Goal: Task Accomplishment & Management: Complete application form

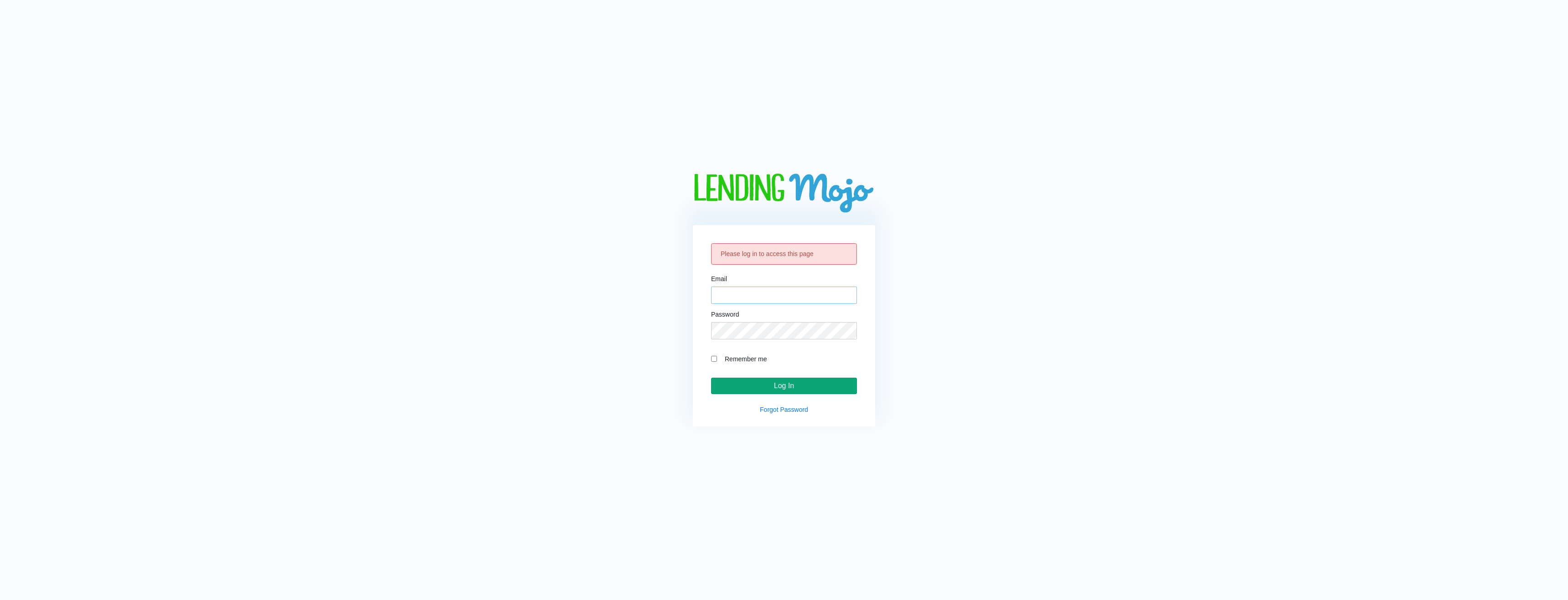
type input "[EMAIL_ADDRESS][DOMAIN_NAME]"
click at [776, 385] on input "Log In" at bounding box center [783, 385] width 146 height 16
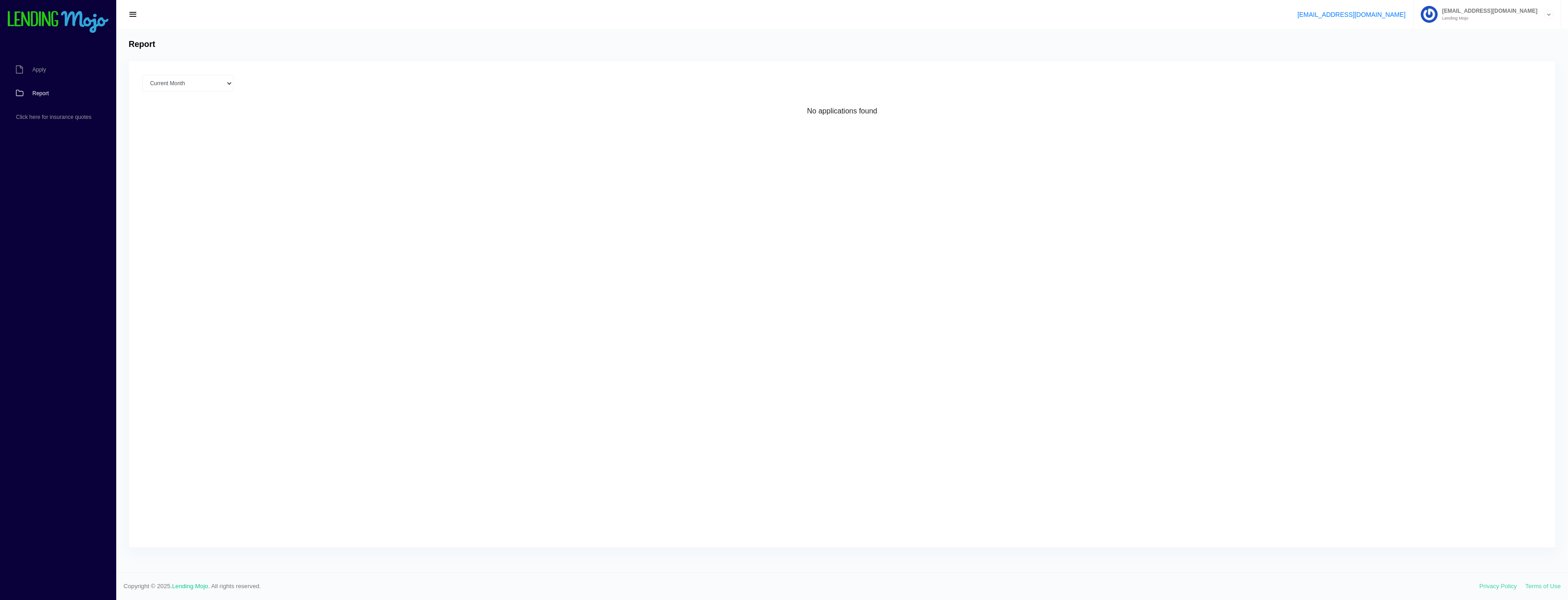
click at [40, 56] on li at bounding box center [53, 54] width 107 height 8
click at [36, 70] on span "Apply" at bounding box center [39, 70] width 13 height 5
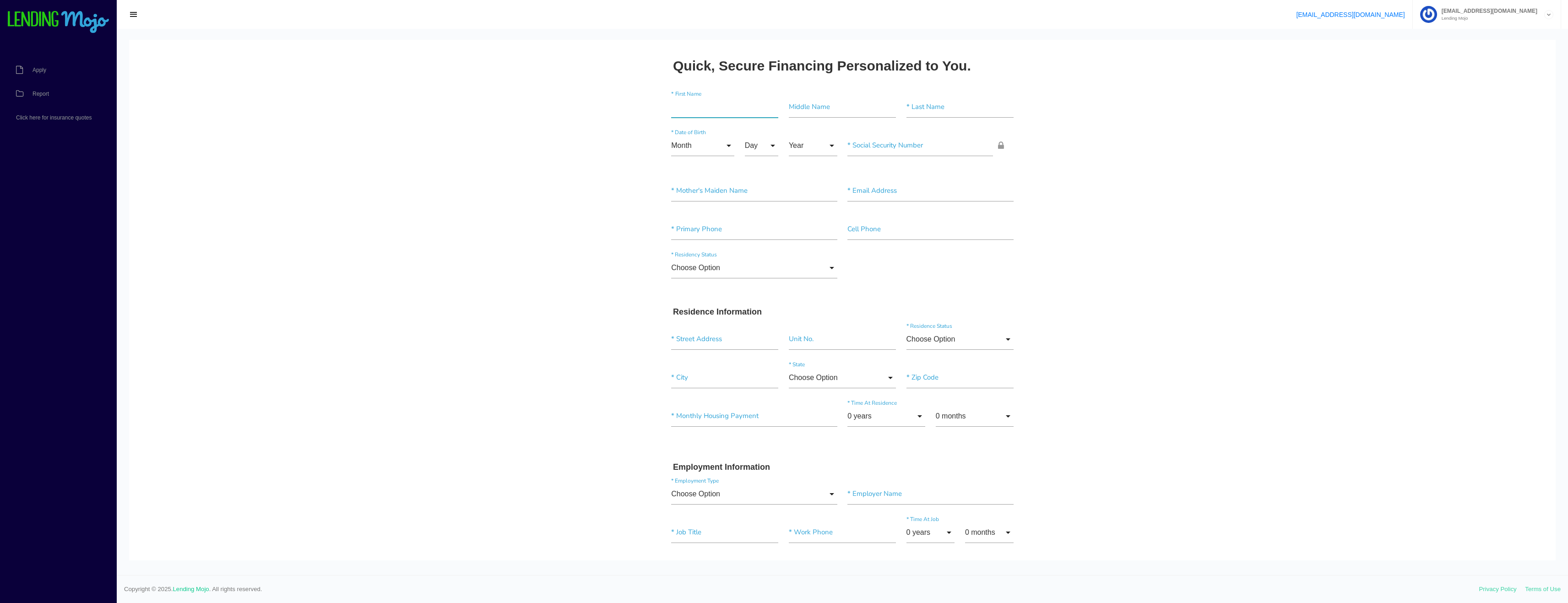
click at [687, 108] on input"] "text" at bounding box center [724, 107] width 107 height 21
type input"] "Winston"
type input"] "Paul"
type input"] "Gillett"
click at [723, 140] on input "Month" at bounding box center [702, 145] width 63 height 21
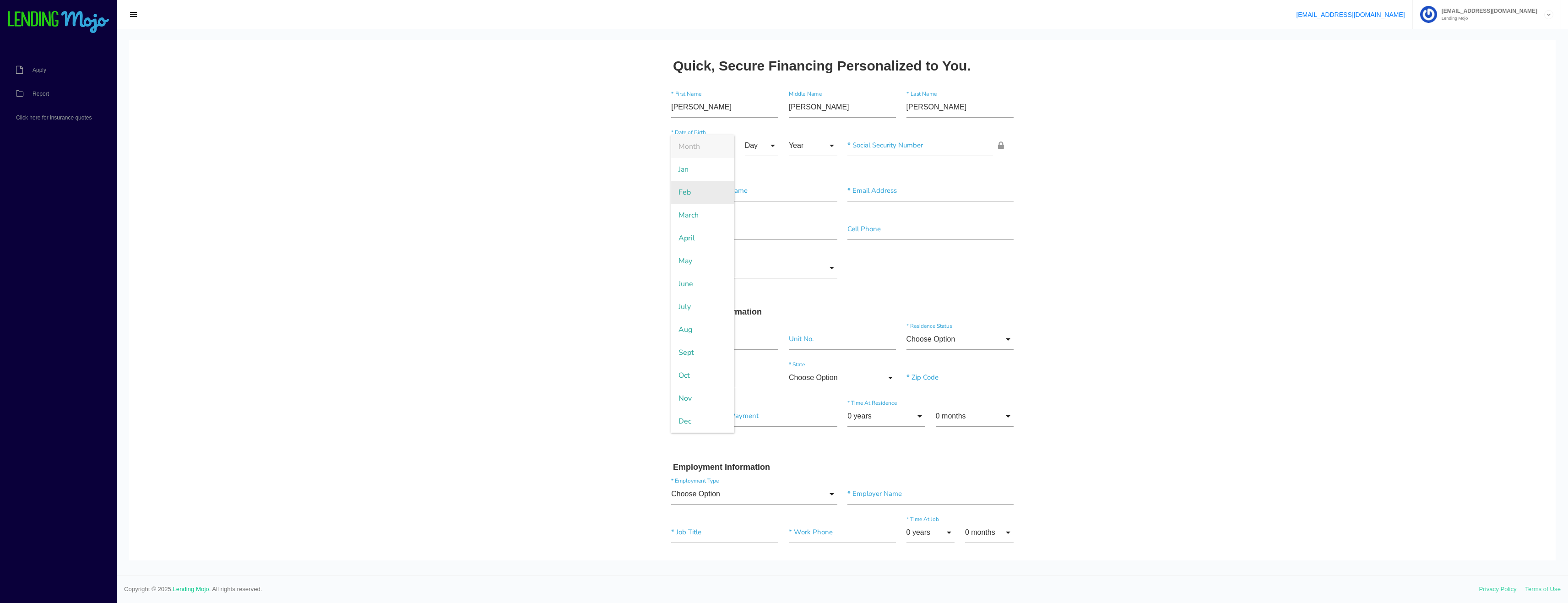
click at [696, 191] on span "Feb" at bounding box center [702, 192] width 63 height 23
type input "Feb"
click at [755, 149] on input "Day" at bounding box center [761, 145] width 34 height 21
click at [765, 172] on span "1" at bounding box center [767, 169] width 46 height 23
type input "1"
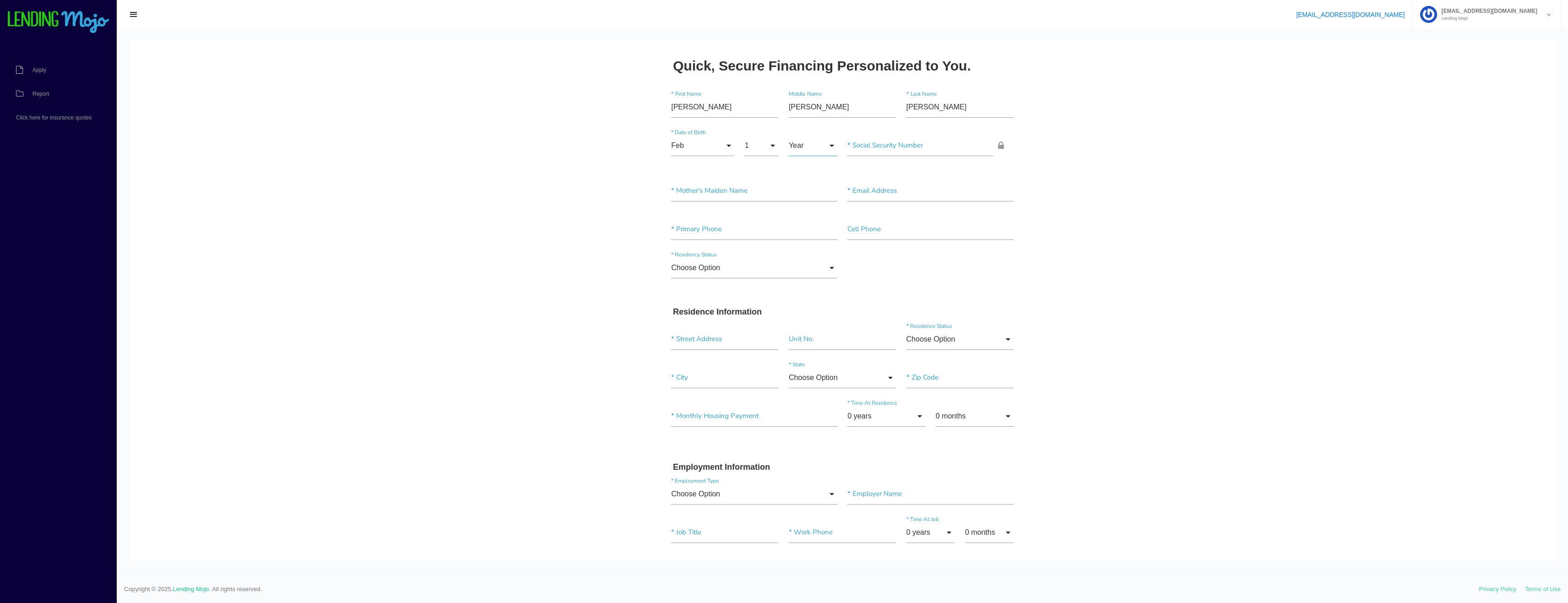
click at [808, 143] on input "Year" at bounding box center [812, 145] width 48 height 21
click at [810, 463] on span "1968" at bounding box center [812, 466] width 48 height 23
type input "1968"
click at [927, 148] on input"] "text" at bounding box center [920, 145] width 145 height 21
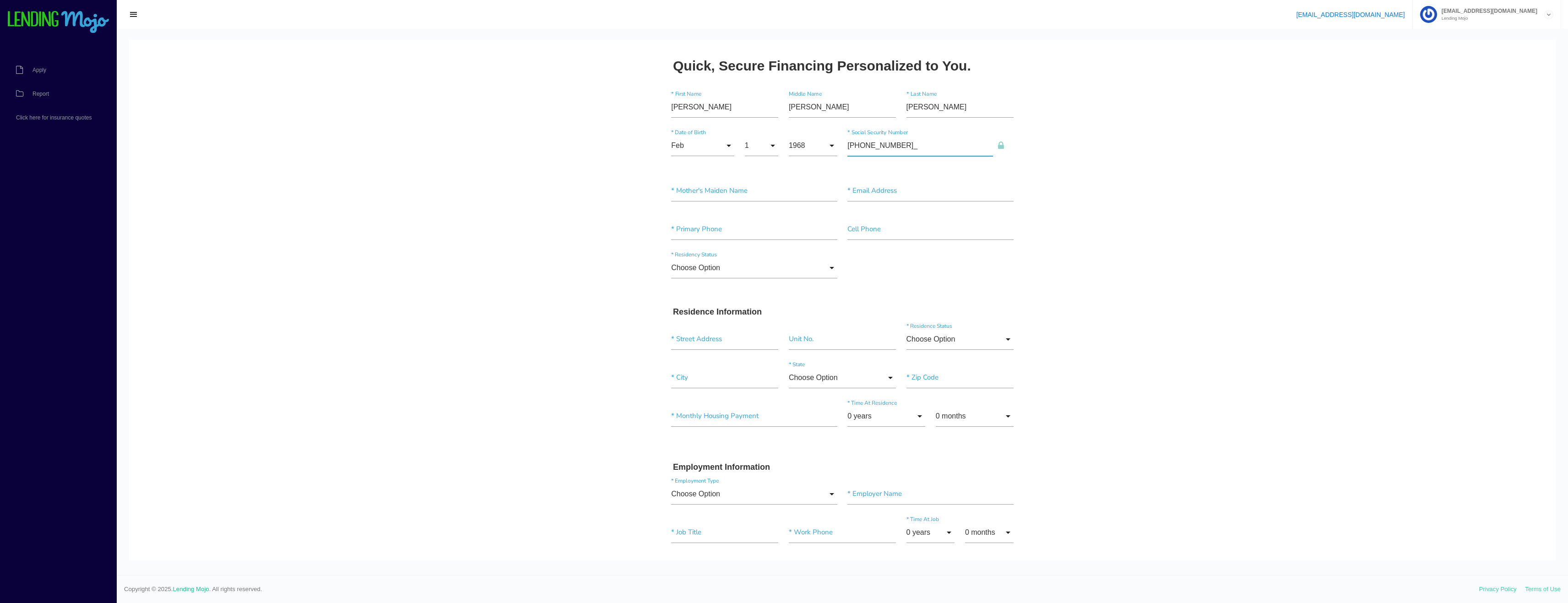
type input"] "092-66-1640"
type input"] "Westby"
click at [880, 192] on input"] "text" at bounding box center [930, 190] width 166 height 21
click at [863, 195] on input"] "text" at bounding box center [930, 190] width 166 height 21
click at [1209, 208] on body "Quick, Secure Financing Personalized to You. Winston * First Name Paul Middle N…" at bounding box center [842, 547] width 1426 height 1016
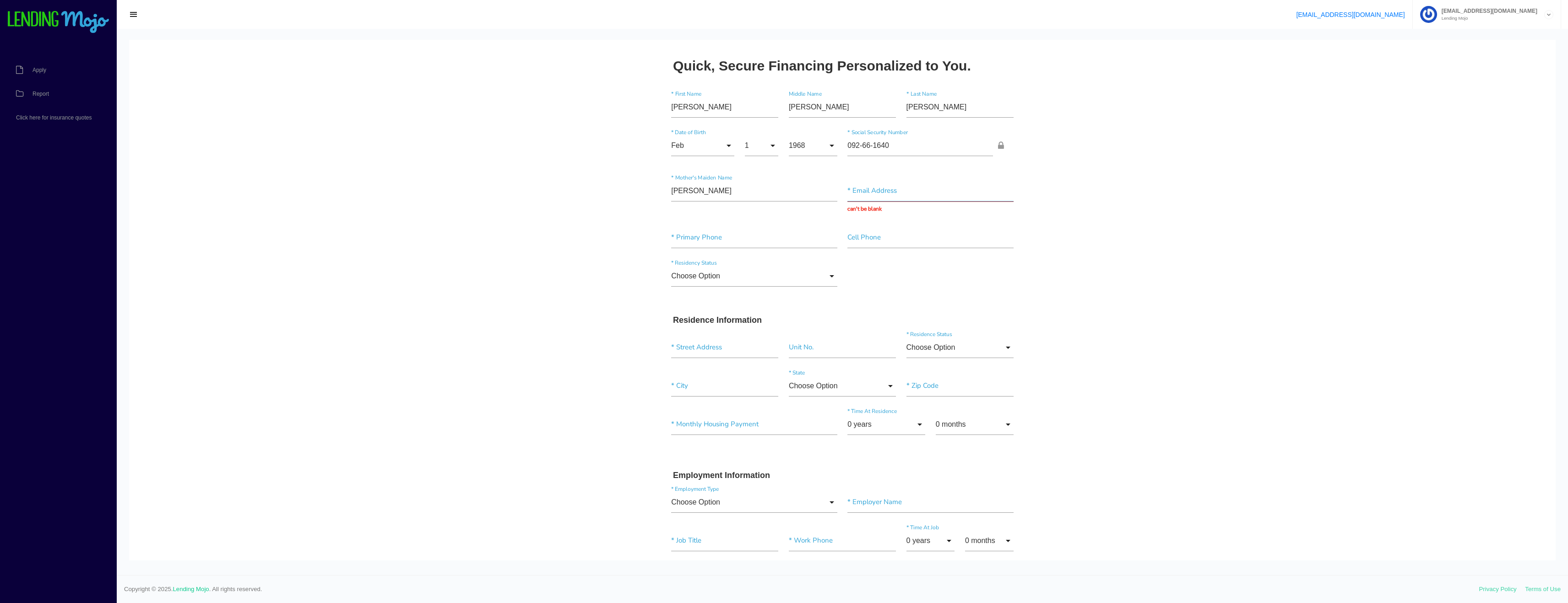
click at [918, 198] on input "text" at bounding box center [930, 190] width 166 height 21
type input "NIDADEL1229@gmail.com"
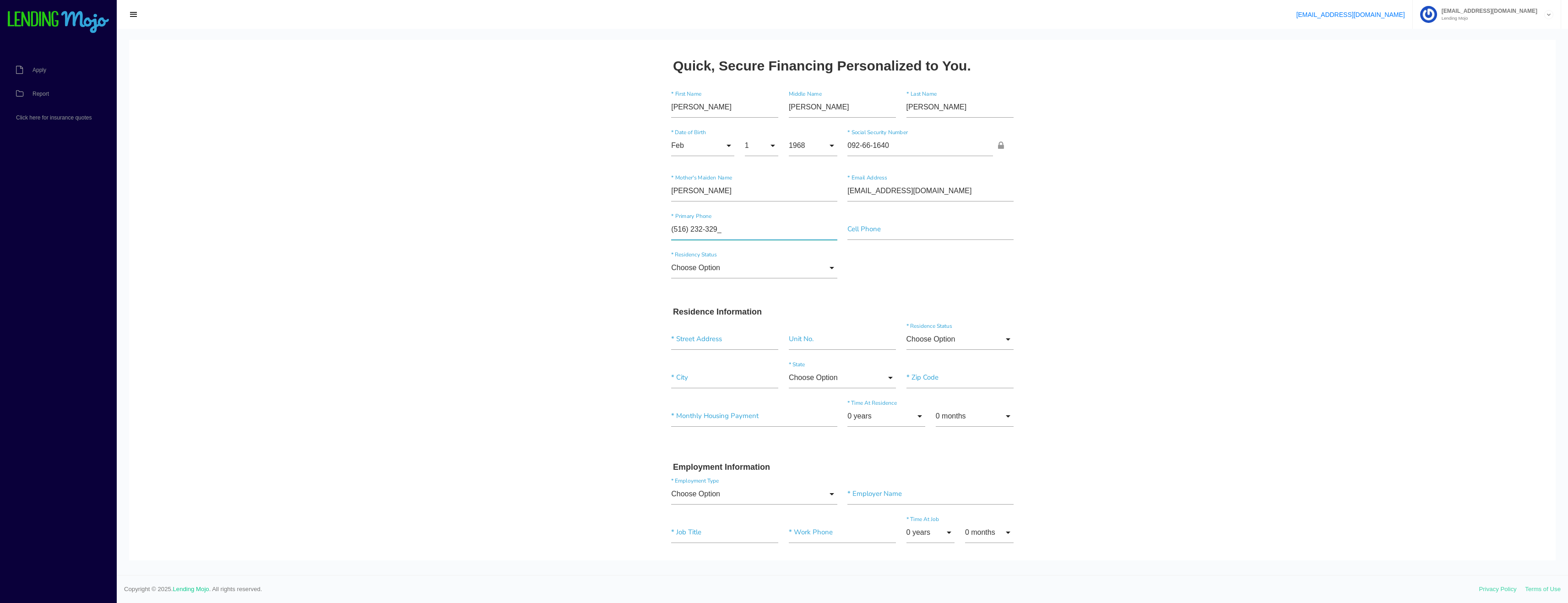
type input"] "[PHONE_NUMBER]"
click at [765, 267] on input "Choose Option" at bounding box center [754, 267] width 166 height 21
click at [726, 290] on span "US Citizen" at bounding box center [754, 291] width 166 height 23
type input "US Citizen"
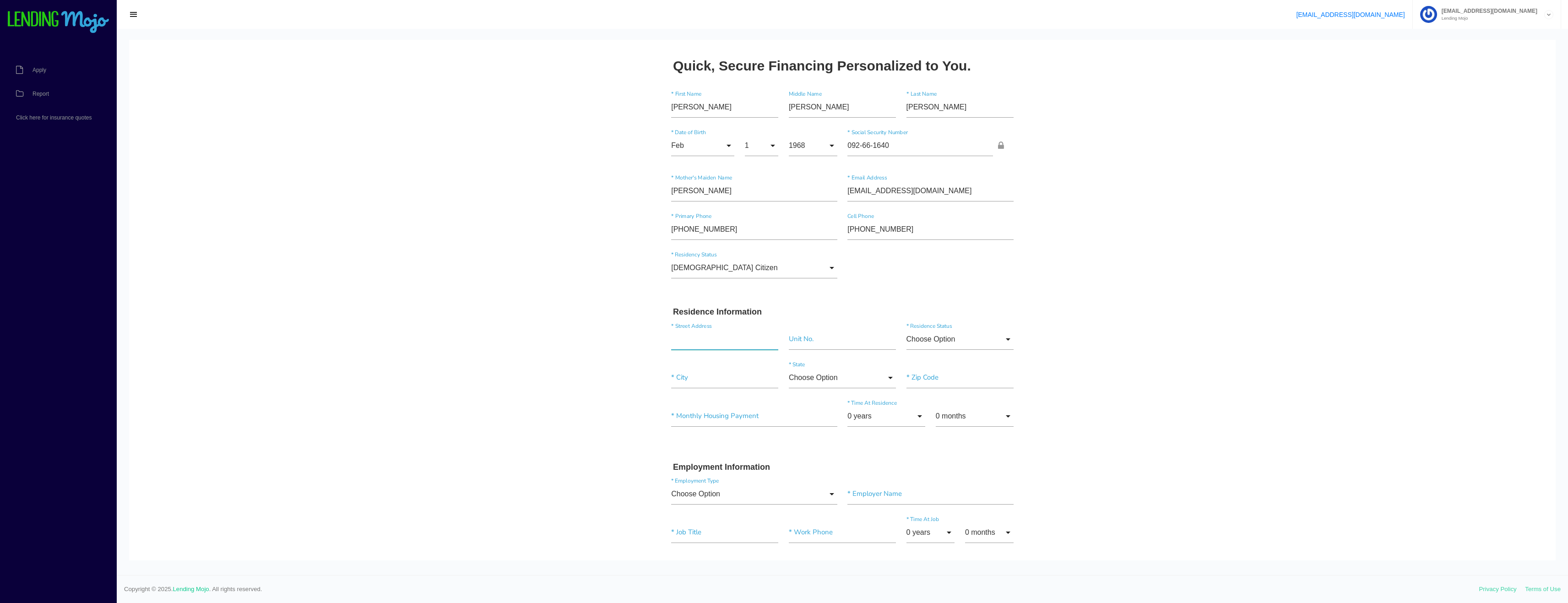
click at [739, 337] on input "text" at bounding box center [724, 339] width 107 height 21
click at [617, 330] on body "Quick, Secure Financing Personalized to You. Winston * First Name Paul Middle N…" at bounding box center [842, 551] width 1426 height 1024
click at [710, 337] on input "text" at bounding box center [724, 339] width 107 height 21
type input "[STREET_ADDRESS]"
type input"] "Bayonne"
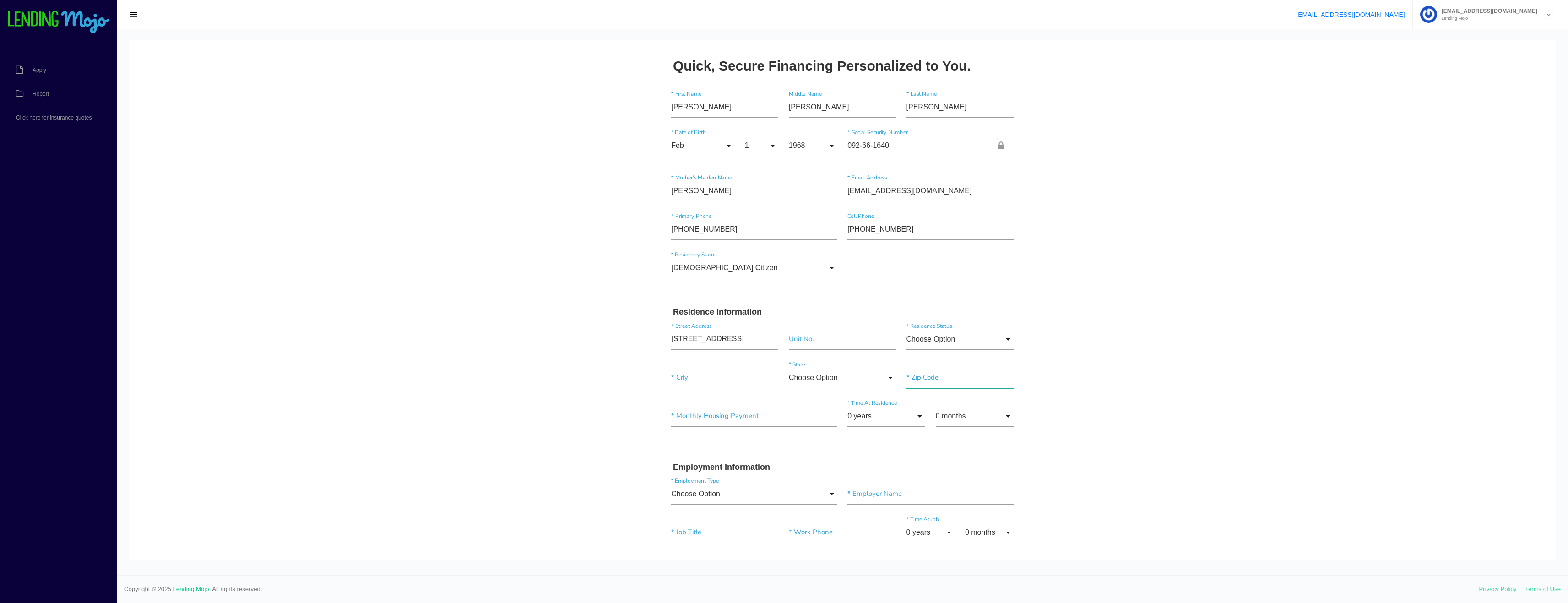
type input"] "07002"
drag, startPoint x: 1193, startPoint y: 408, endPoint x: 1191, endPoint y: 413, distance: 5.4
click at [1193, 410] on body "Quick, Secure Financing Personalized to You. Winston * First Name Paul Middle N…" at bounding box center [842, 547] width 1426 height 1016
click at [744, 418] on input"] "text" at bounding box center [754, 415] width 166 height 21
click at [1274, 376] on body "Quick, Secure Financing Personalized to You. Winston * First Name Paul Middle N…" at bounding box center [842, 547] width 1426 height 1016
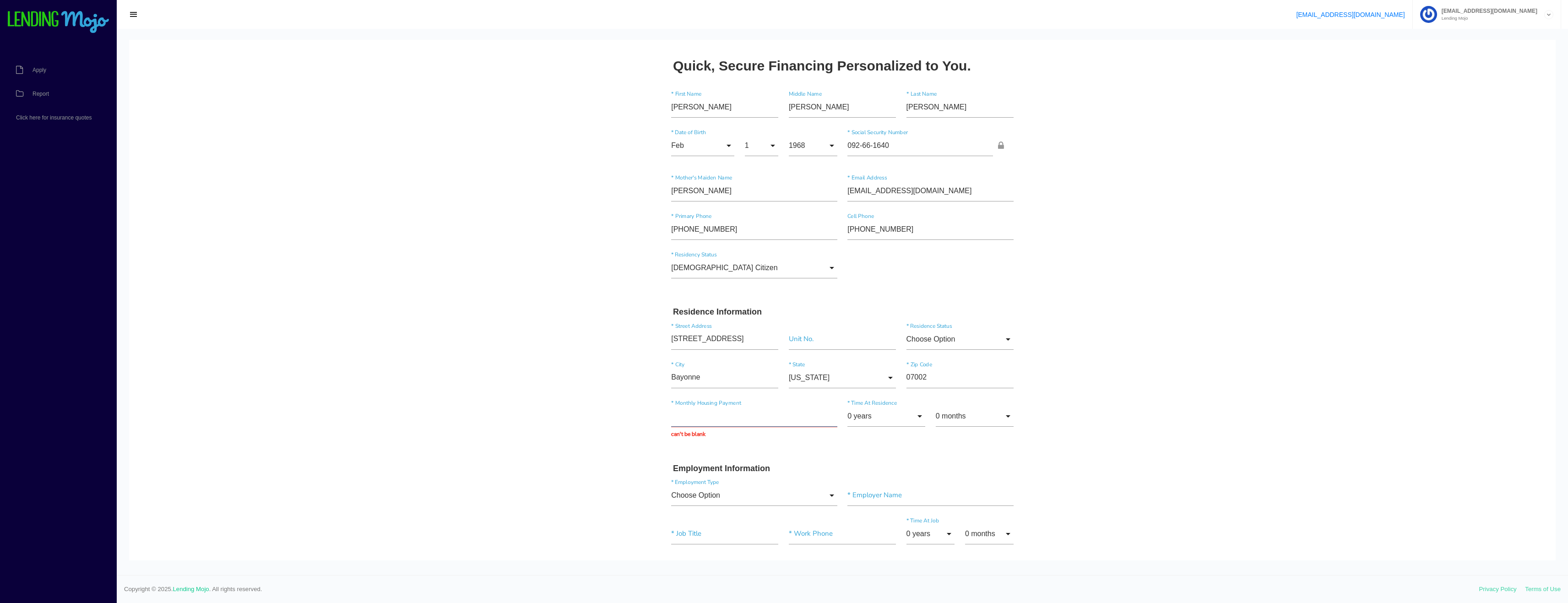
click at [747, 420] on input "text" at bounding box center [754, 415] width 166 height 21
click at [995, 339] on input "Choose Option" at bounding box center [960, 339] width 107 height 21
click at [974, 410] on span "Rent" at bounding box center [960, 408] width 107 height 23
type input "Rent"
click at [1088, 316] on body "Quick, Secure Financing Personalized to You. Winston * First Name Paul Middle N…" at bounding box center [842, 548] width 1426 height 1017
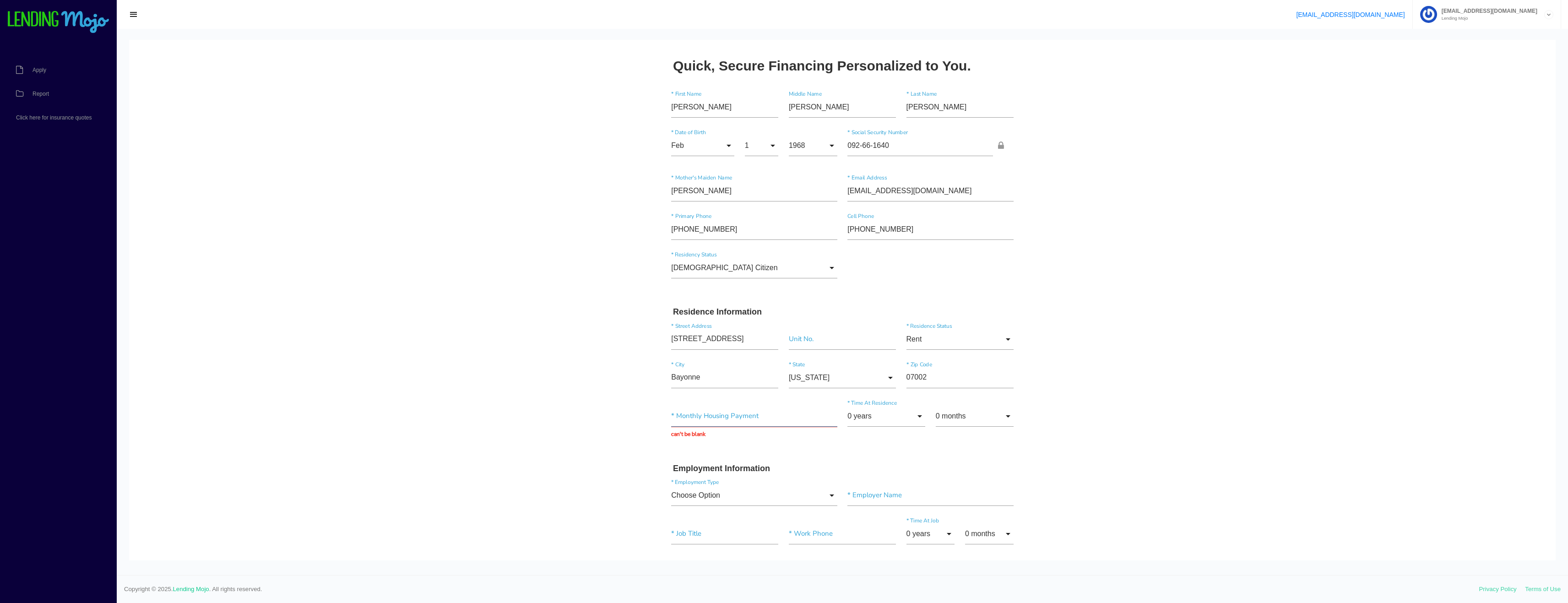
click at [725, 420] on input "text" at bounding box center [754, 415] width 166 height 21
drag, startPoint x: 710, startPoint y: 419, endPoint x: 628, endPoint y: 412, distance: 82.3
click at [628, 412] on body "Quick, Secure Financing Personalized to You. Winston * First Name Paul Middle N…" at bounding box center [842, 548] width 1426 height 1017
type input "$2,800.00"
click at [598, 376] on body "Quick, Secure Financing Personalized to You. Winston * First Name Paul Middle N…" at bounding box center [842, 548] width 1426 height 1017
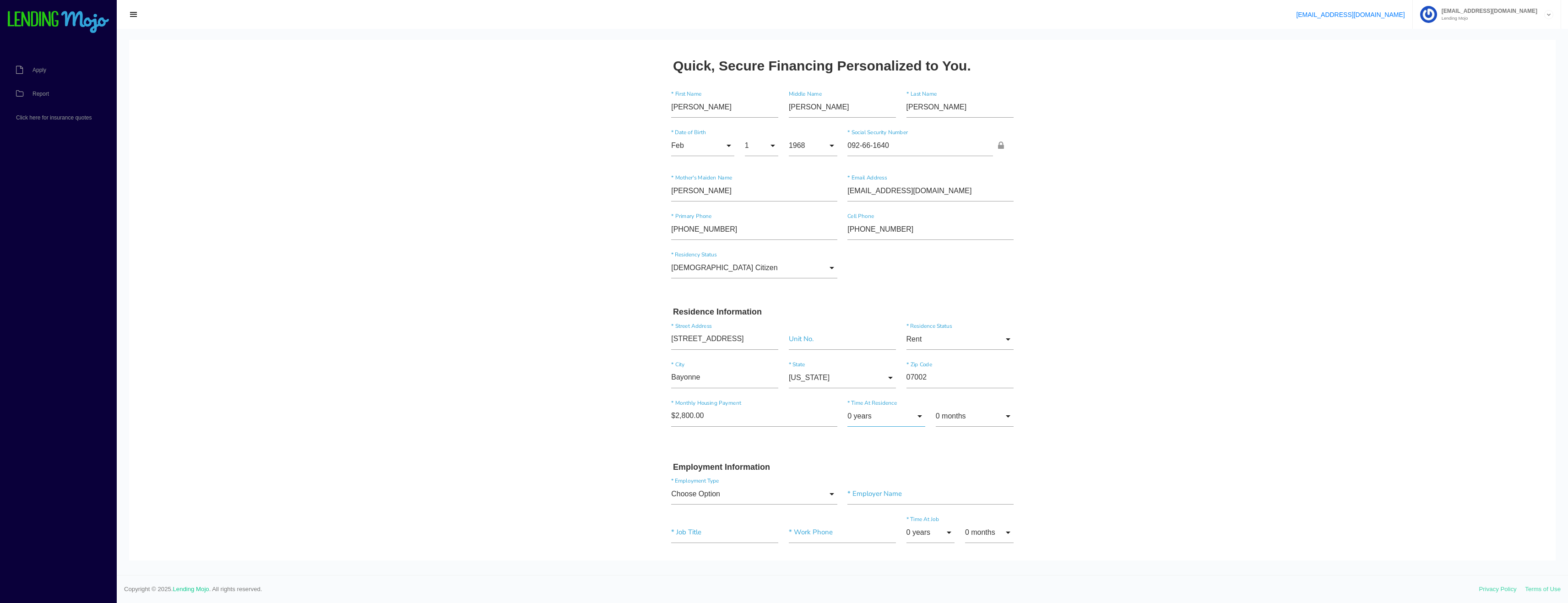
click at [897, 422] on input "0 years" at bounding box center [886, 415] width 78 height 21
click at [877, 75] on span "1 year" at bounding box center [886, 74] width 78 height 23
type input "1 year"
click at [981, 416] on input "0 months" at bounding box center [974, 415] width 78 height 21
click at [985, 169] on span "0 months" at bounding box center [974, 163] width 78 height 23
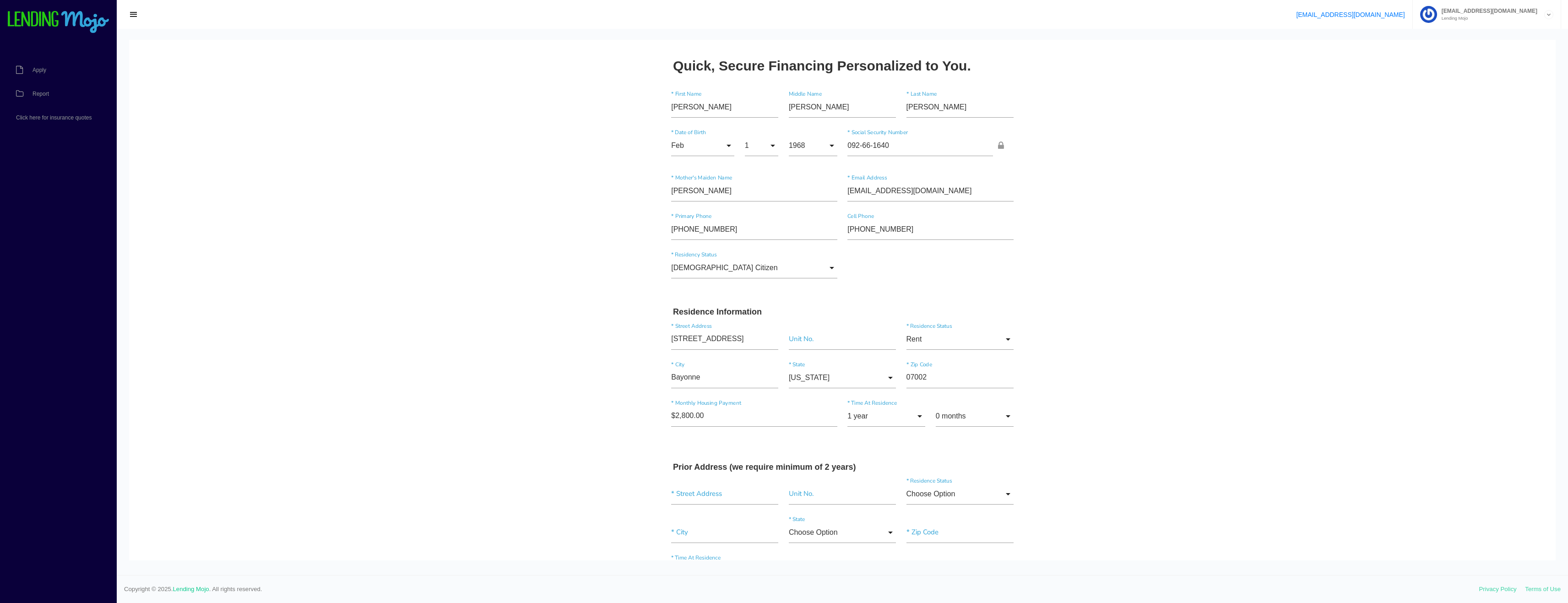
drag, startPoint x: 1098, startPoint y: 377, endPoint x: 1088, endPoint y: 397, distance: 22.4
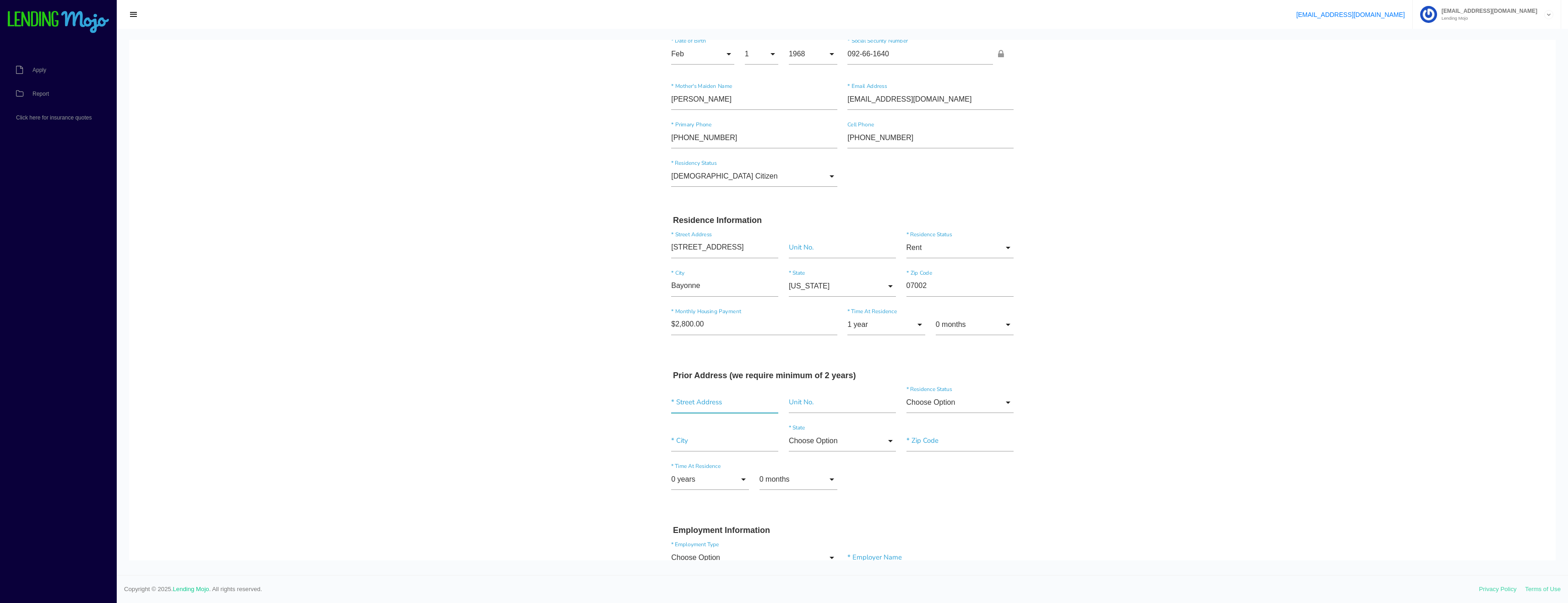
click at [688, 401] on input "text" at bounding box center [724, 402] width 107 height 21
type input "88 Lenox Rd"
type input"] "Rockville Centre"
type input"] "11570"
click at [736, 474] on input "0 years" at bounding box center [710, 479] width 78 height 21
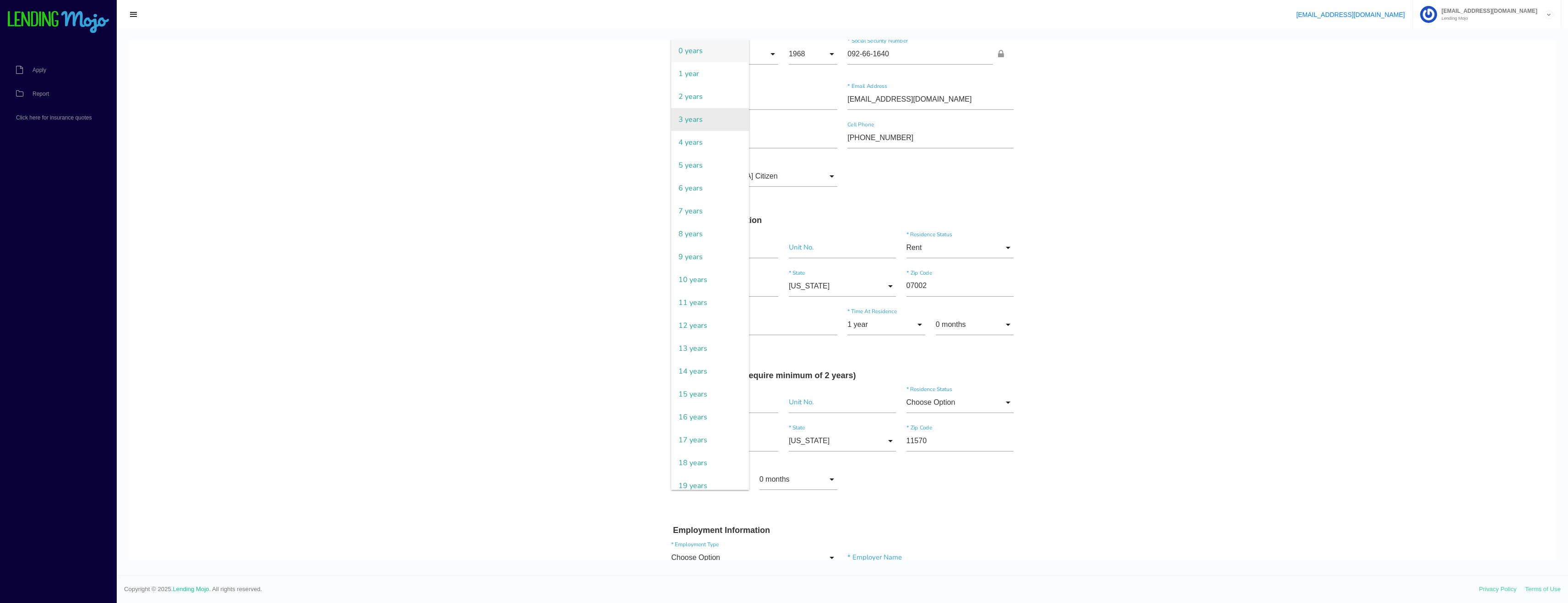
click at [716, 122] on span "3 years" at bounding box center [710, 119] width 78 height 23
type input "3 years"
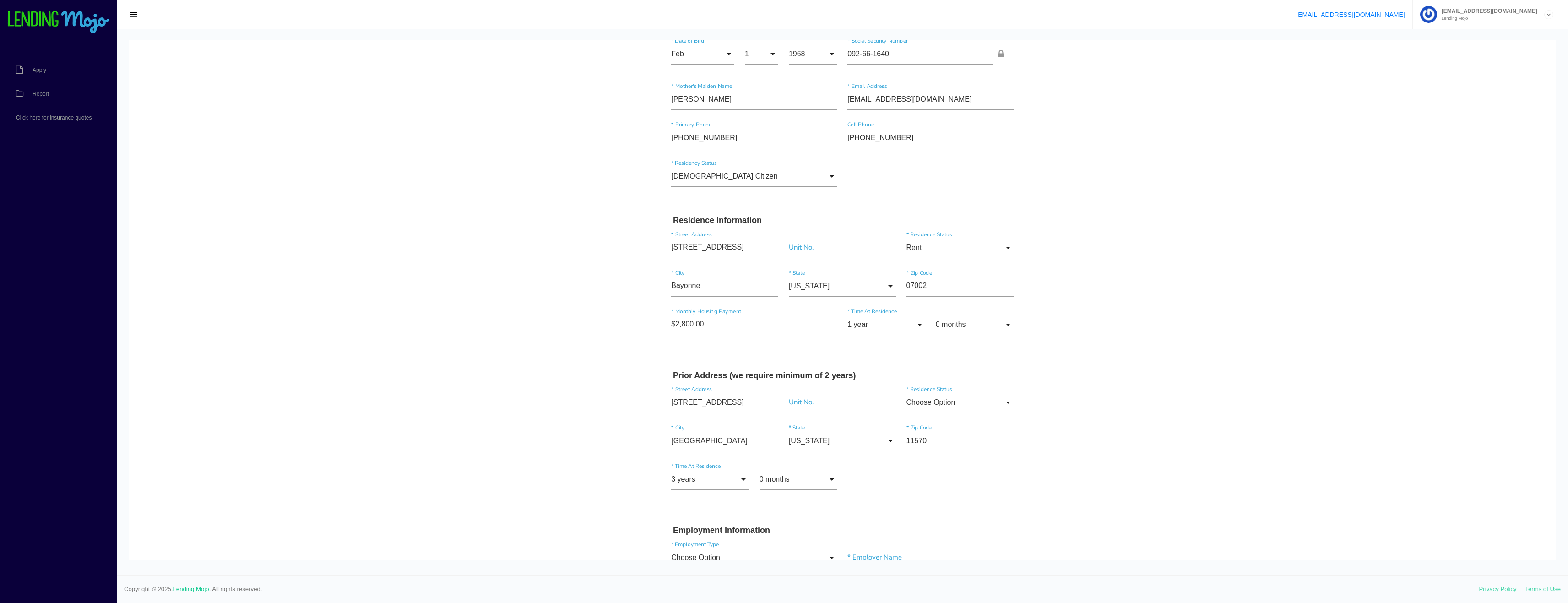
click at [390, 462] on body "Quick, Secure Financing Personalized to You. Winston * First Name Paul Middle N…" at bounding box center [842, 534] width 1426 height 1170
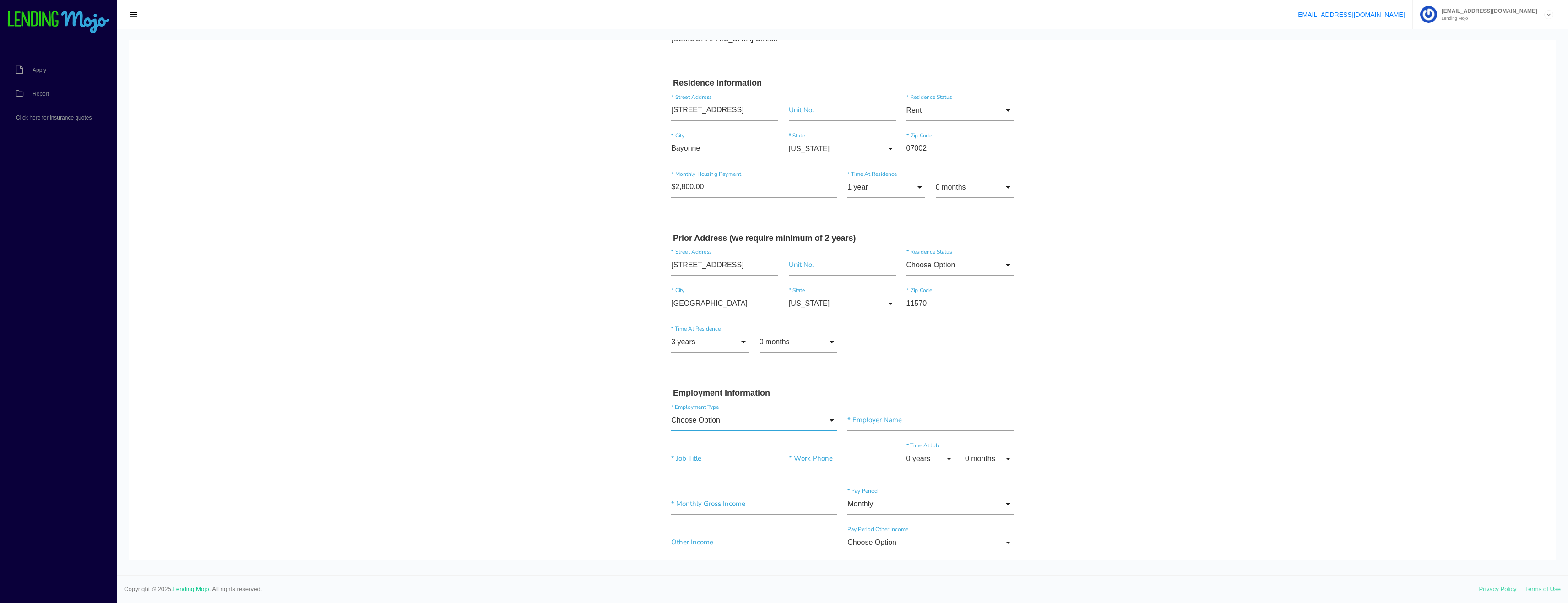
click at [720, 419] on input "Choose Option" at bounding box center [754, 419] width 166 height 21
click at [712, 352] on span "Self-Employed" at bounding box center [754, 350] width 166 height 23
type input "Self-Employed"
click at [921, 427] on input"] "text" at bounding box center [930, 419] width 166 height 21
type input"] "N"
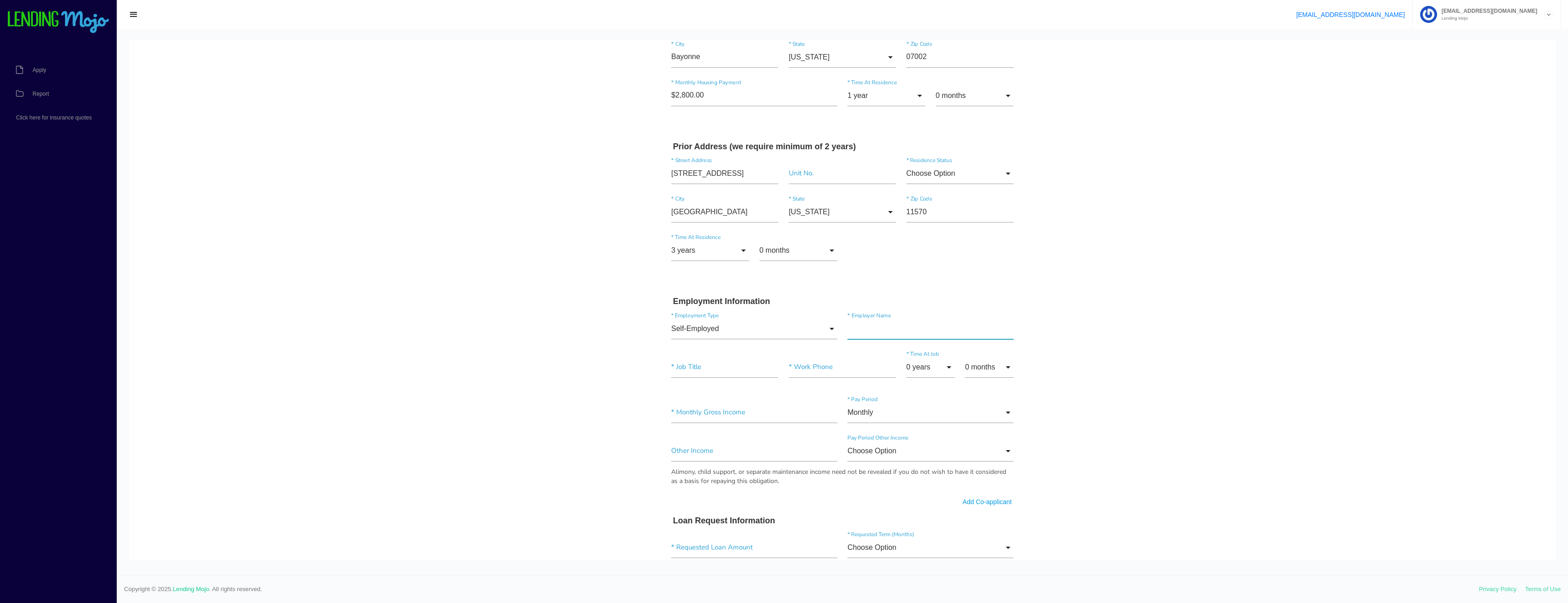
scroll to position [275, 0]
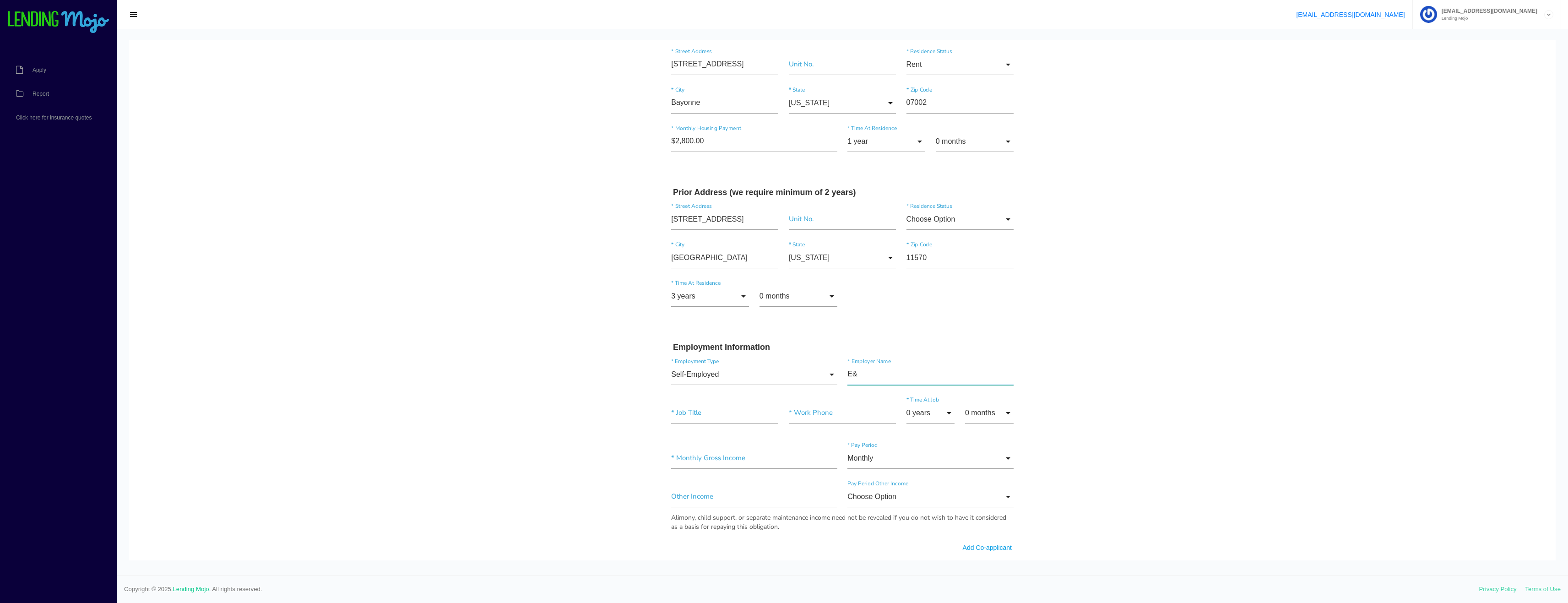
type input"] "E"
type input"] "P&N Mechanical and Consulting LLC"
type input"] "Plumbing"
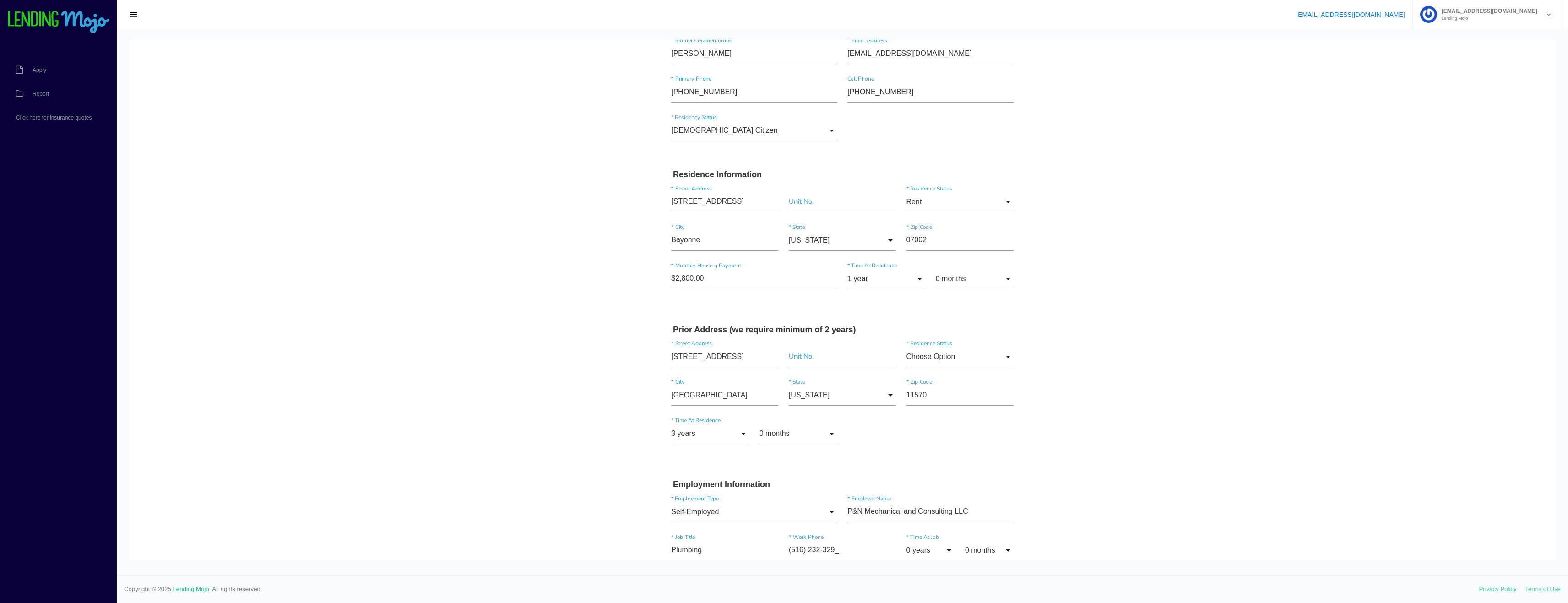
type input"] "(516) 232-3299"
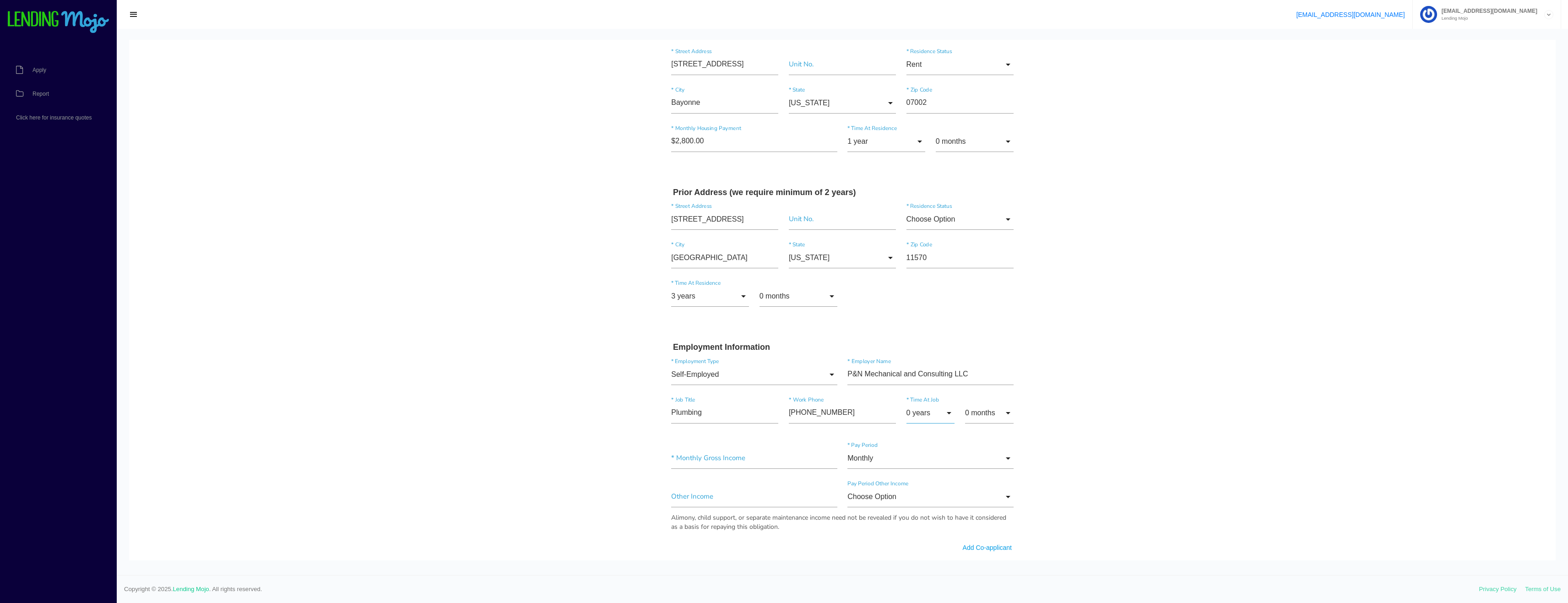
click at [934, 410] on input "0 years" at bounding box center [930, 413] width 48 height 21
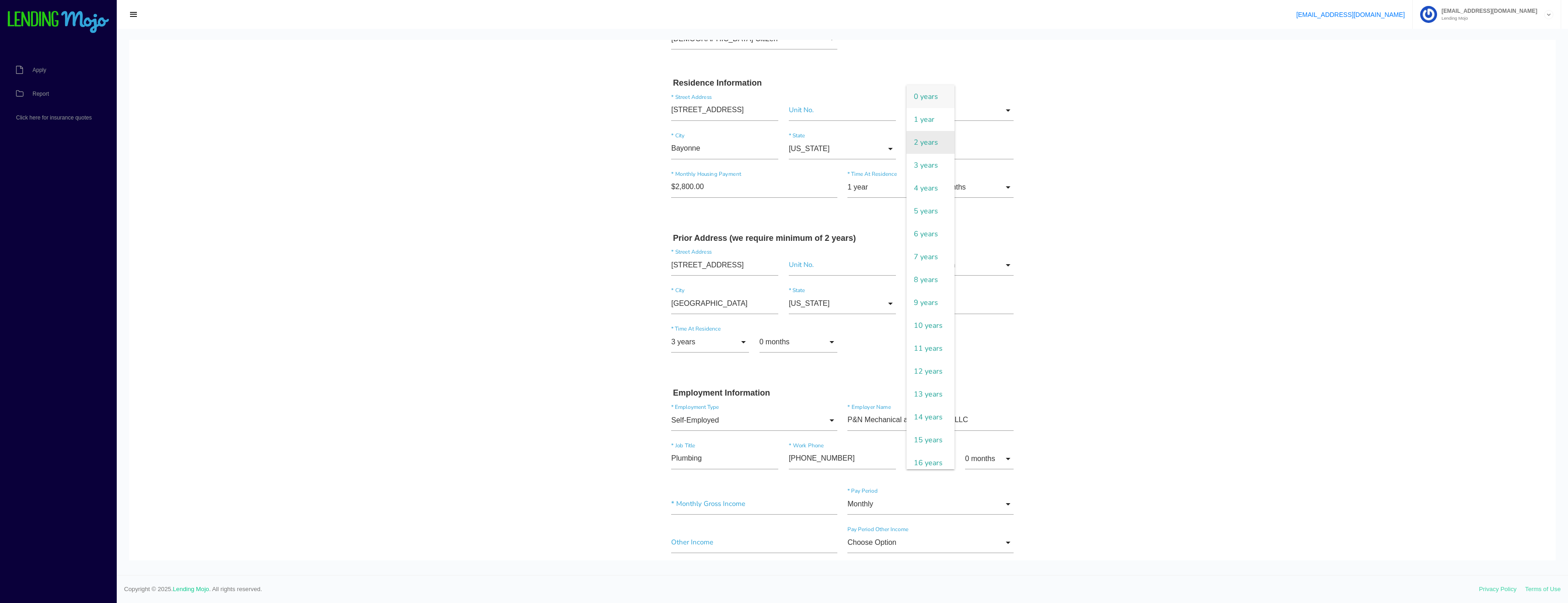
scroll to position [183, 0]
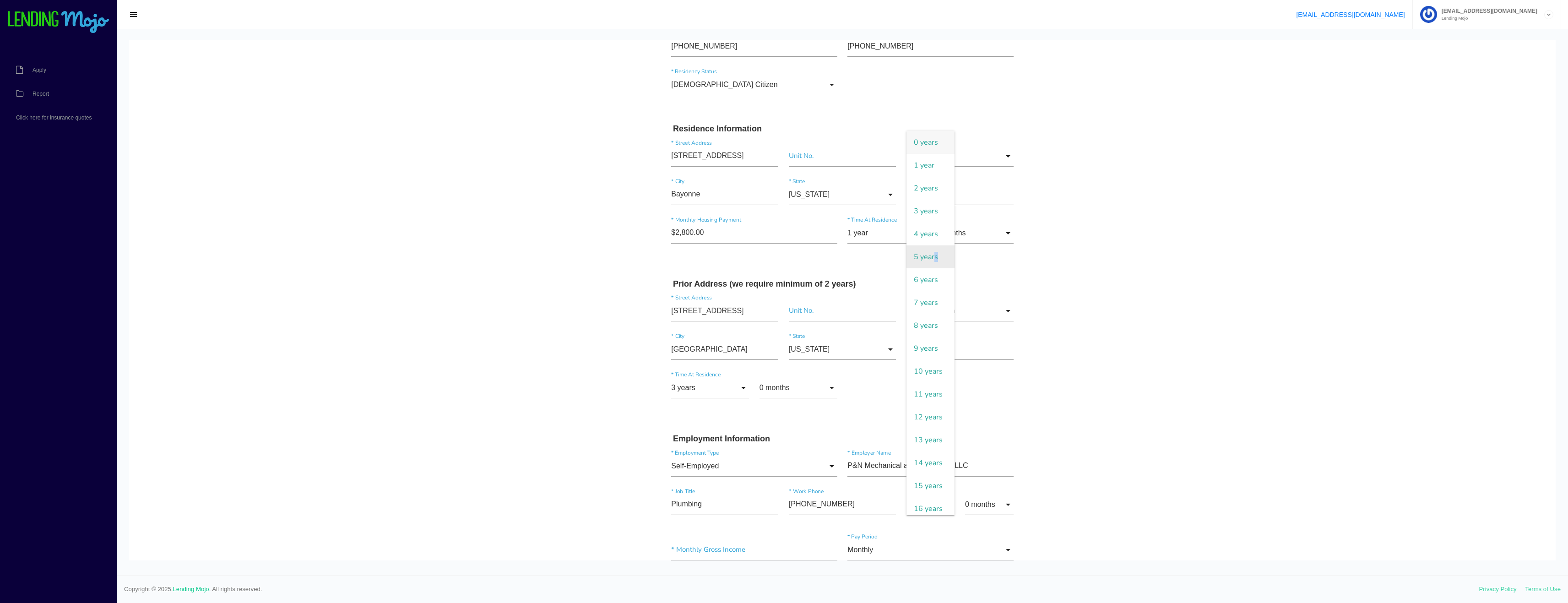
click at [931, 259] on span "5 years" at bounding box center [930, 256] width 48 height 23
type input "5 years"
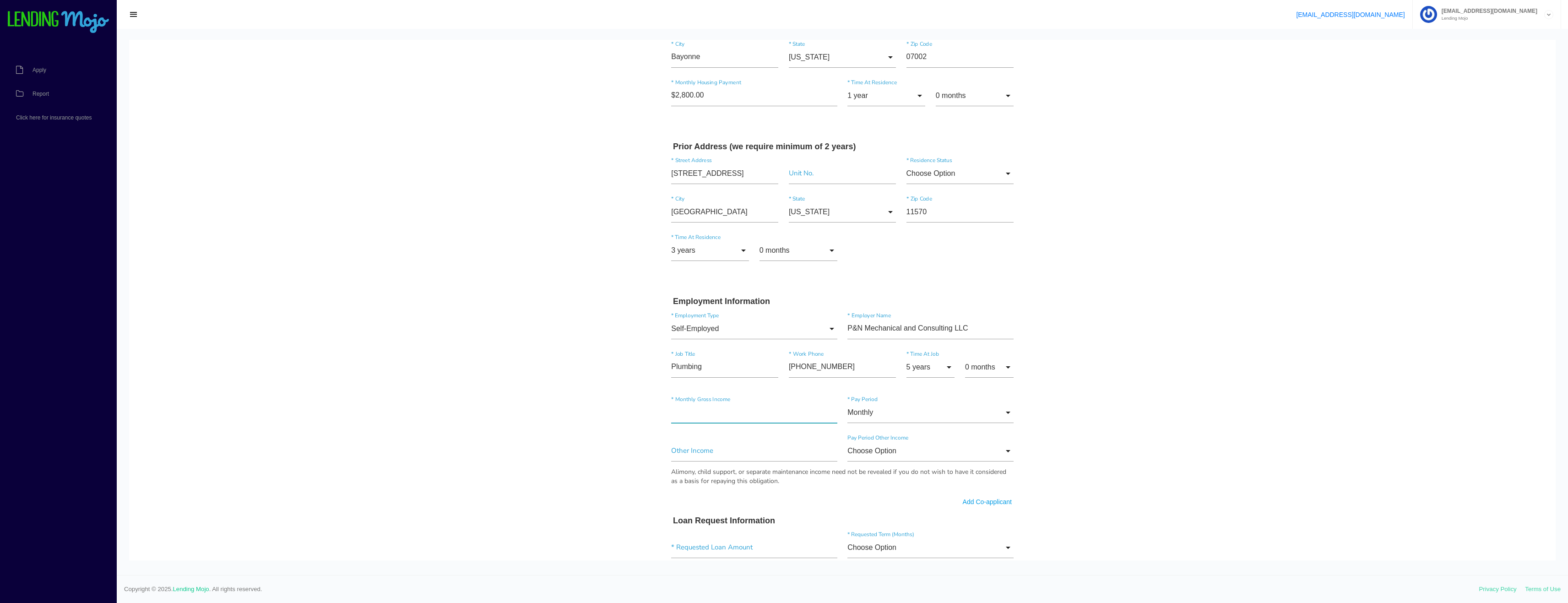
click at [762, 410] on input"] "text" at bounding box center [754, 412] width 166 height 21
drag, startPoint x: 699, startPoint y: 425, endPoint x: 631, endPoint y: 419, distance: 68.3
click at [631, 419] on body "Quick, Secure Financing Personalized to You. Winston * First Name Paul Middle N…" at bounding box center [842, 304] width 1426 height 1170
click at [631, 418] on body "Quick, Secure Financing Personalized to You. Winston * First Name Paul Middle N…" at bounding box center [842, 304] width 1426 height 1170
click at [717, 405] on input "text" at bounding box center [754, 412] width 166 height 21
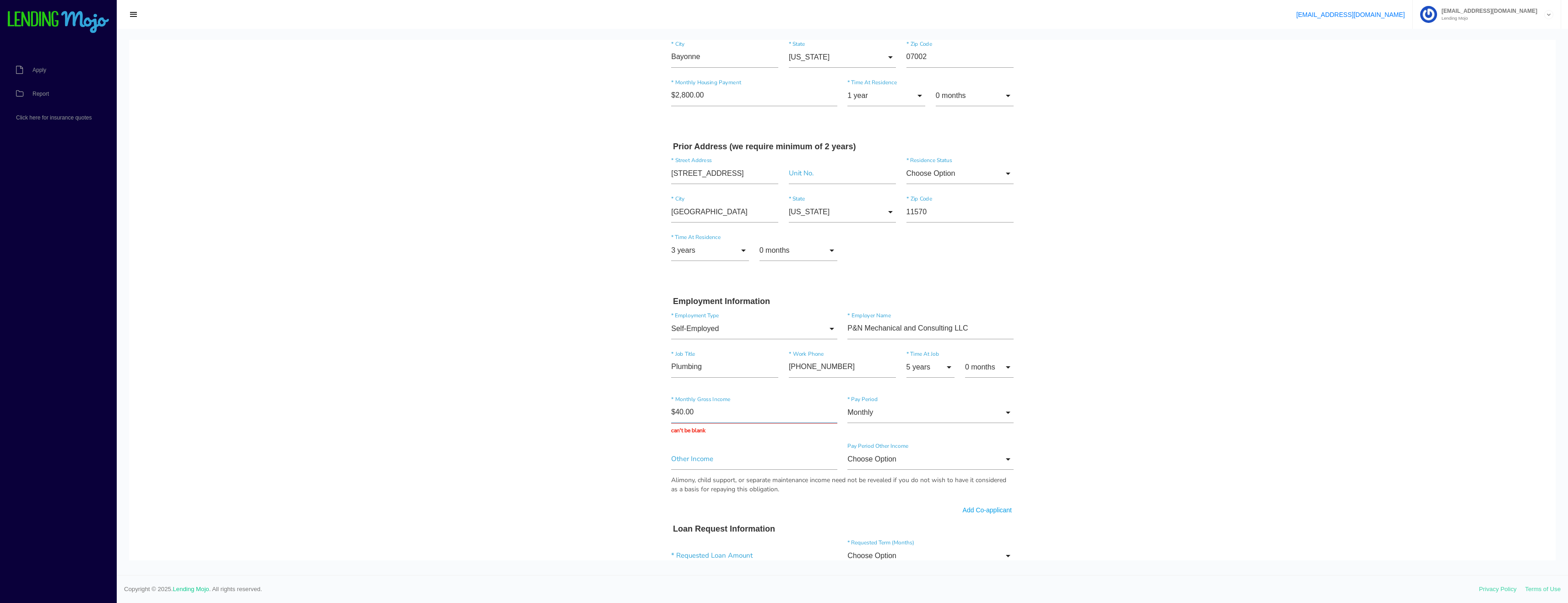
type input "$4.00"
type input "$30,000.00"
click at [502, 246] on body "Quick, Secure Financing Personalized to You. Winston * First Name Paul Middle N…" at bounding box center [842, 309] width 1426 height 1179
click at [775, 452] on input"] "text" at bounding box center [754, 451] width 166 height 21
click at [910, 454] on input "Choose Option" at bounding box center [930, 451] width 166 height 21
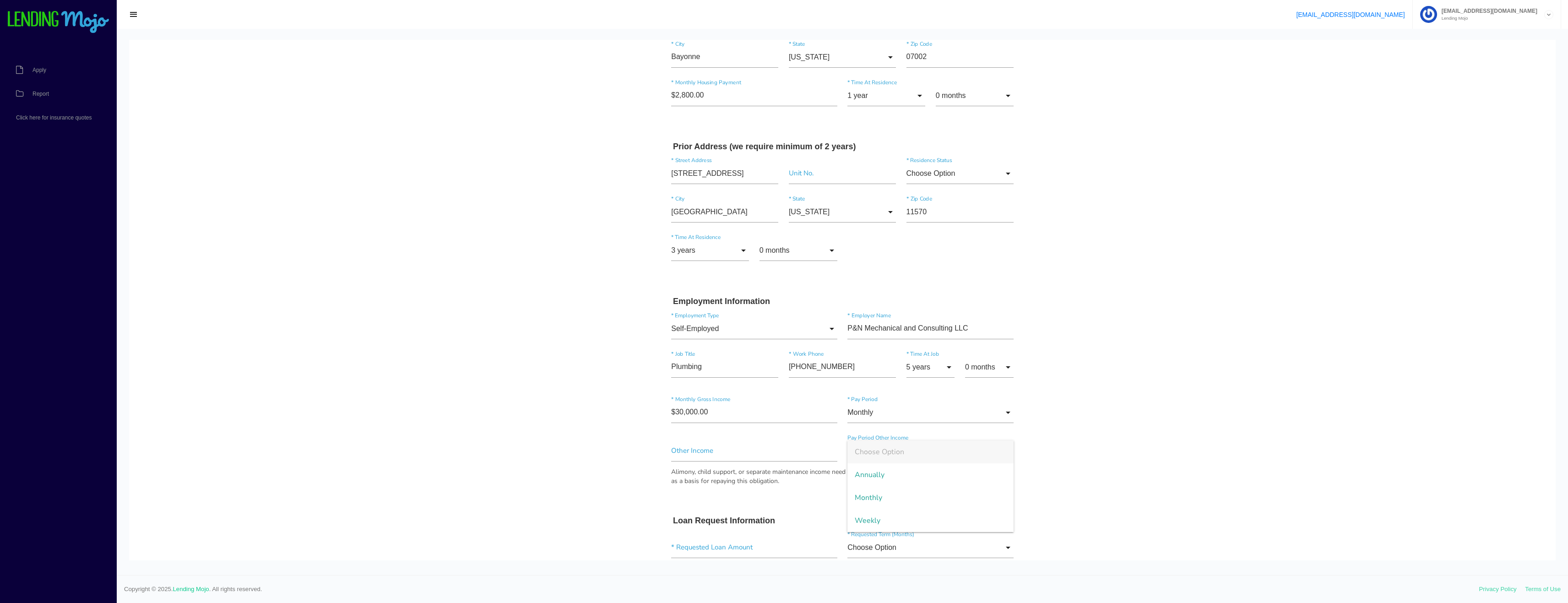
click at [1112, 444] on body "Quick, Secure Financing Personalized to You. Winston * First Name Paul Middle N…" at bounding box center [842, 304] width 1426 height 1170
click at [999, 448] on input "Choose Option" at bounding box center [930, 451] width 166 height 21
click at [671, 442] on input"] "text" at bounding box center [754, 451] width 166 height 21
click at [490, 429] on body "Quick, Secure Financing Personalized to You. Winston * First Name Paul Middle N…" at bounding box center [842, 304] width 1426 height 1170
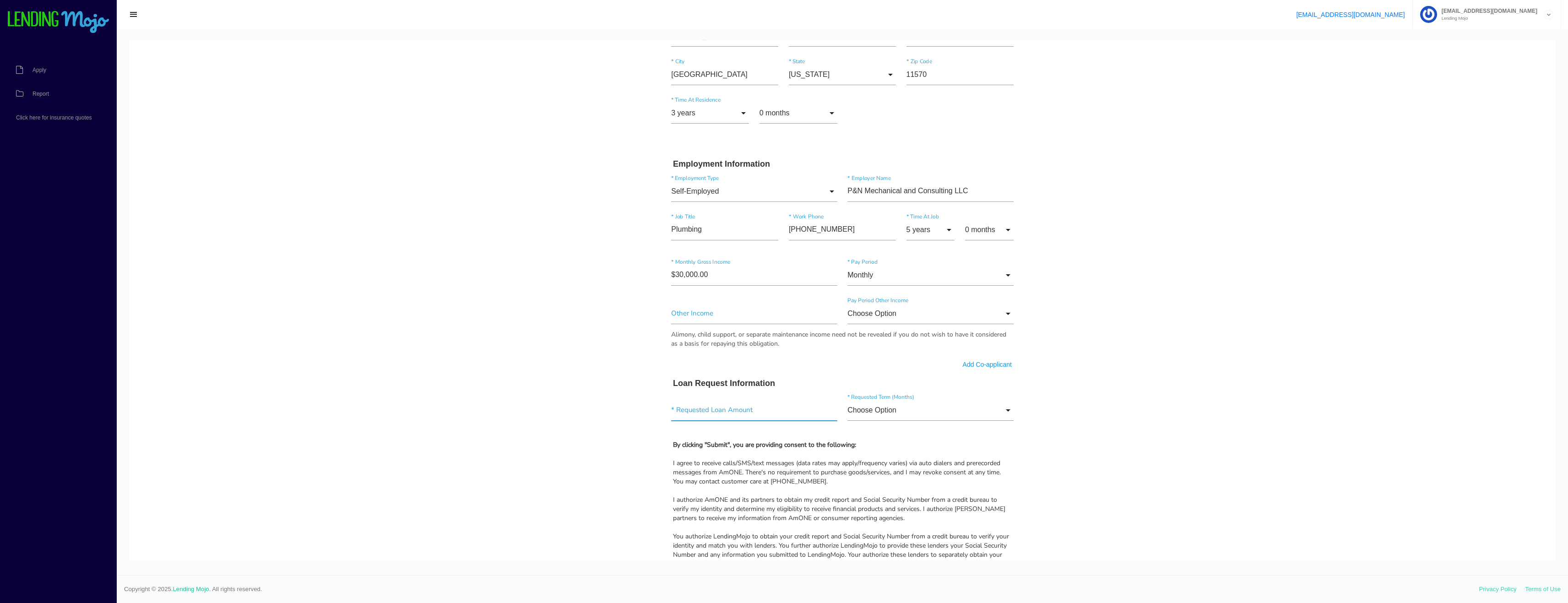
click at [732, 406] on input"] "text" at bounding box center [754, 409] width 166 height 21
click at [915, 416] on input "Choose Option" at bounding box center [930, 409] width 166 height 21
click at [901, 484] on span "60 months" at bounding box center [930, 480] width 166 height 23
type input "60 months"
click at [727, 420] on input "text" at bounding box center [754, 409] width 166 height 21
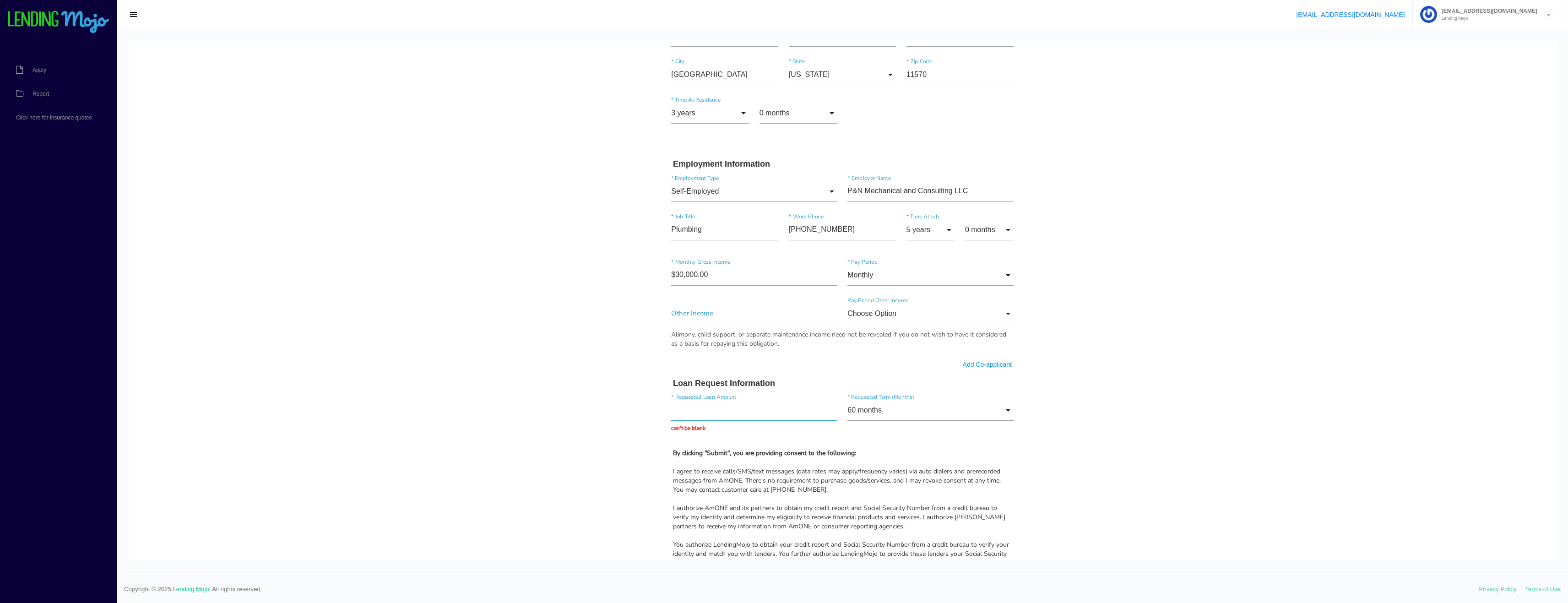
drag, startPoint x: 699, startPoint y: 417, endPoint x: 604, endPoint y: 419, distance: 95.0
click at [604, 419] on body "Quick, Secure Financing Personalized to You. Winston * First Name Paul Middle N…" at bounding box center [842, 172] width 1426 height 1179
drag, startPoint x: 680, startPoint y: 412, endPoint x: 607, endPoint y: 424, distance: 74.0
click at [607, 424] on body "Quick, Secure Financing Personalized to You. Winston * First Name Paul Middle N…" at bounding box center [842, 172] width 1426 height 1179
click at [607, 424] on body "Quick, Secure Financing Personalized to You. Winston * First Name Paul Middle N…" at bounding box center [842, 167] width 1426 height 1170
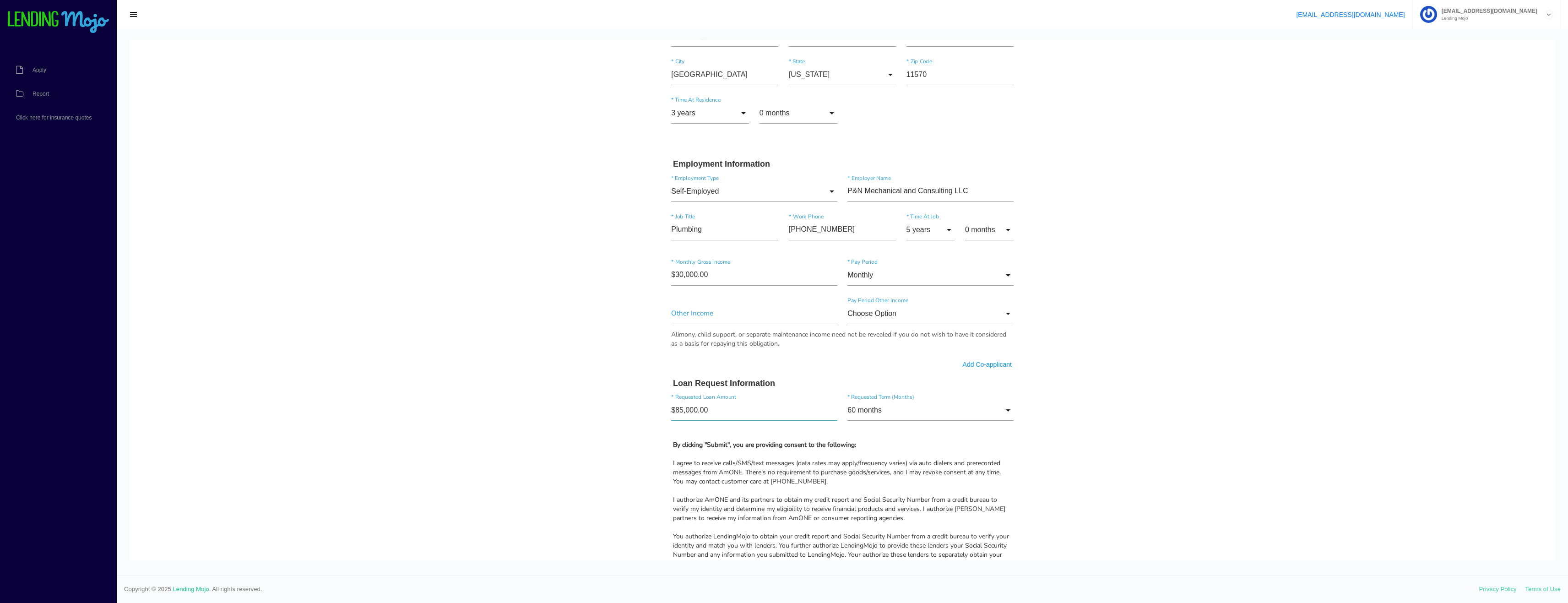
drag, startPoint x: 722, startPoint y: 406, endPoint x: 614, endPoint y: 414, distance: 108.3
click at [614, 414] on body "Quick, Secure Financing Personalized to You. Winston * First Name Paul Middle N…" at bounding box center [842, 167] width 1426 height 1170
click at [482, 376] on body "Quick, Secure Financing Personalized to You. Winston * First Name Paul Middle N…" at bounding box center [842, 167] width 1426 height 1170
click at [1177, 403] on body "Quick, Secure Financing Personalized to You. Winston * First Name Paul Middle N…" at bounding box center [842, 167] width 1426 height 1170
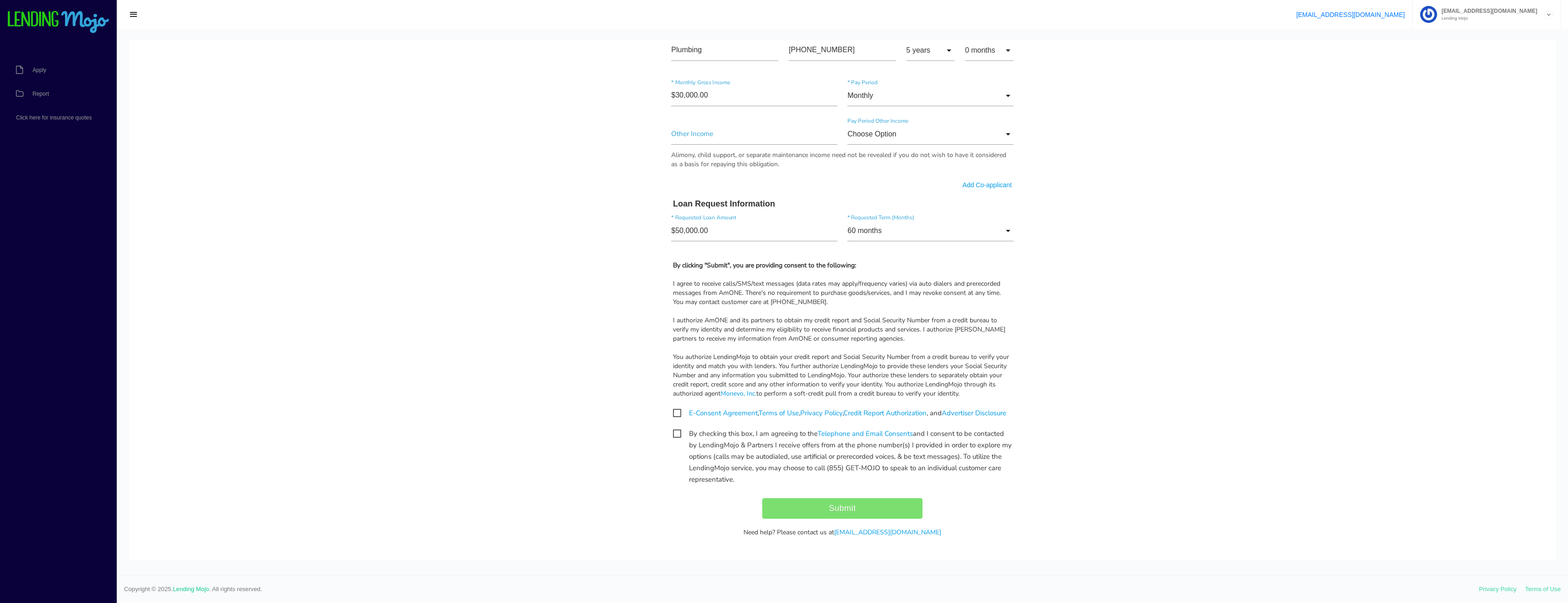
scroll to position [500, 0]
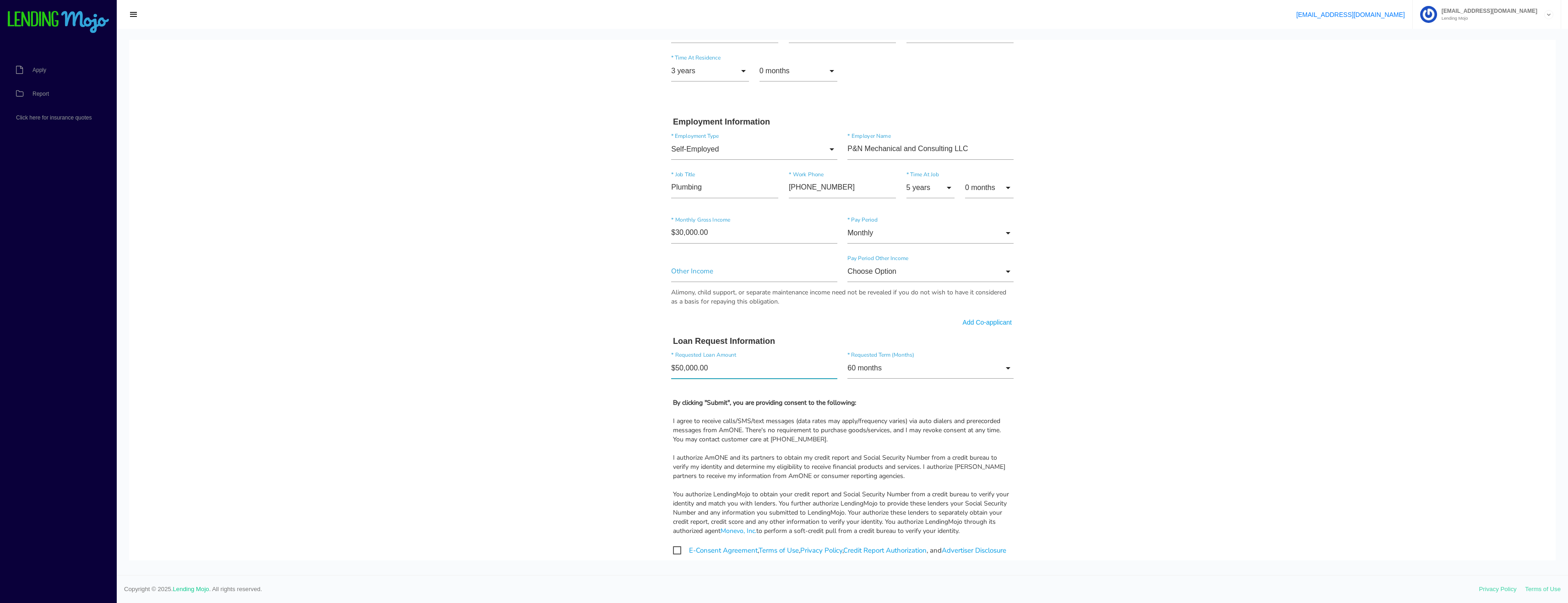
drag, startPoint x: 722, startPoint y: 374, endPoint x: 633, endPoint y: 375, distance: 89.0
click at [633, 375] on body "Quick, Secure Financing Personalized to You. Winston * First Name Paul Middle N…" at bounding box center [842, 125] width 1426 height 1170
click at [524, 285] on body "Quick, Secure Financing Personalized to You. Winston * First Name Paul Middle N…" at bounding box center [842, 125] width 1426 height 1170
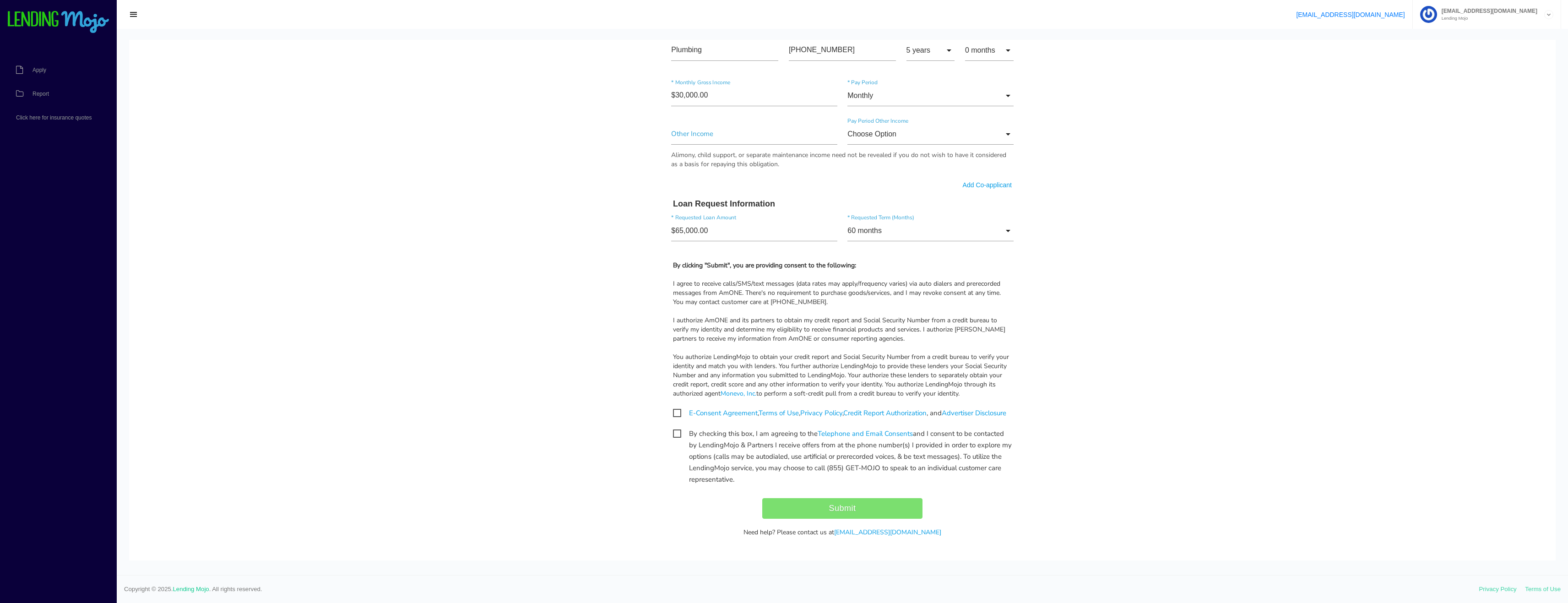
scroll to position [591, 0]
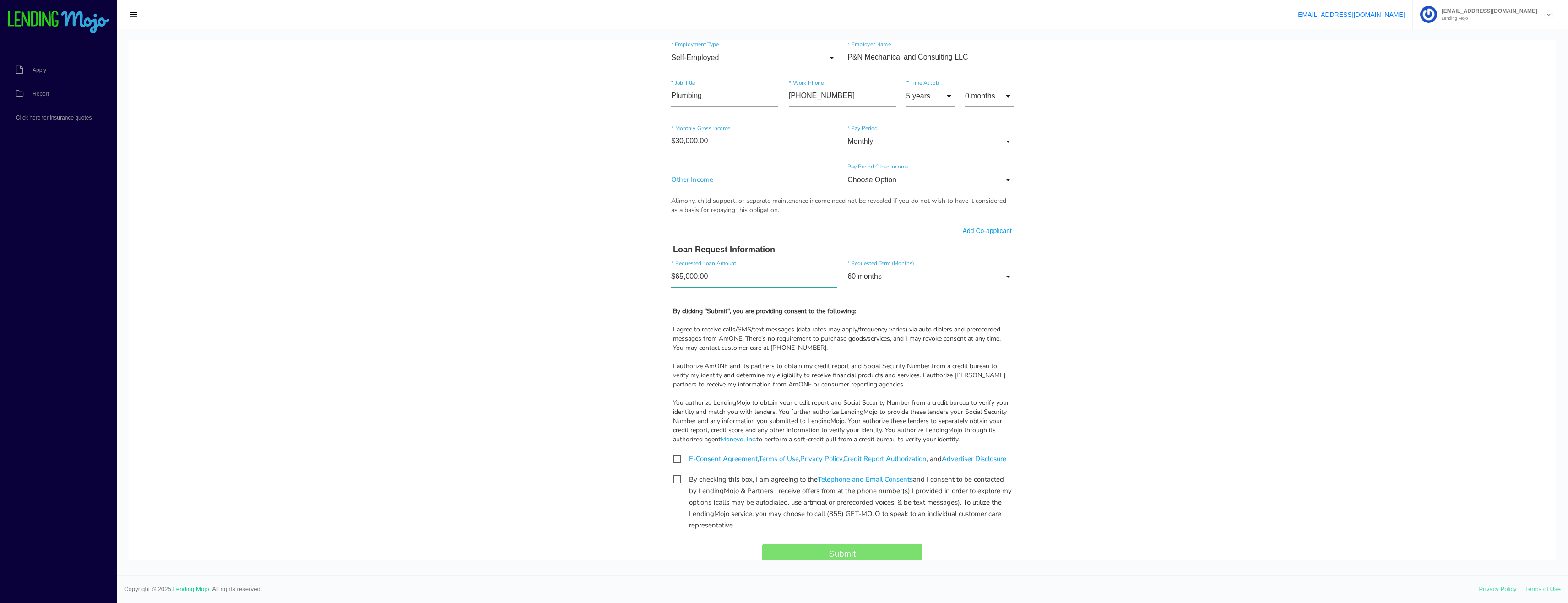
drag, startPoint x: 694, startPoint y: 277, endPoint x: 551, endPoint y: 289, distance: 143.5
click at [551, 288] on body "Quick, Secure Financing Personalized to You. Winston * First Name Paul Middle N…" at bounding box center [842, 34] width 1426 height 1170
type input"] "$75,000.00"
click at [402, 185] on body "Quick, Secure Financing Personalized to You. Winston * First Name Paul Middle N…" at bounding box center [842, 34] width 1426 height 1170
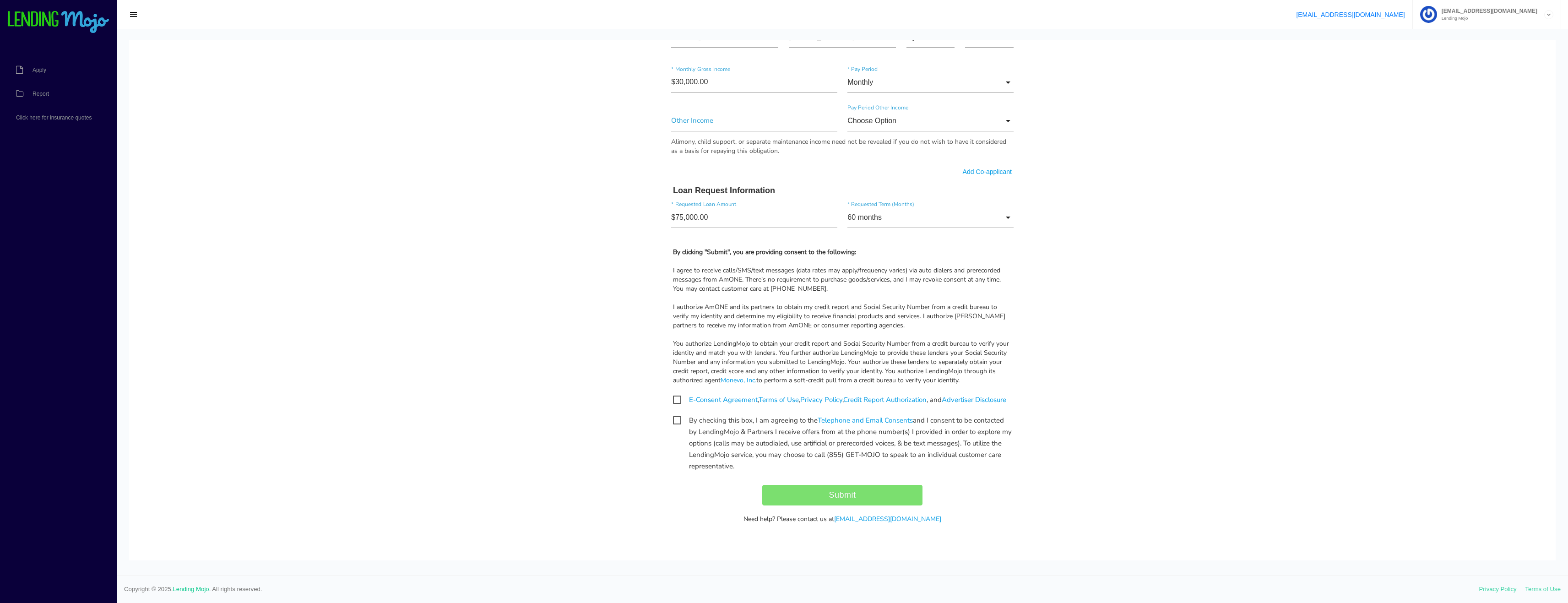
scroll to position [1, 0]
click at [677, 394] on span "E-Consent Agreement , Terms of Use , Privacy Policy , Credit Report Authorizati…" at bounding box center [840, 400] width 333 height 12
checkbox input "true"
click at [673, 419] on span "By checking this box, I am agreeing to the Telephone and Email Consents and I c…" at bounding box center [842, 420] width 338 height 12
checkbox input "true"
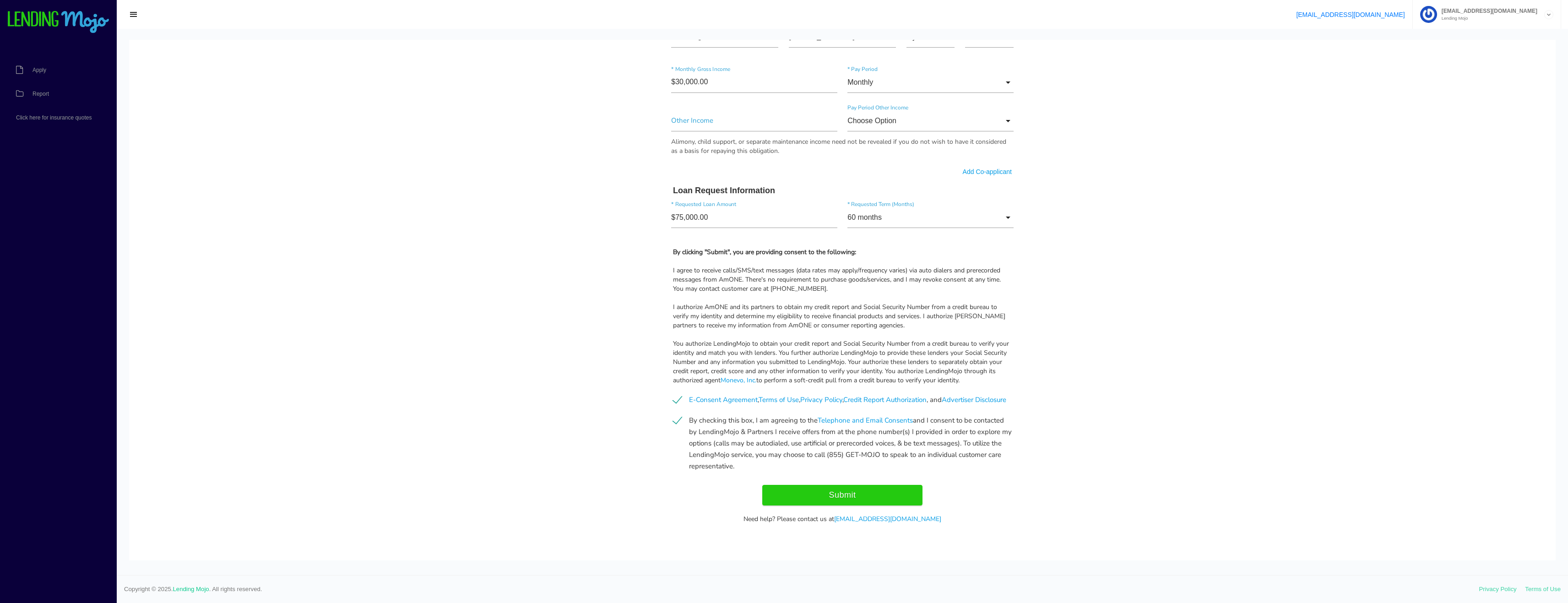
drag, startPoint x: 855, startPoint y: 492, endPoint x: 1164, endPoint y: 277, distance: 376.4
drag, startPoint x: 1149, startPoint y: 256, endPoint x: 1015, endPoint y: 190, distance: 149.4
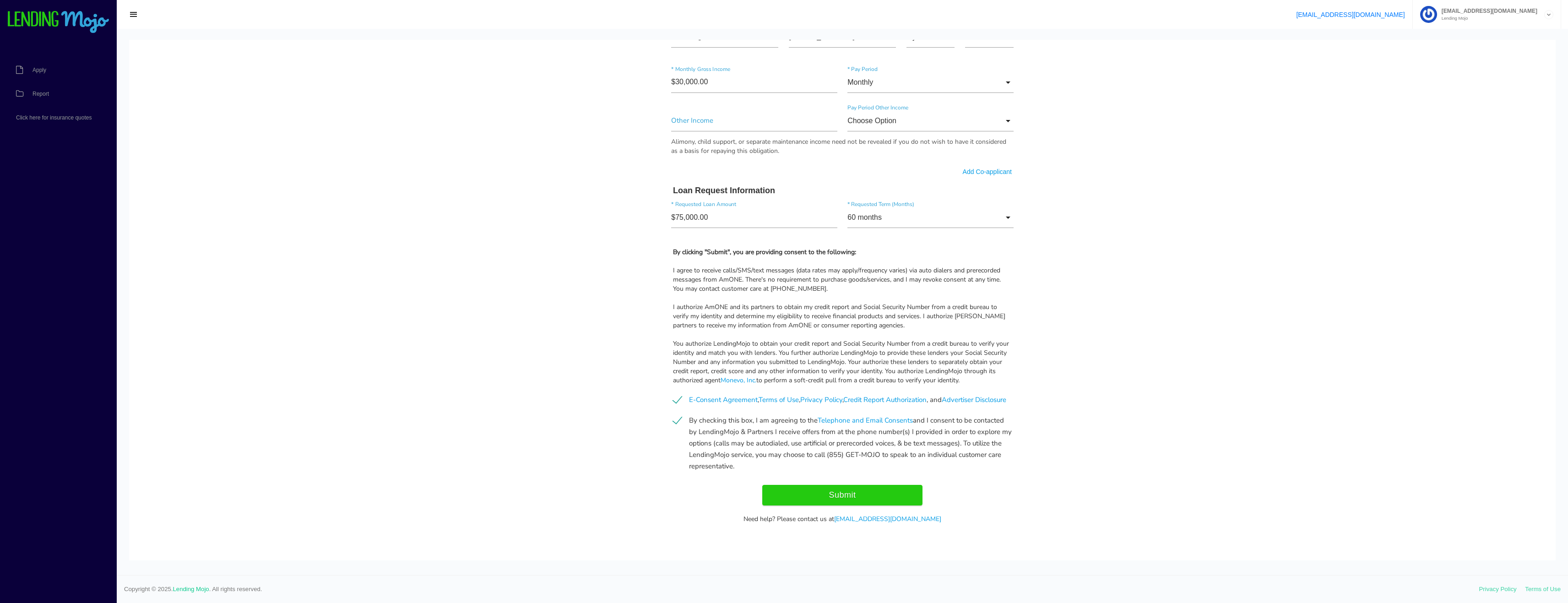
click at [1012, 207] on div "60 months Choose Option 36 months 48 months 60 months 72 months Choose Option 3…" at bounding box center [930, 219] width 176 height 25
click at [1003, 207] on input "60 months" at bounding box center [930, 217] width 166 height 21
drag, startPoint x: 959, startPoint y: 293, endPoint x: 978, endPoint y: 278, distance: 24.2
click at [959, 303] on div "I authorize AmONE and its partners to obtain my credit report and Social Securi…" at bounding box center [842, 316] width 338 height 27
click at [998, 207] on input "60 months" at bounding box center [930, 217] width 166 height 21
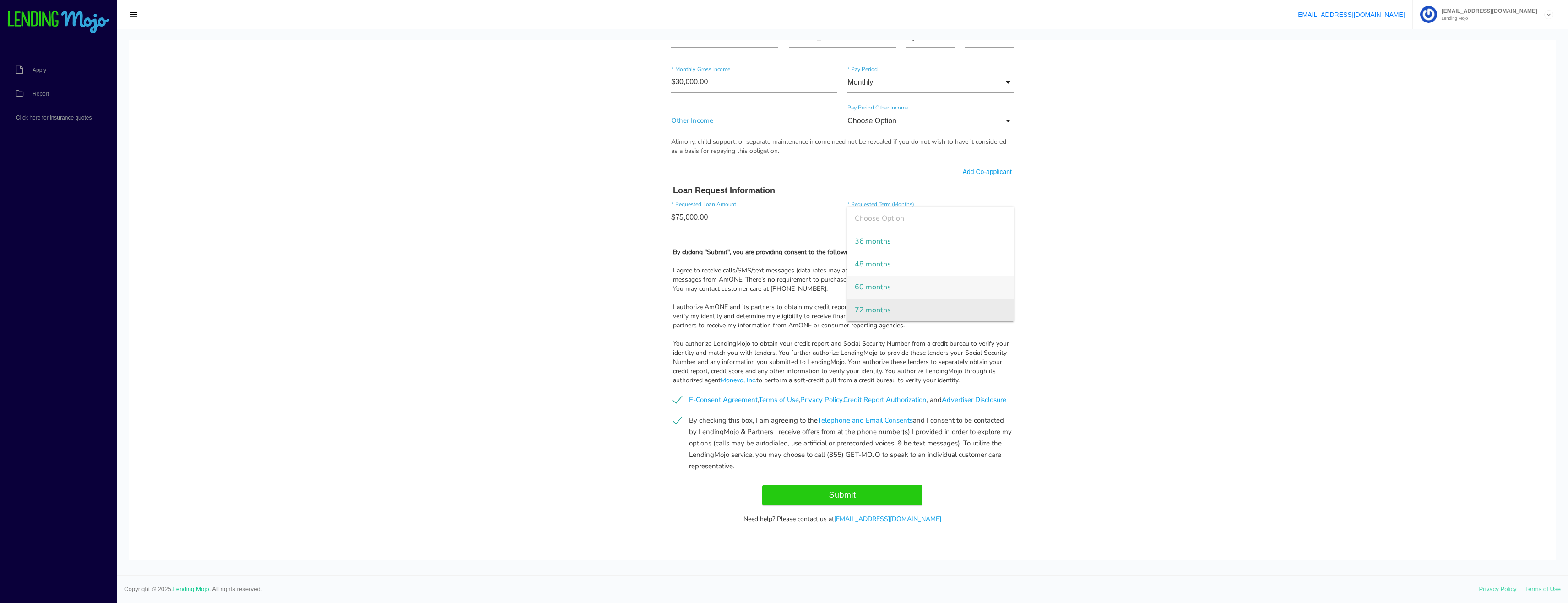
click at [940, 299] on span "72 months" at bounding box center [930, 310] width 166 height 23
type input "72 months"
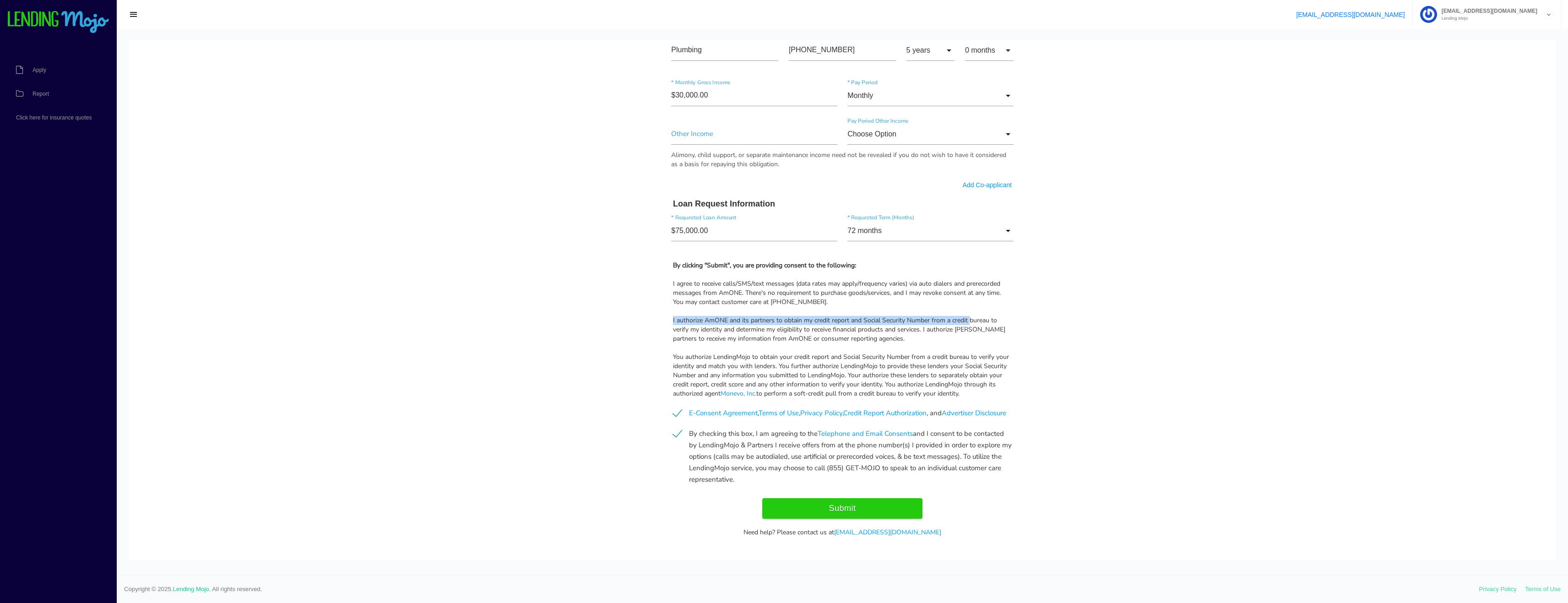
scroll to position [682, 0]
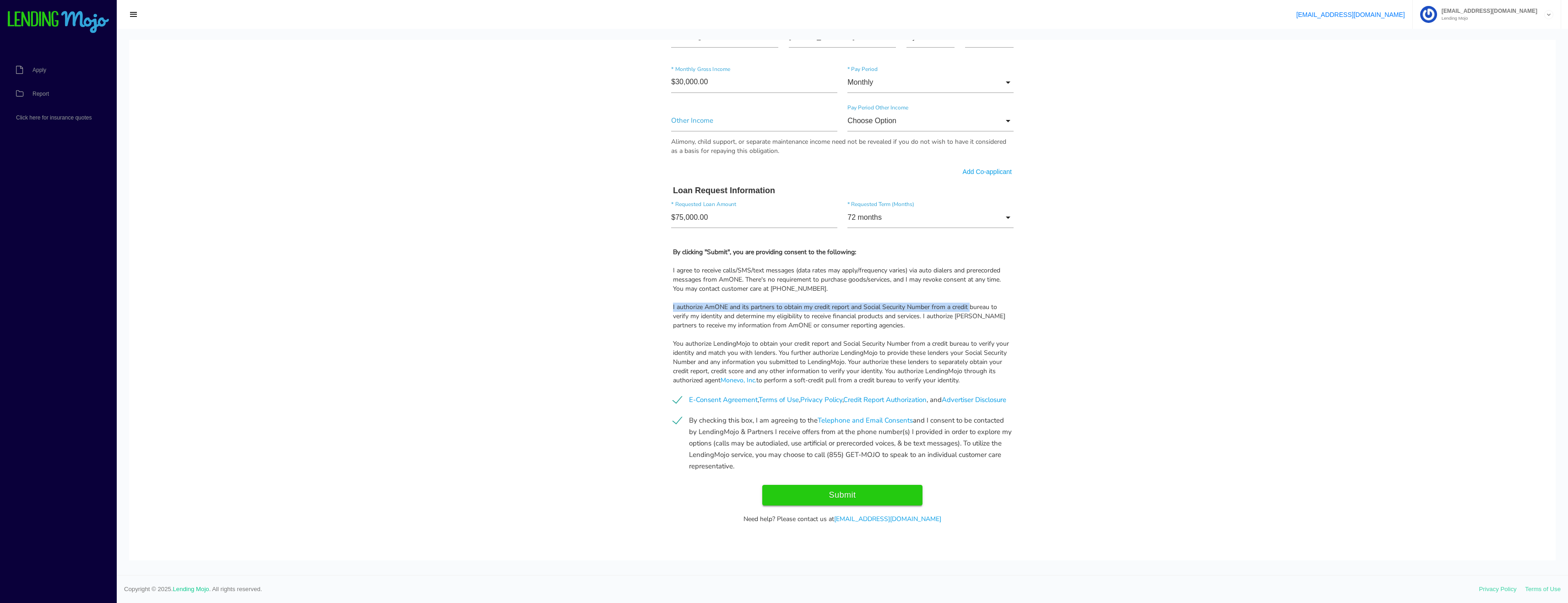
click at [861, 498] on input "Submit" at bounding box center [842, 495] width 160 height 20
type input "Submit"
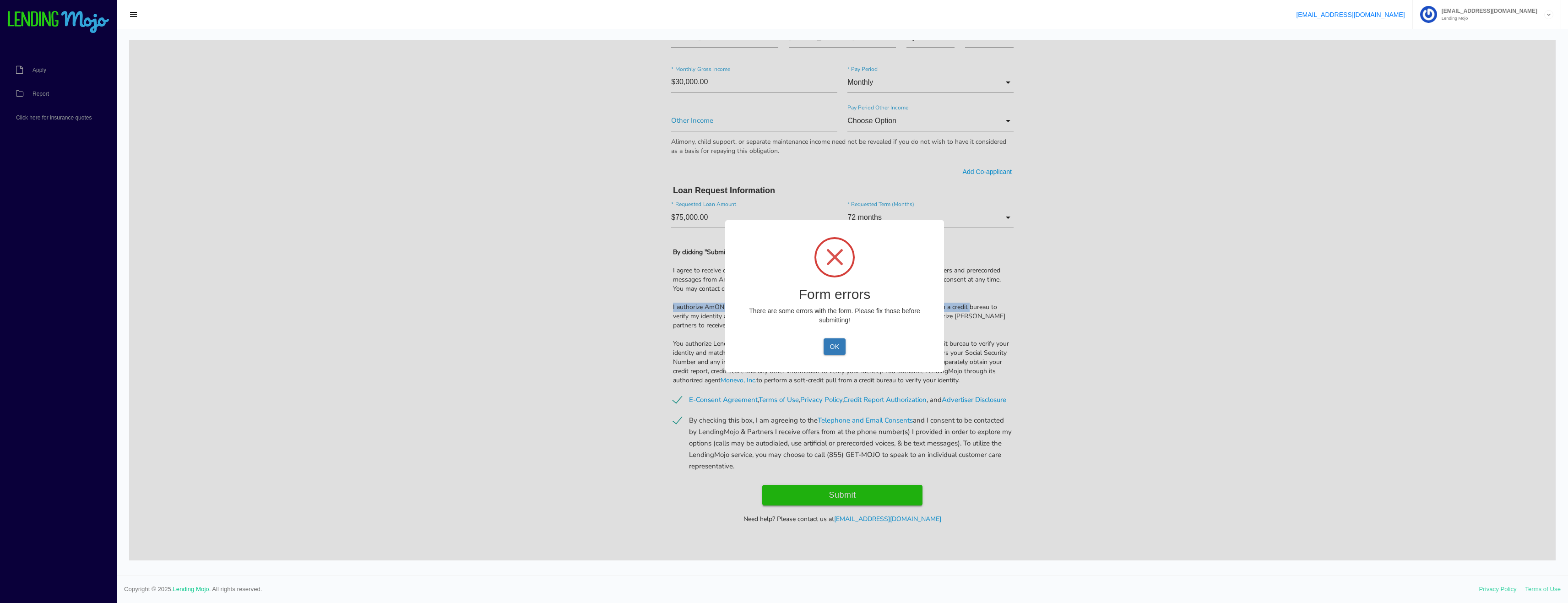
scroll to position [693, 0]
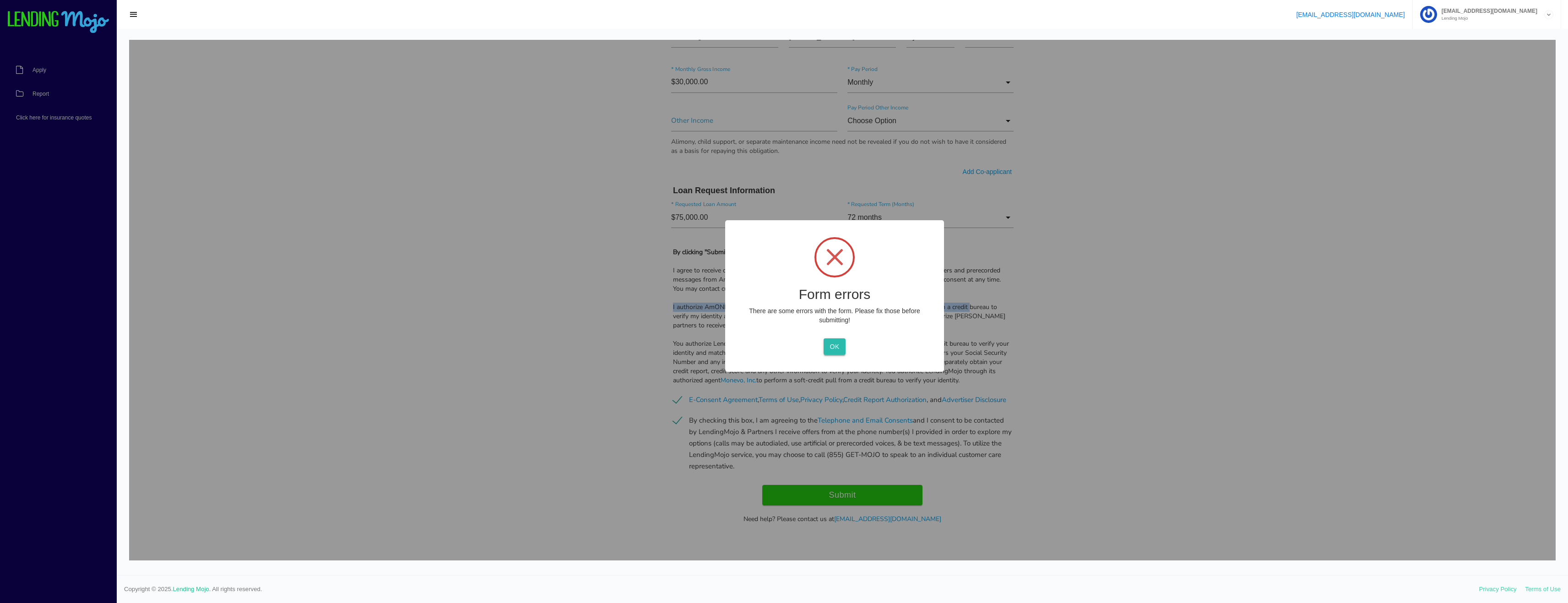
click at [834, 348] on button "OK" at bounding box center [834, 346] width 21 height 16
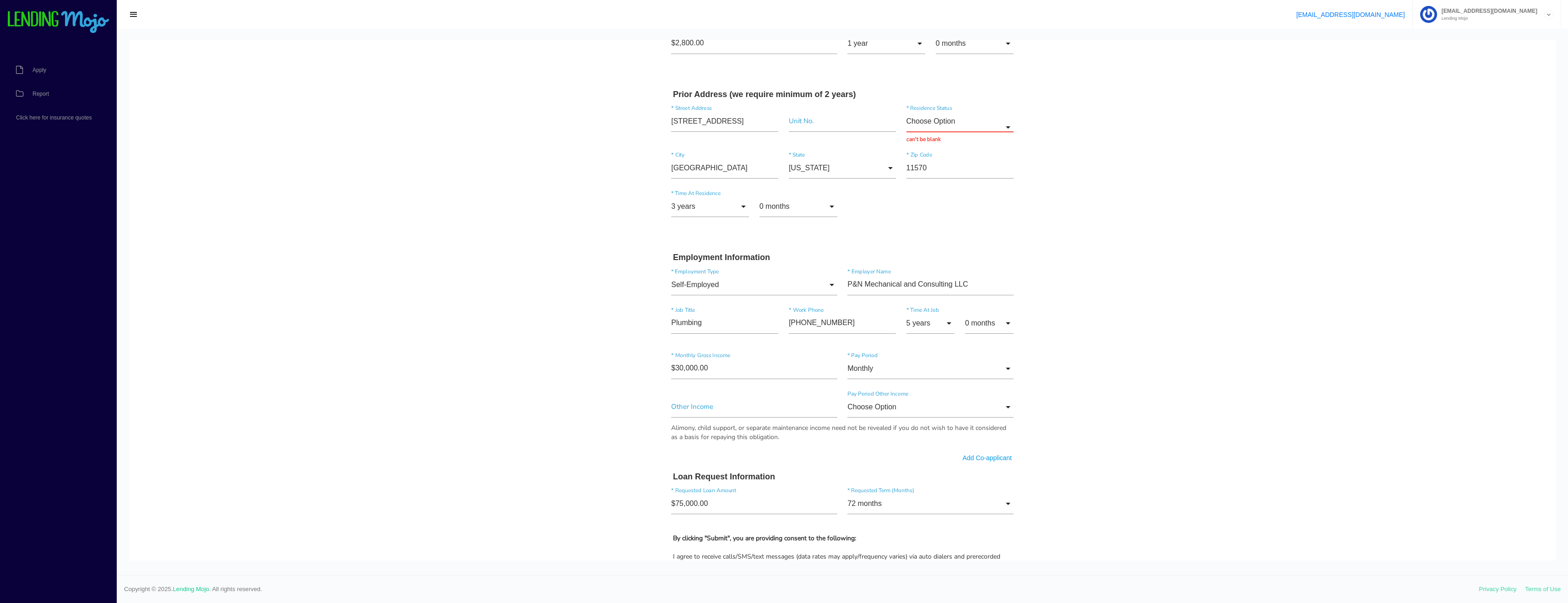
scroll to position [235, 0]
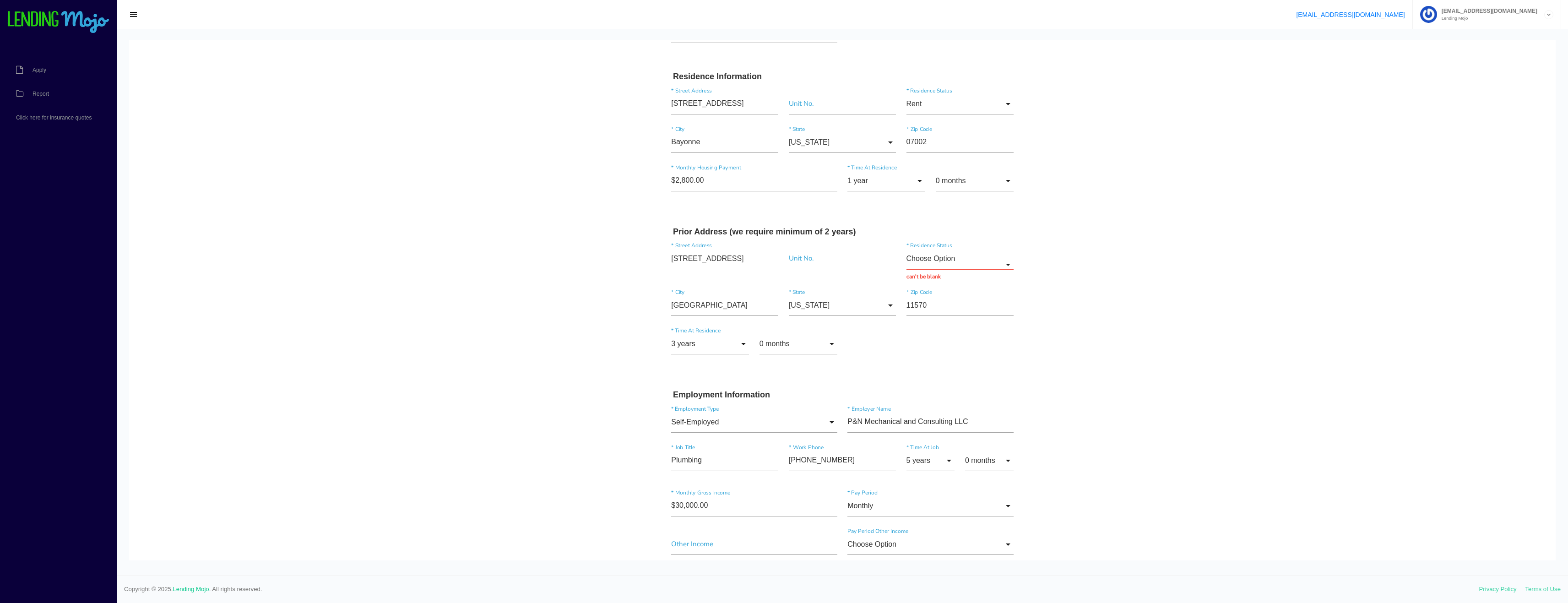
click at [997, 265] on input "Choose Option" at bounding box center [960, 258] width 107 height 21
click at [955, 328] on span "Rent" at bounding box center [960, 327] width 107 height 23
type input "Rent"
click at [1100, 290] on body "Quick, Secure Financing Personalized to You. Winston * First Name Paul Middle N…" at bounding box center [842, 390] width 1426 height 1170
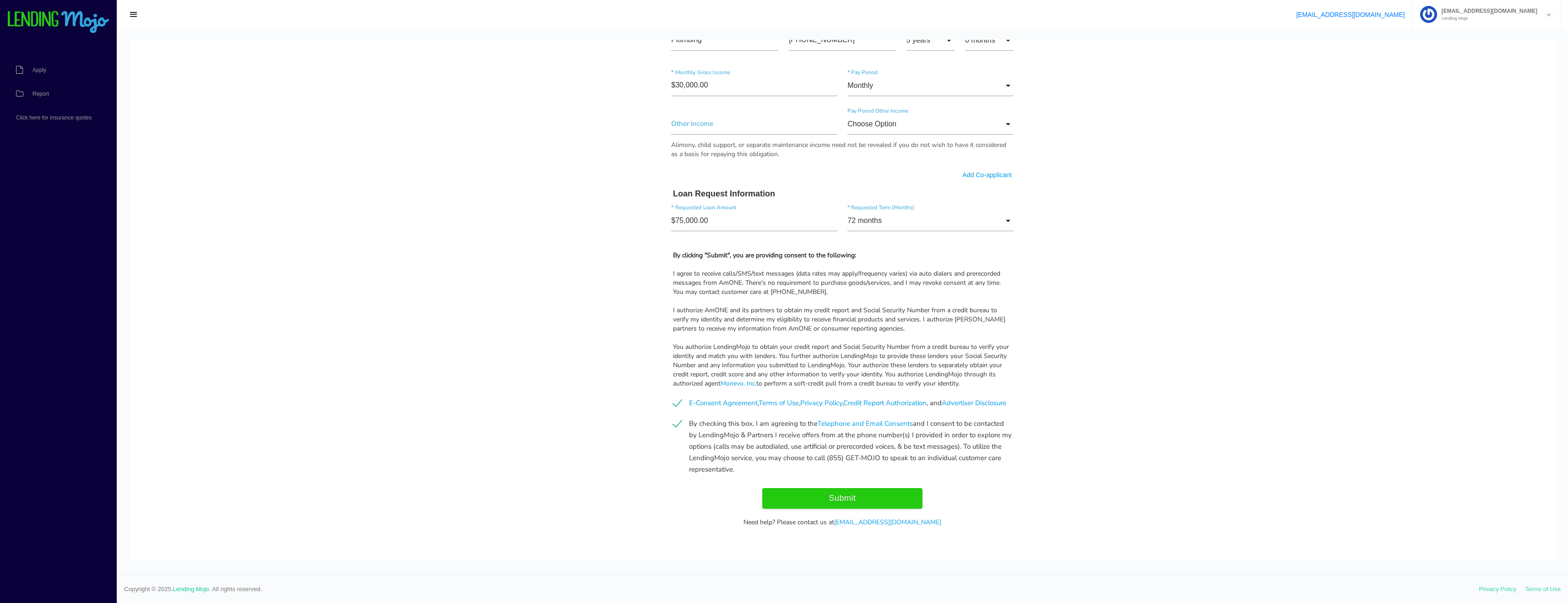
scroll to position [682, 0]
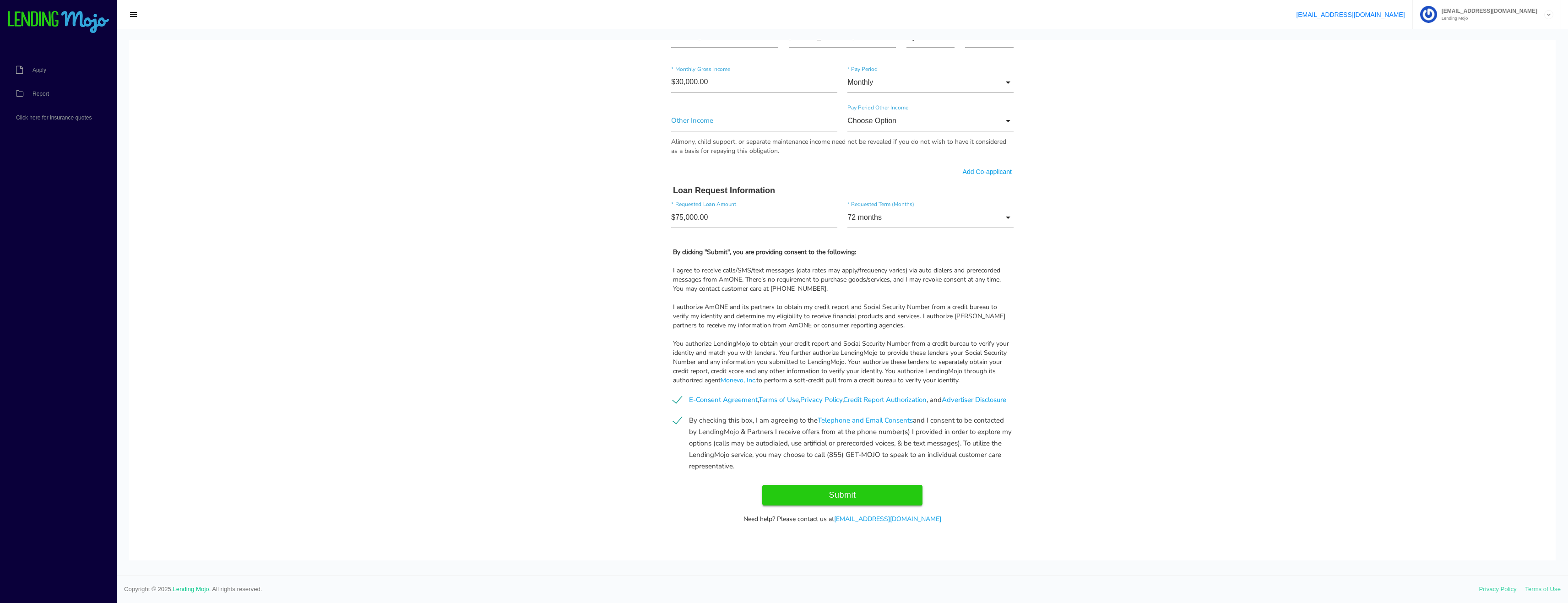
click at [839, 492] on input "Submit" at bounding box center [842, 495] width 160 height 20
type input "Submitting..."
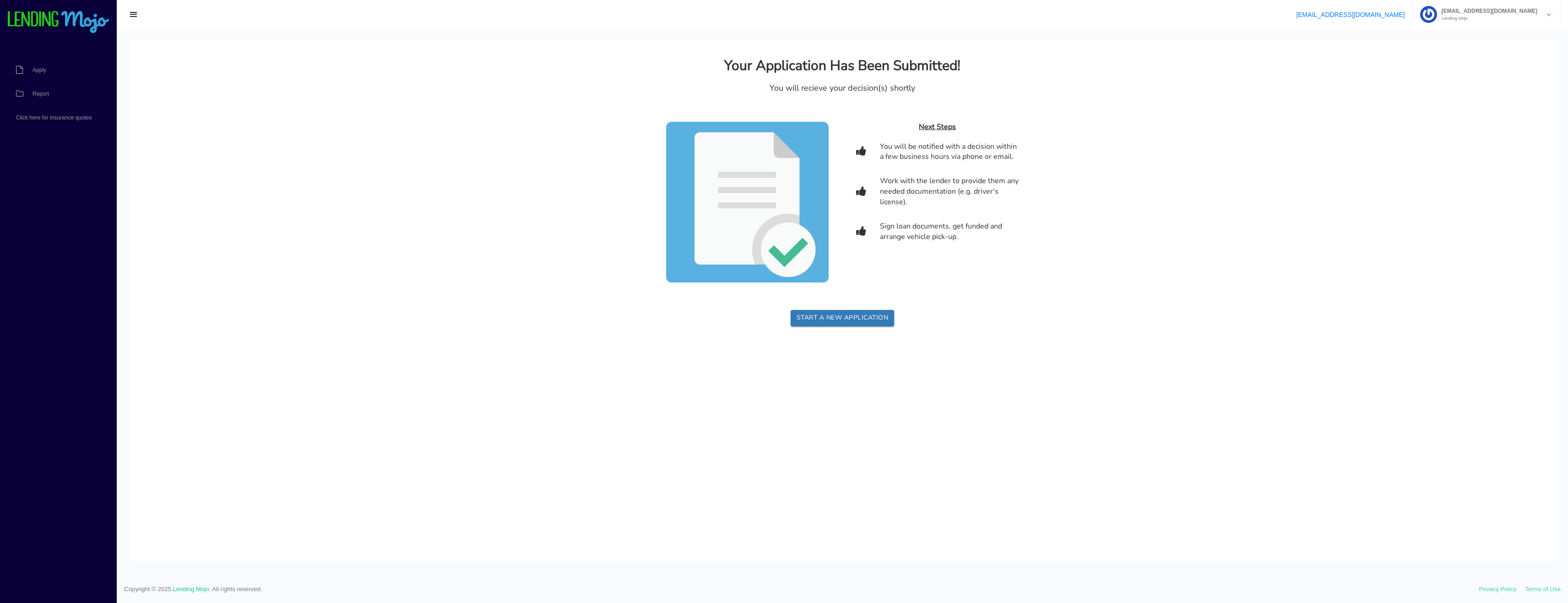
scroll to position [0, 0]
drag, startPoint x: 792, startPoint y: 85, endPoint x: 964, endPoint y: 91, distance: 172.1
click at [964, 91] on div "You will recieve your decision(s) shortly" at bounding box center [842, 88] width 338 height 12
click at [36, 60] on link "Apply" at bounding box center [53, 70] width 107 height 24
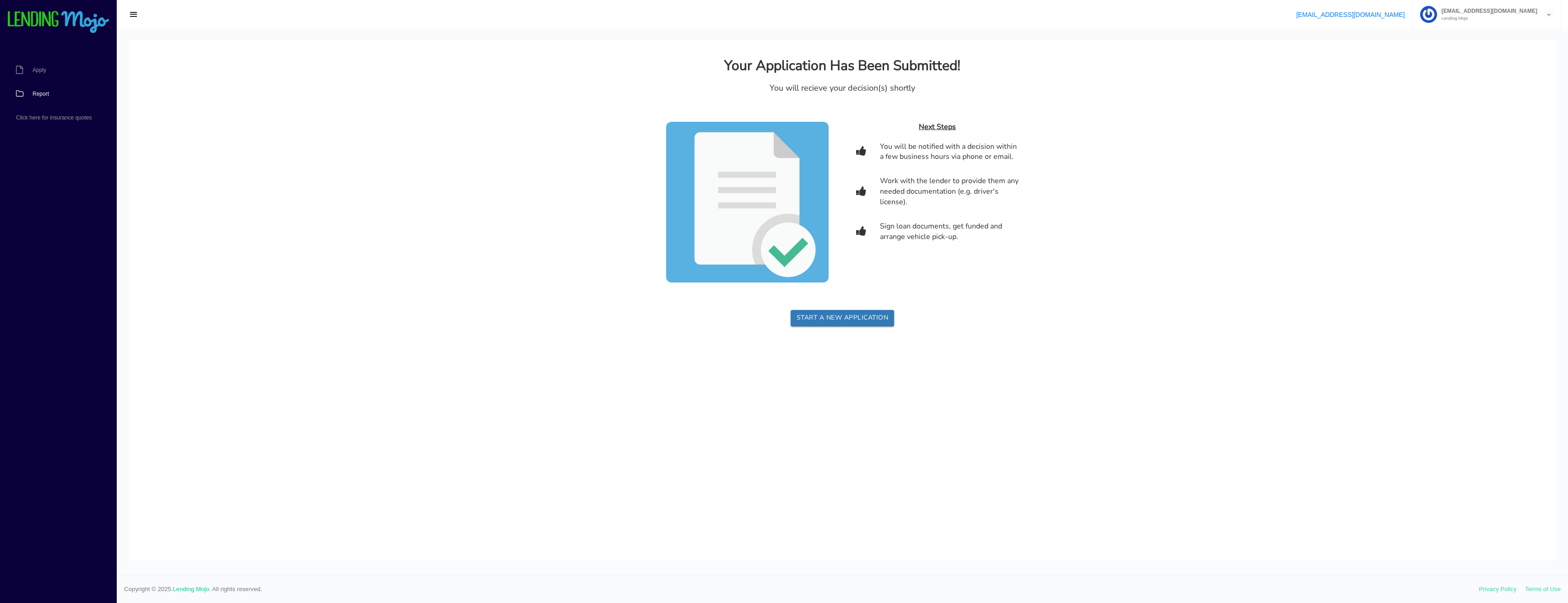
click at [41, 85] on link "Report" at bounding box center [53, 94] width 107 height 24
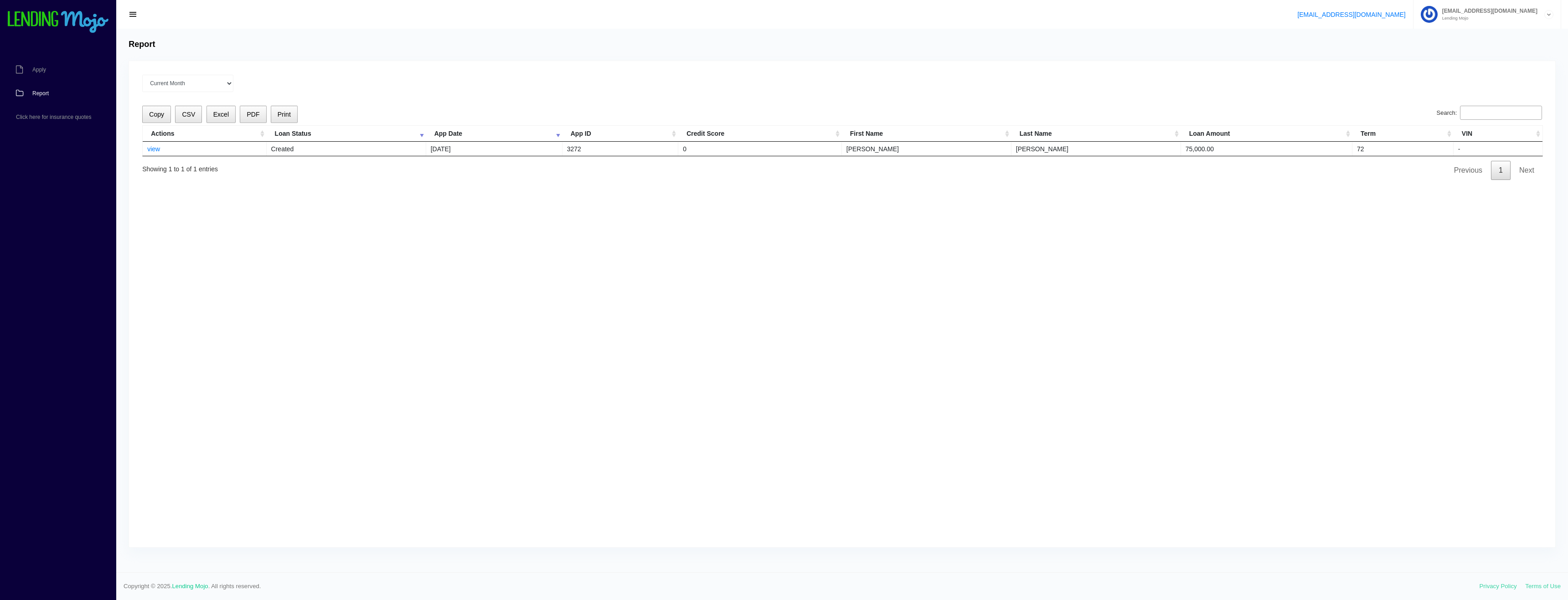
drag, startPoint x: 1265, startPoint y: 273, endPoint x: 1379, endPoint y: 169, distance: 154.3
click at [1267, 272] on div "Current Month Sep 2025 Aug 2025 Jul 2025 Jun 2025 May 2025 All time Loading Cop…" at bounding box center [841, 304] width 1426 height 486
drag, startPoint x: 451, startPoint y: 444, endPoint x: 519, endPoint y: 438, distance: 68.3
click at [500, 439] on div "Current Month Sep 2025 Aug 2025 Jul 2025 Jun 2025 May 2025 All time Loading Cop…" at bounding box center [841, 304] width 1426 height 486
drag, startPoint x: 508, startPoint y: 435, endPoint x: 170, endPoint y: 285, distance: 369.8
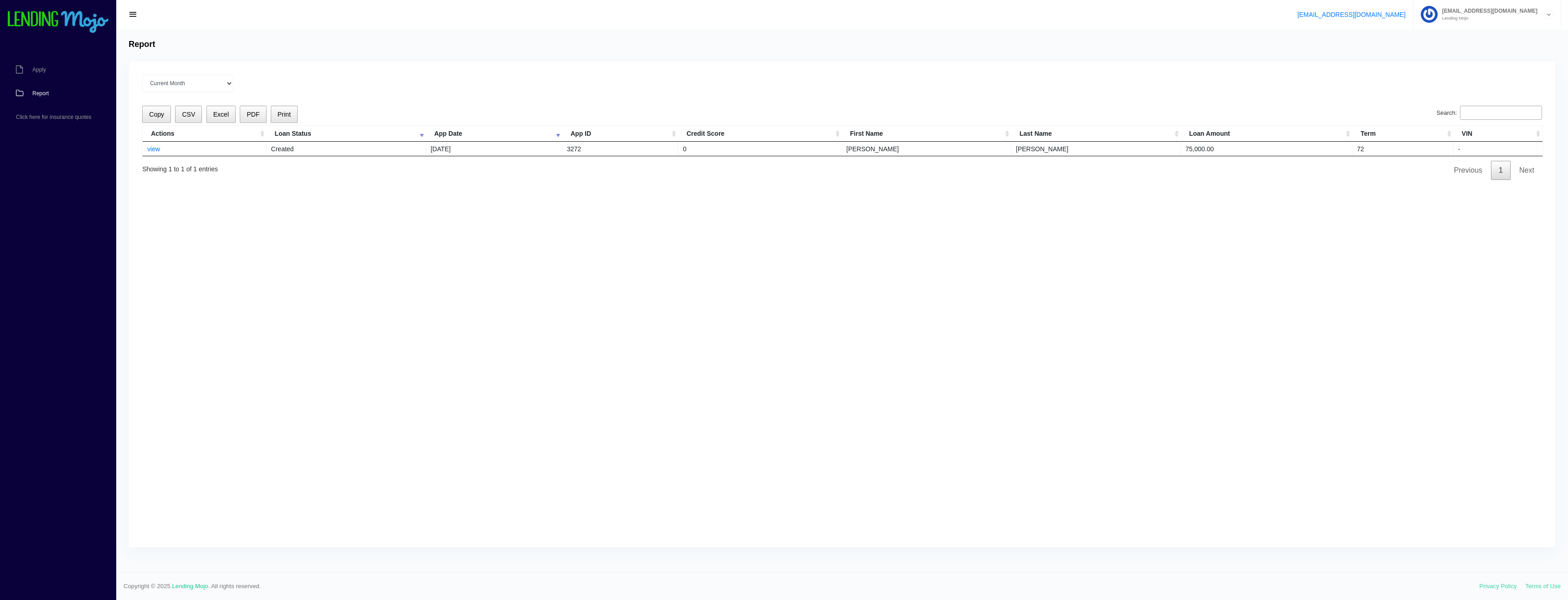
click at [352, 405] on div "Current Month Sep 2025 Aug 2025 Jul 2025 Jun 2025 May 2025 All time Loading Cop…" at bounding box center [841, 304] width 1426 height 486
click at [151, 149] on link "view" at bounding box center [153, 149] width 13 height 8
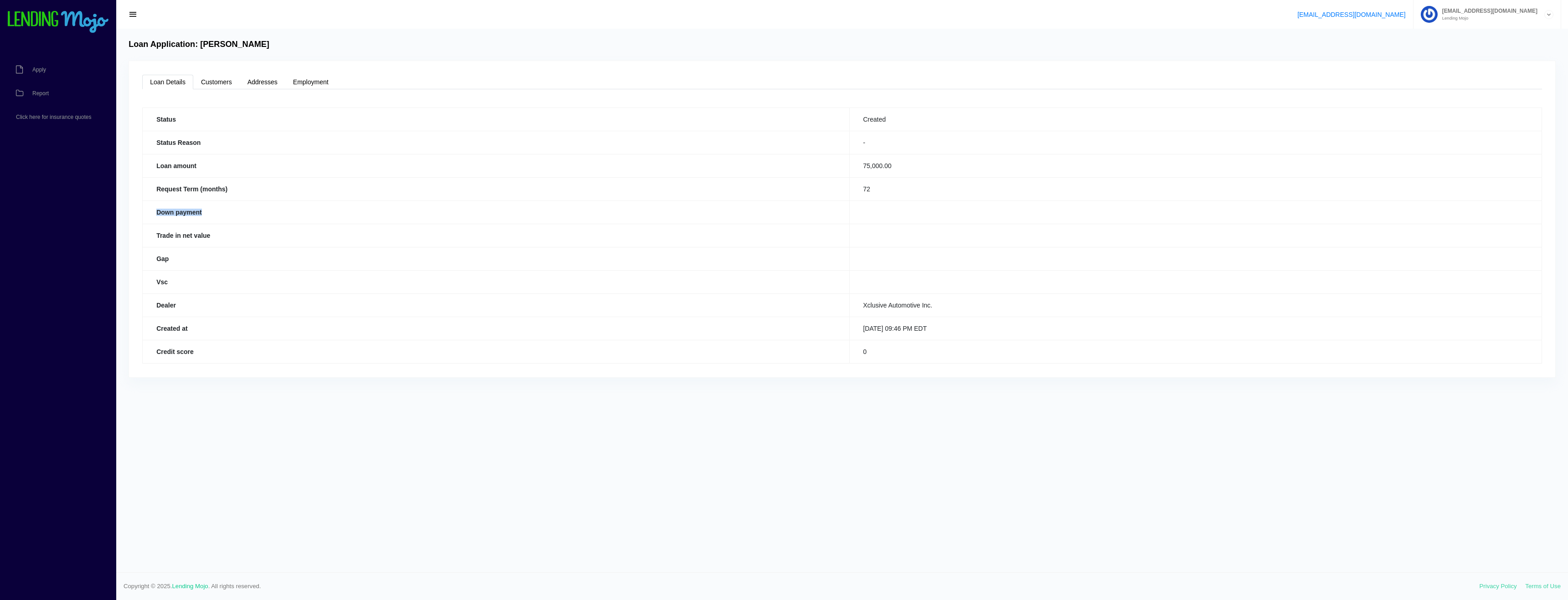
drag, startPoint x: 889, startPoint y: 204, endPoint x: 878, endPoint y: 192, distance: 16.3
click at [879, 195] on tbody "Status Created Status Reason - Loan amount 75,000.00 Request Term (months) 72 D…" at bounding box center [841, 236] width 1399 height 256
click at [877, 169] on td "75,000.00" at bounding box center [1195, 166] width 692 height 24
drag, startPoint x: 421, startPoint y: 185, endPoint x: 420, endPoint y: 210, distance: 25.0
click at [422, 188] on th "Request Term (months)" at bounding box center [495, 189] width 707 height 24
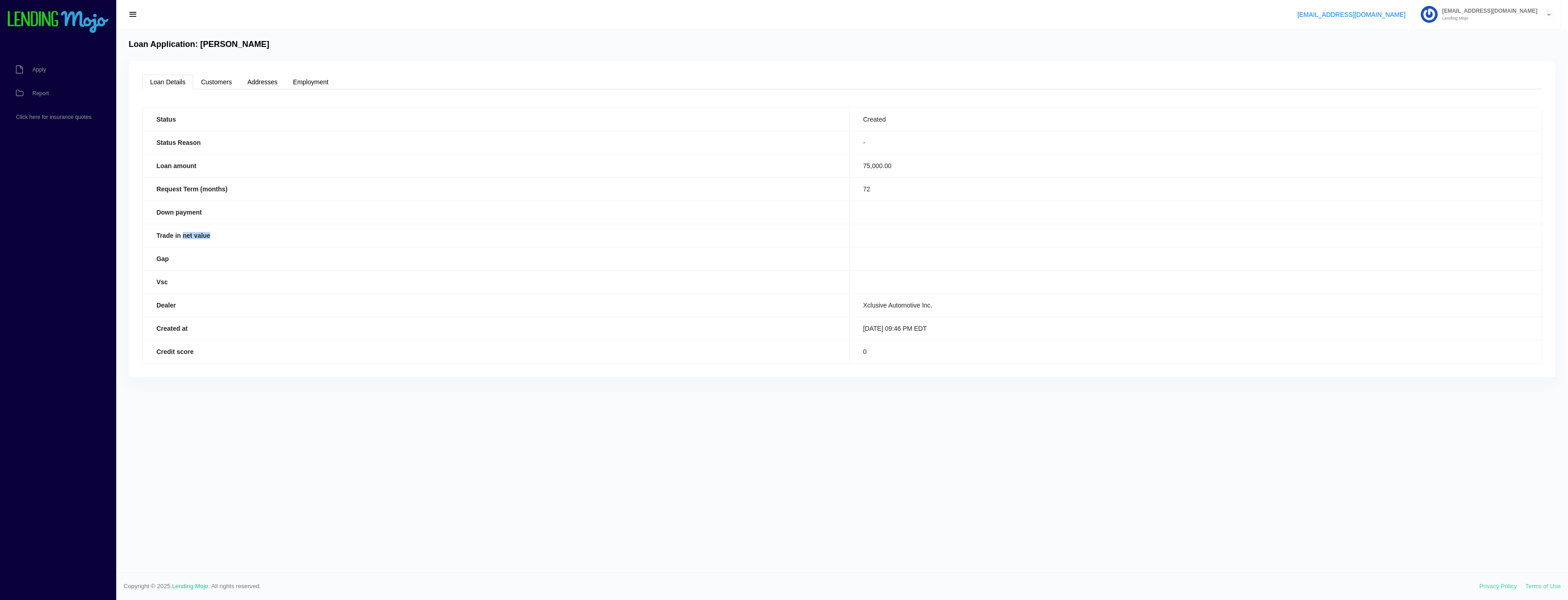
drag, startPoint x: 187, startPoint y: 231, endPoint x: 621, endPoint y: 234, distance: 434.0
click at [496, 230] on th "Trade in net value" at bounding box center [495, 236] width 707 height 24
click at [792, 251] on th "Gap" at bounding box center [495, 258] width 707 height 24
drag, startPoint x: 227, startPoint y: 342, endPoint x: 281, endPoint y: 341, distance: 54.0
click at [280, 341] on tbody "Status Created Status Reason - Loan amount 75,000.00 Request Term (months) 72 D…" at bounding box center [841, 236] width 1399 height 256
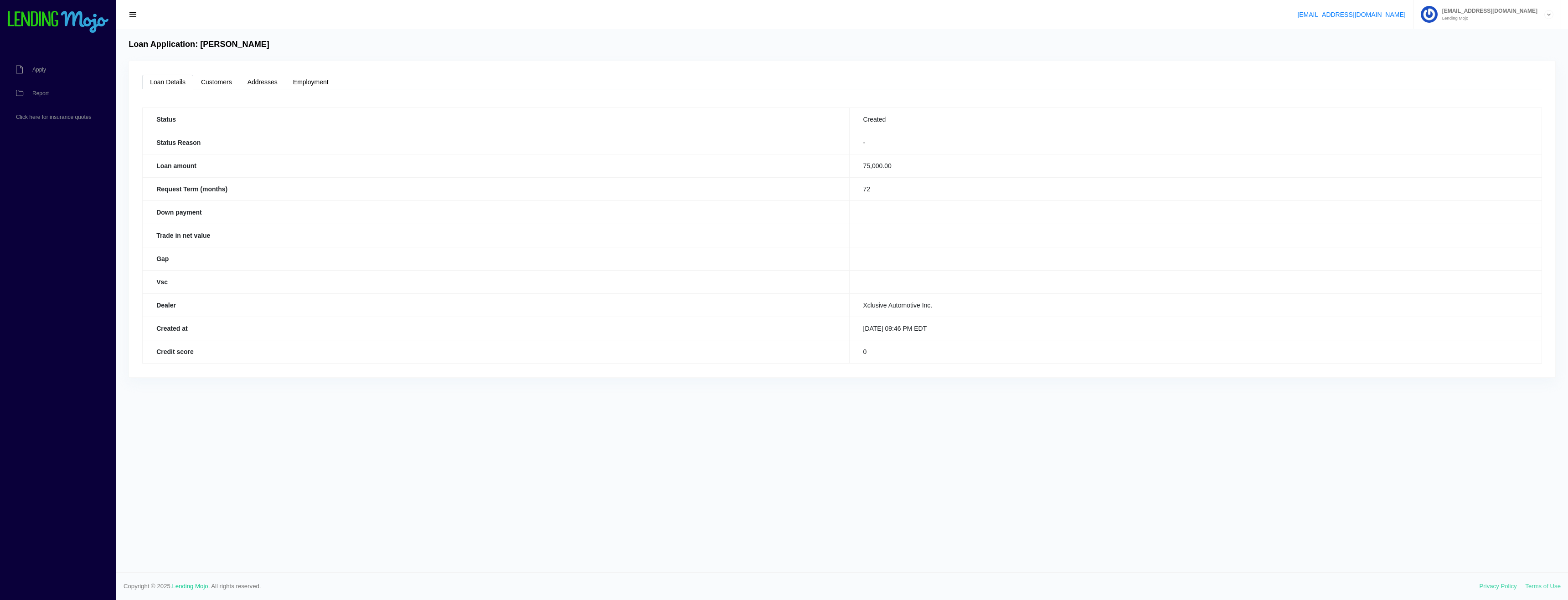
drag, startPoint x: 706, startPoint y: 364, endPoint x: 822, endPoint y: 371, distance: 116.2
click at [733, 363] on th "Credit score" at bounding box center [495, 352] width 707 height 24
drag, startPoint x: 909, startPoint y: 358, endPoint x: 723, endPoint y: 353, distance: 186.1
click at [723, 353] on tr "Credit score 0" at bounding box center [841, 352] width 1399 height 24
click at [728, 351] on th "Credit score" at bounding box center [495, 352] width 707 height 24
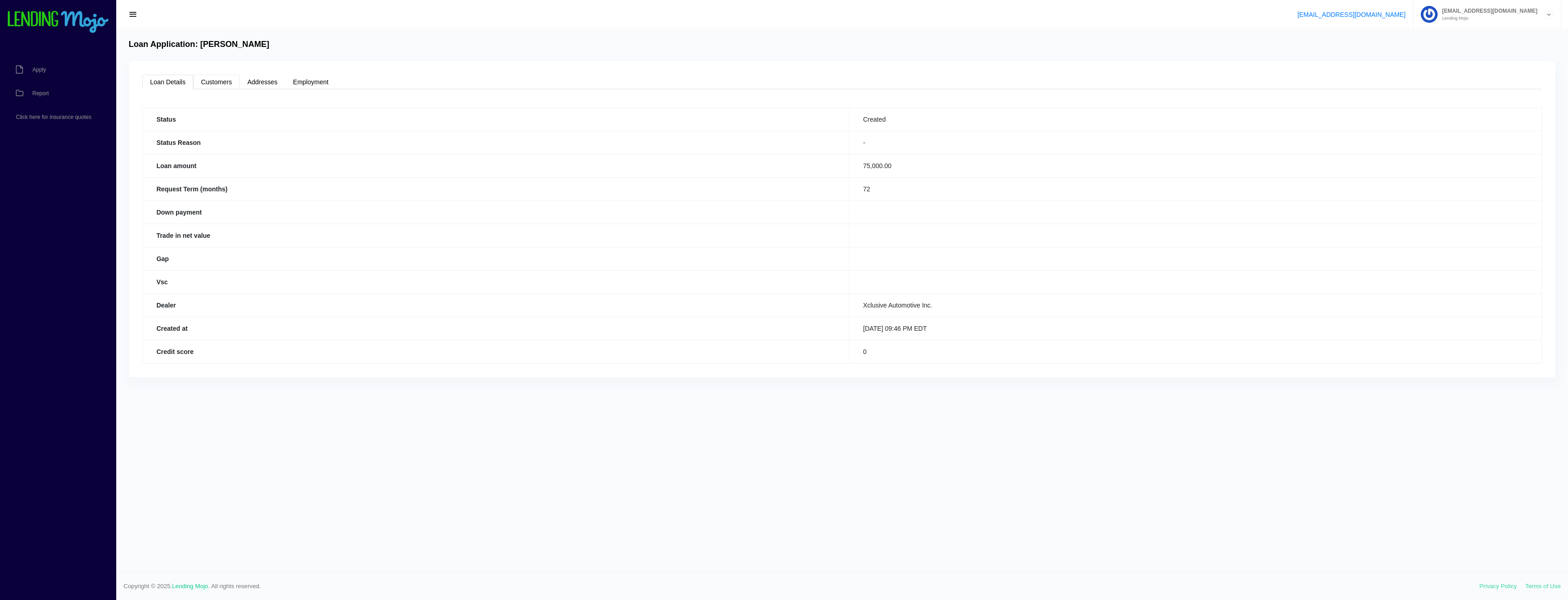
click at [223, 84] on link "Customers" at bounding box center [216, 82] width 46 height 14
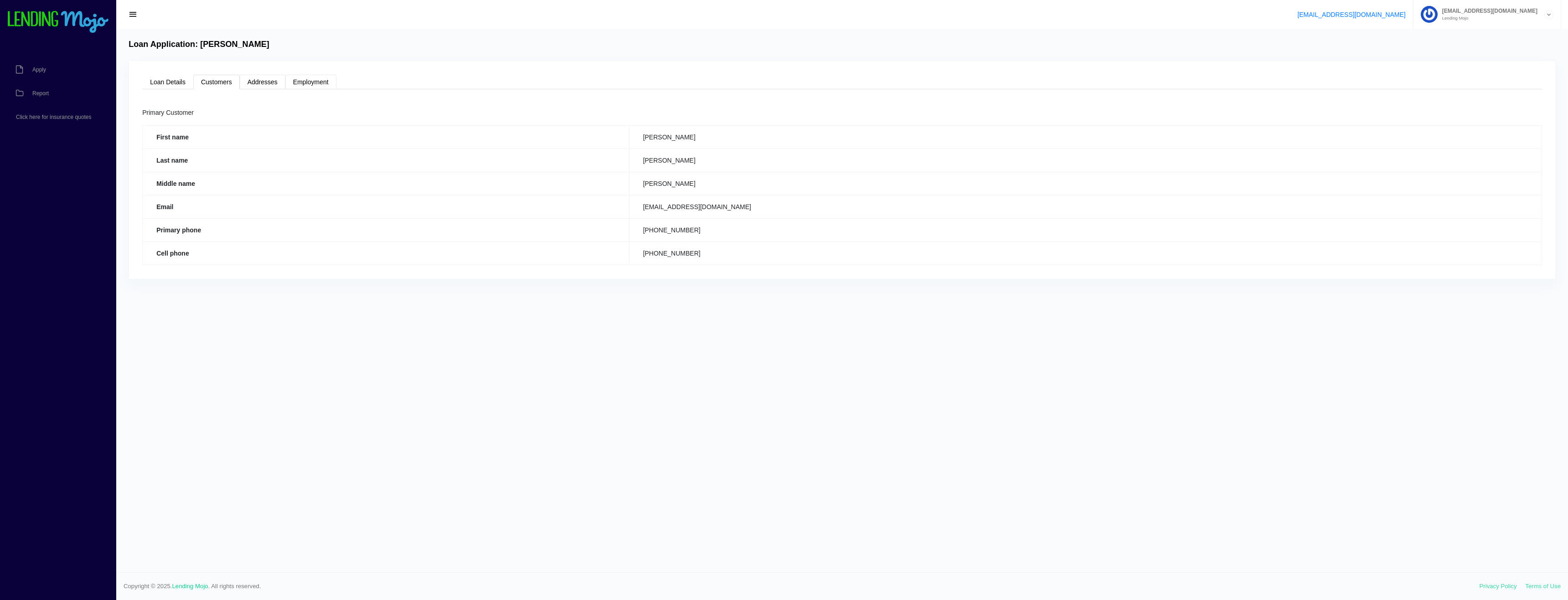
drag, startPoint x: 273, startPoint y: 82, endPoint x: 296, endPoint y: 82, distance: 23.0
click at [273, 82] on link "Addresses" at bounding box center [263, 82] width 45 height 14
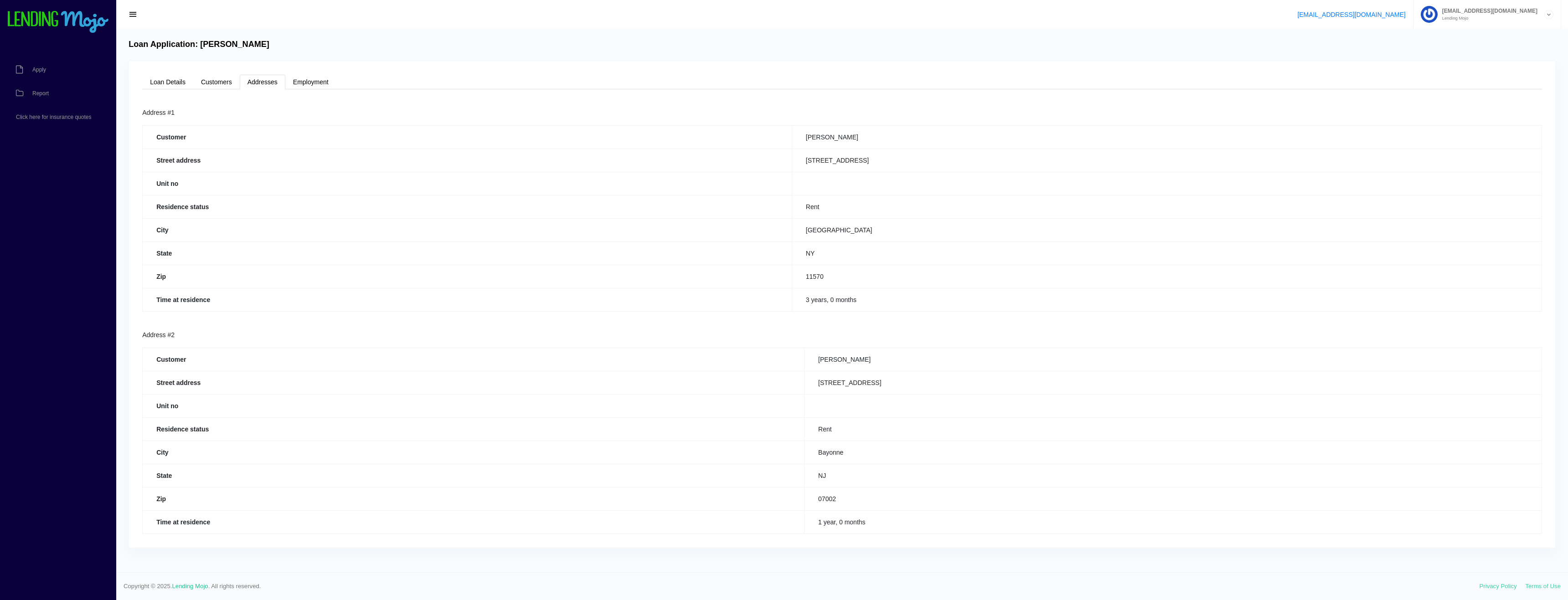
click at [344, 81] on ul "Loan Details Customers Addresses Employment" at bounding box center [842, 82] width 1400 height 14
click at [322, 93] on div "Loan Details Customers Addresses Employment Status Created Status Reason - Loan…" at bounding box center [841, 305] width 1426 height 486
click at [322, 90] on div "Loan Details Customers Addresses Employment Status Created Status Reason - Loan…" at bounding box center [841, 305] width 1426 height 486
click at [324, 85] on link "Employment" at bounding box center [311, 82] width 51 height 14
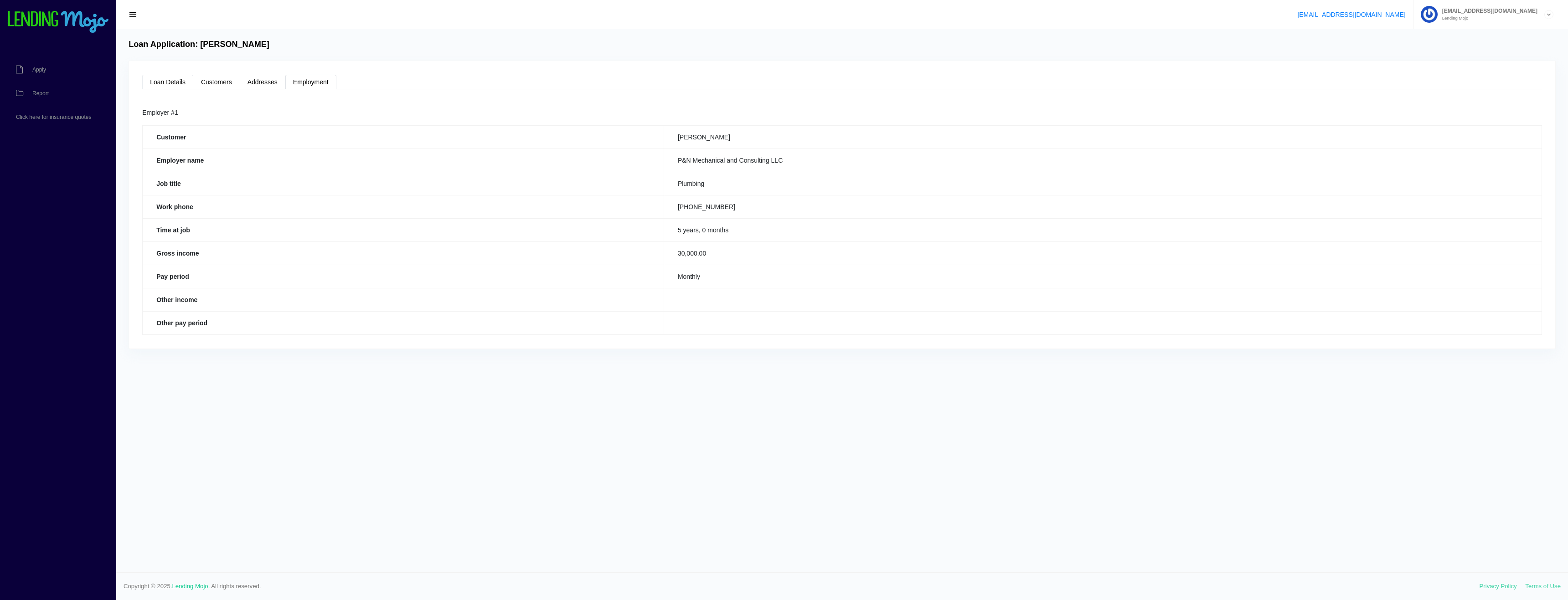
click at [172, 77] on link "Loan Details" at bounding box center [168, 82] width 51 height 14
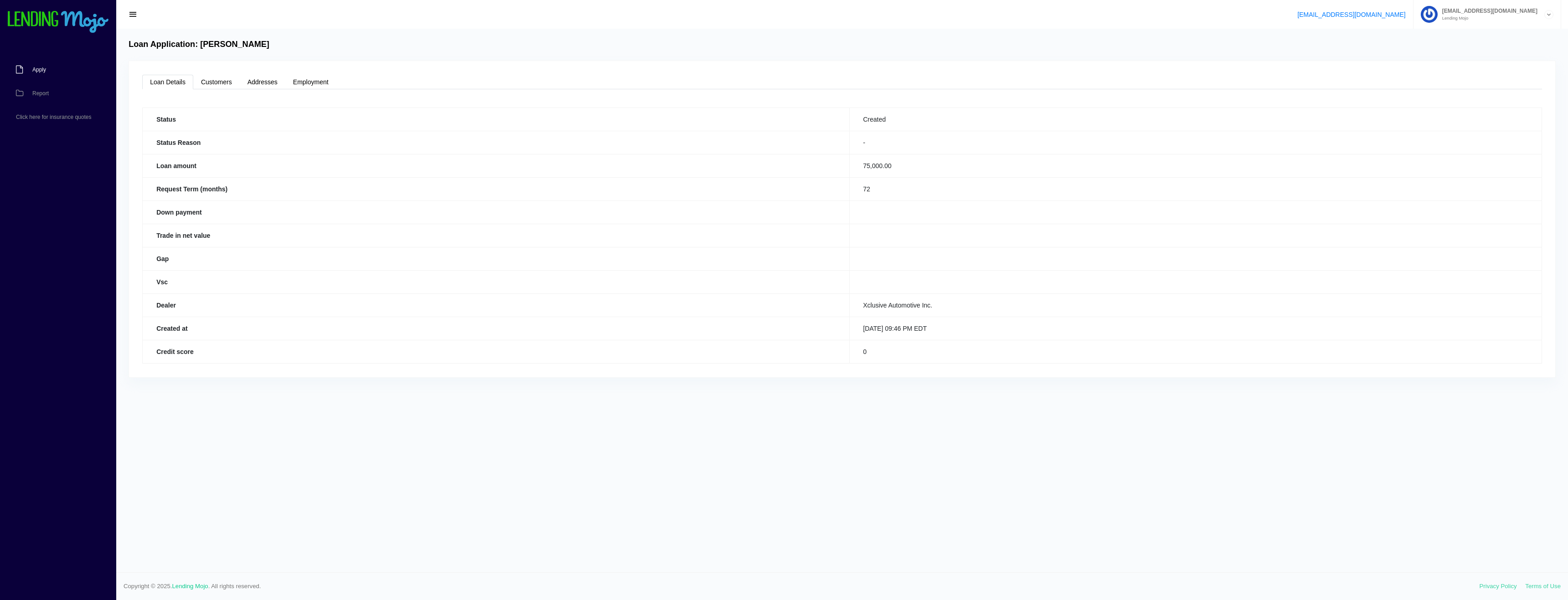
click at [38, 72] on span "Apply" at bounding box center [39, 70] width 13 height 5
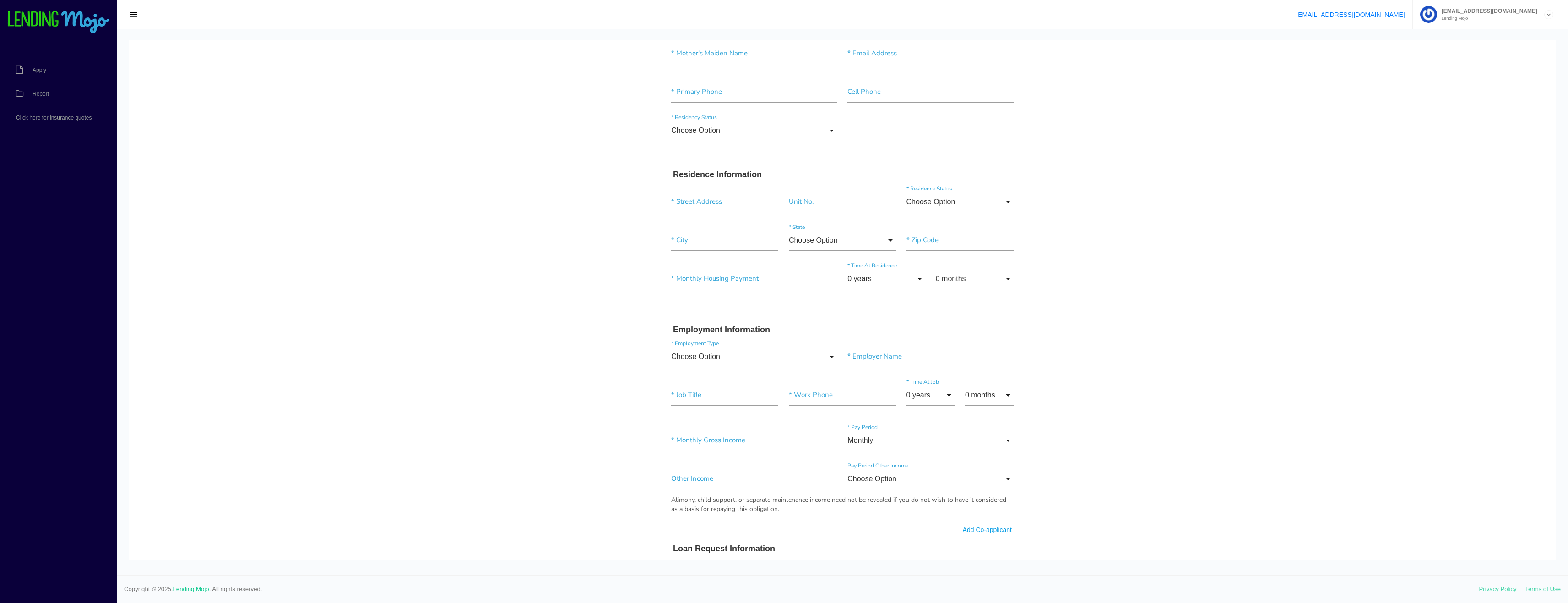
scroll to position [229, 0]
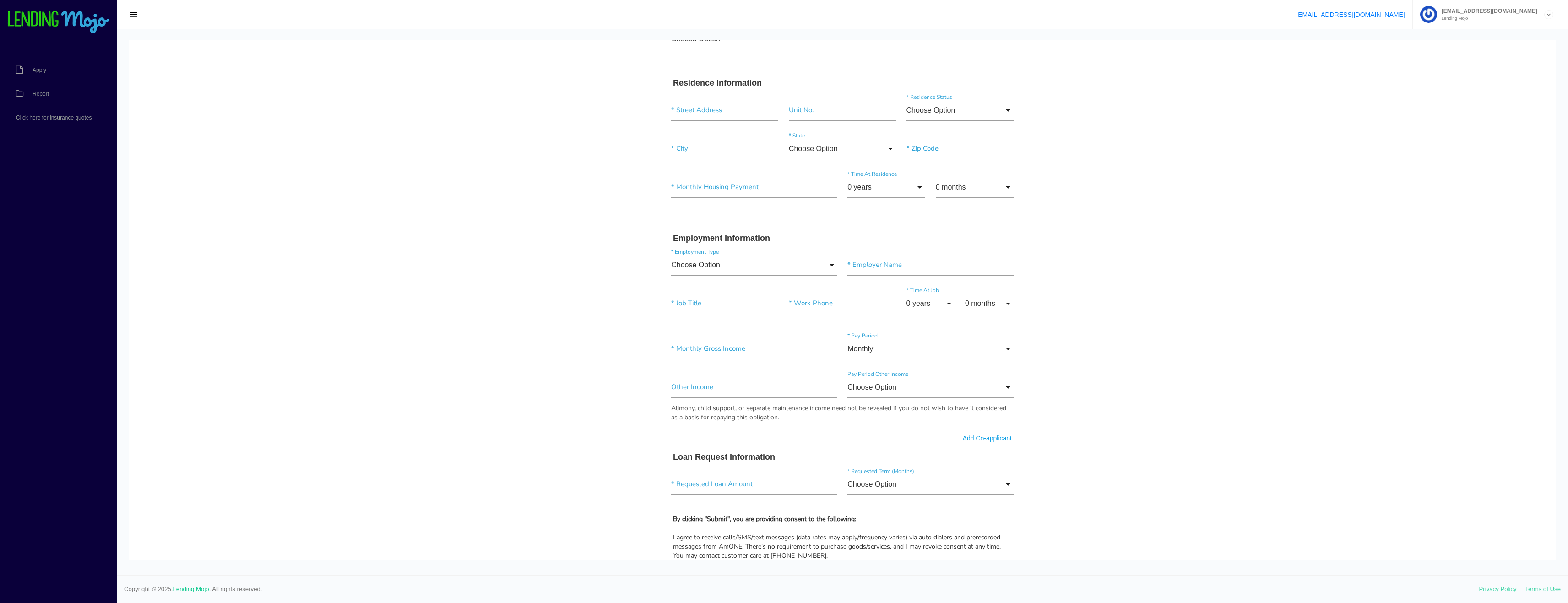
drag, startPoint x: 307, startPoint y: 229, endPoint x: 287, endPoint y: 184, distance: 49.2
click at [304, 224] on body "Quick, Secure Financing Personalized to You. * First Name Middle Name * Last Na…" at bounding box center [842, 318] width 1426 height 1016
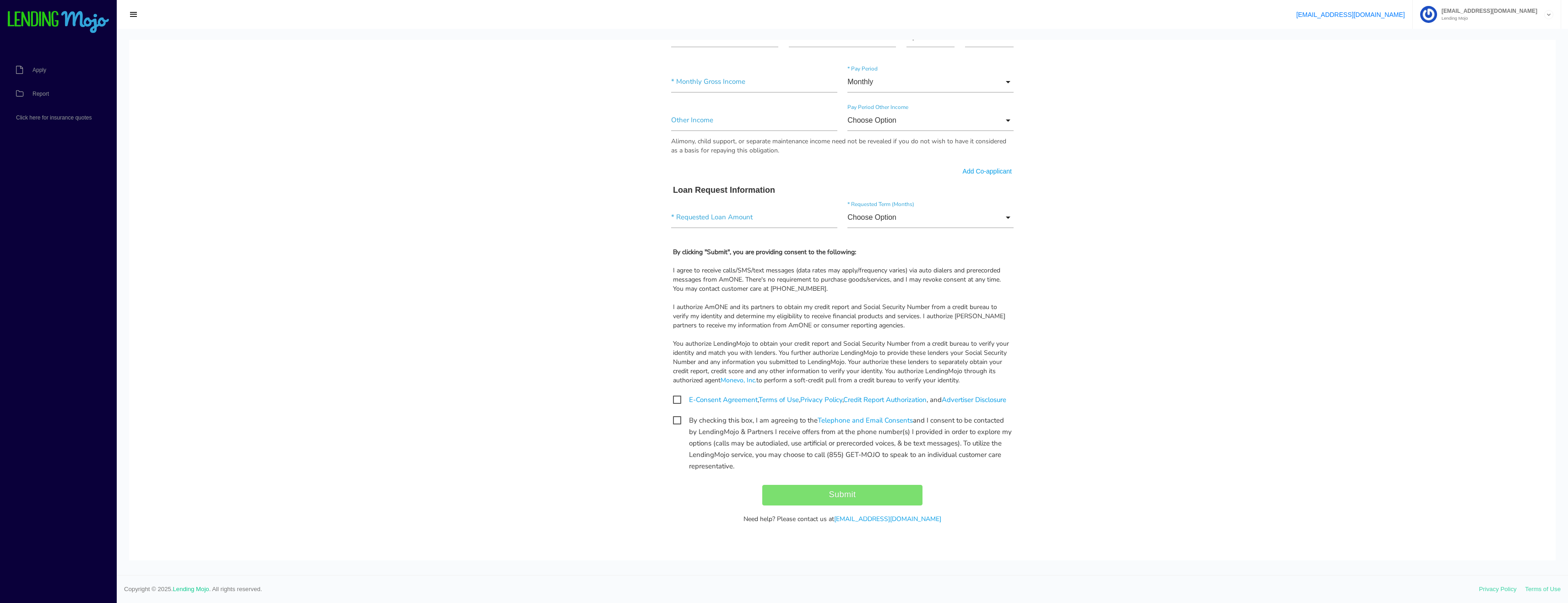
scroll to position [391, 0]
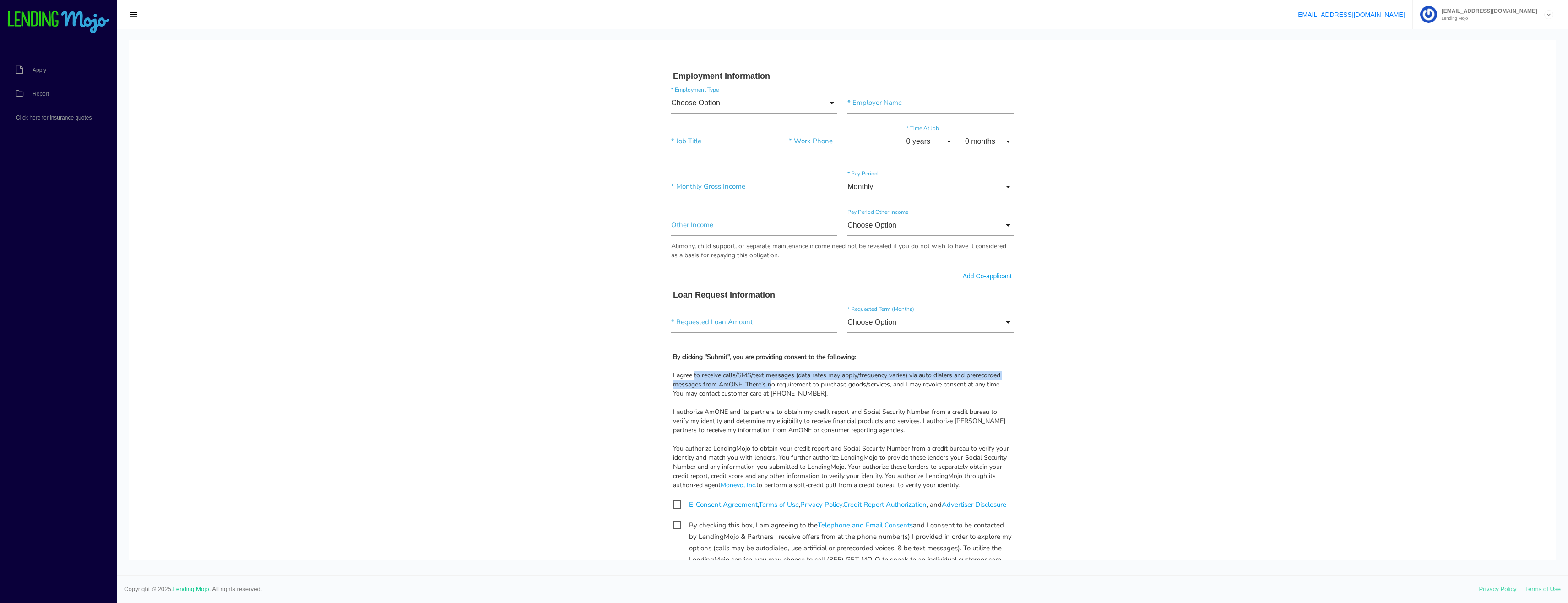
drag, startPoint x: 692, startPoint y: 381, endPoint x: 833, endPoint y: 386, distance: 141.1
click at [833, 386] on div "I agree to receive calls/SMS/text messages (data rates may apply/frequency vari…" at bounding box center [842, 384] width 338 height 27
drag, startPoint x: 810, startPoint y: 382, endPoint x: 721, endPoint y: 370, distance: 89.8
click at [728, 371] on div "By clicking "Submit", you are providing consent to the following: I agree to re…" at bounding box center [842, 421] width 353 height 137
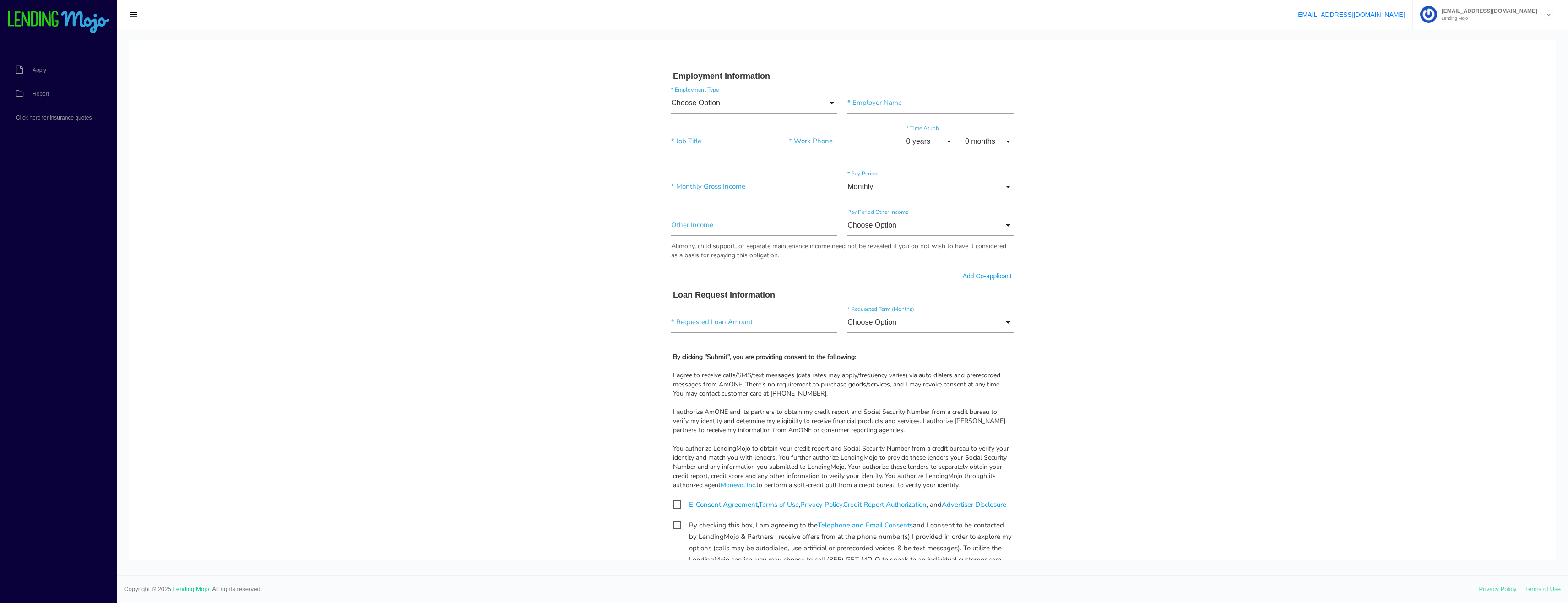
click at [705, 369] on div "By clicking "Submit", you are providing consent to the following: I agree to re…" at bounding box center [842, 421] width 353 height 137
drag, startPoint x: 666, startPoint y: 370, endPoint x: 769, endPoint y: 379, distance: 103.4
click at [763, 379] on div "By clicking "Submit", you are providing consent to the following: I agree to re…" at bounding box center [842, 421] width 353 height 137
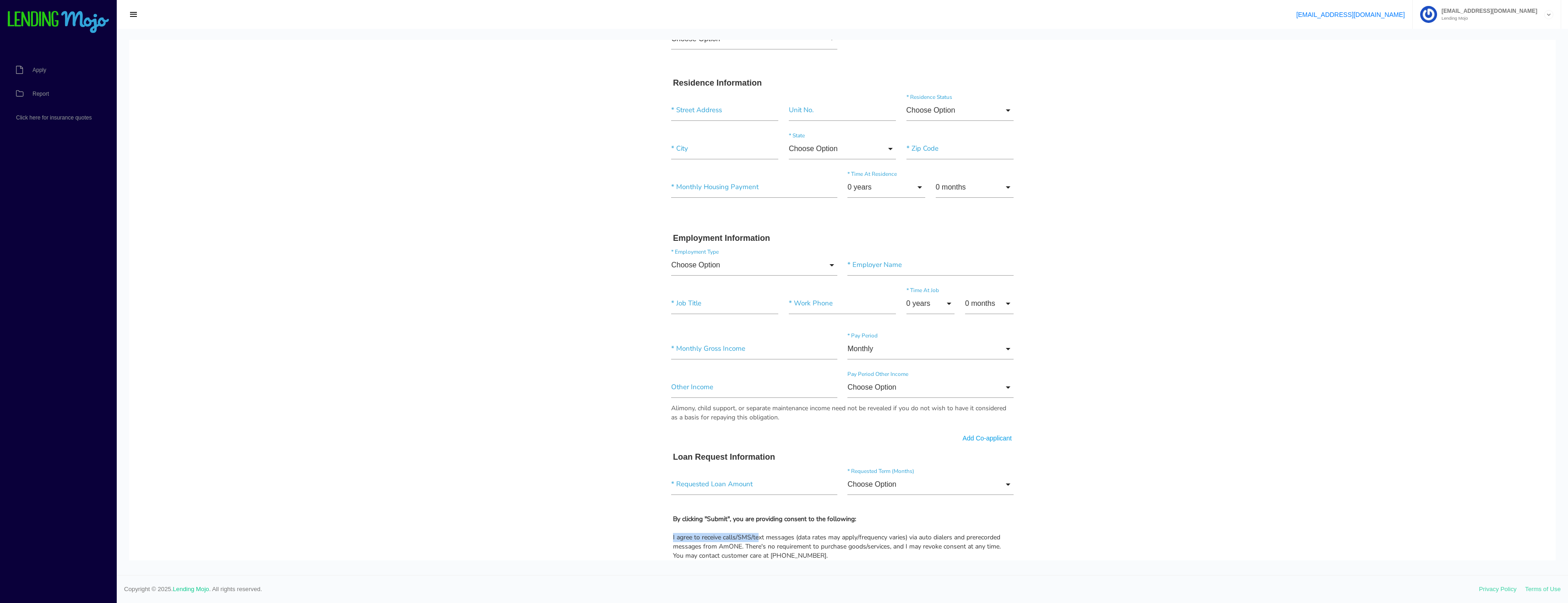
scroll to position [412, 0]
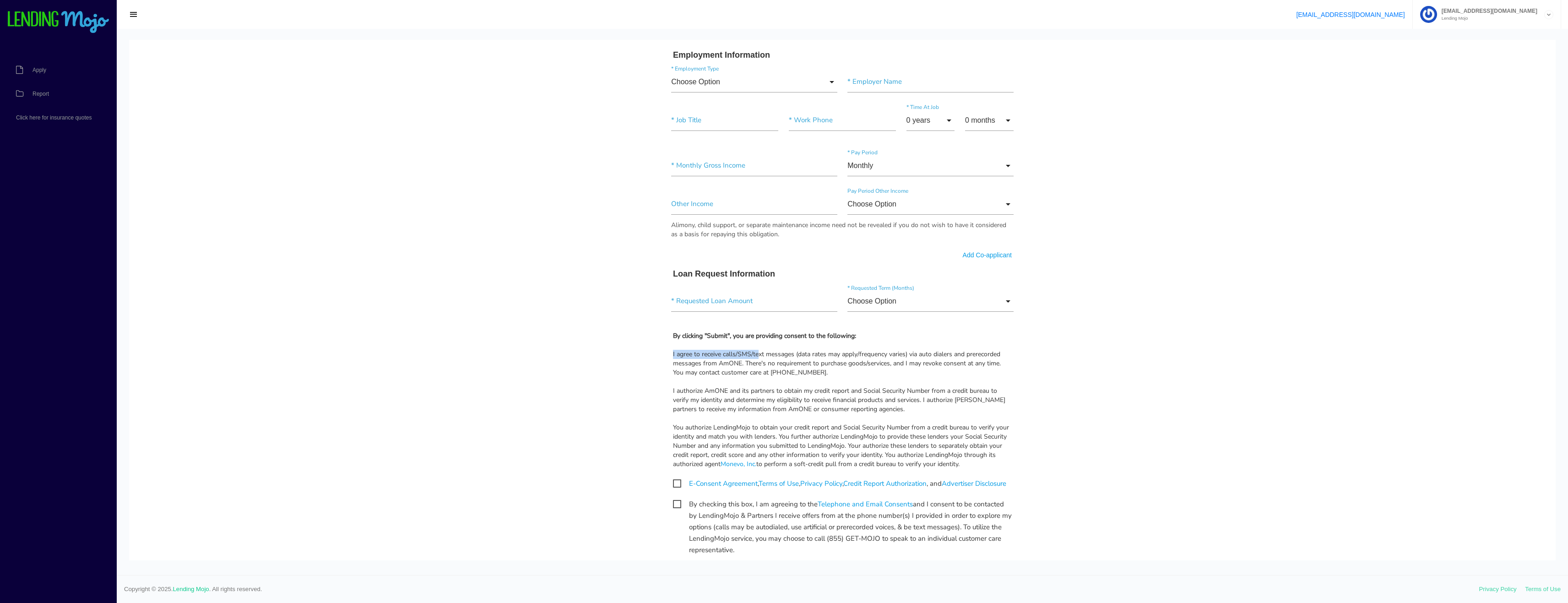
click at [719, 358] on div "I agree to receive calls/SMS/text messages (data rates may apply/frequency vari…" at bounding box center [842, 363] width 338 height 27
drag, startPoint x: 675, startPoint y: 369, endPoint x: 737, endPoint y: 370, distance: 62.0
click at [691, 370] on div "I agree to receive calls/SMS/text messages (data rates may apply/frequency vari…" at bounding box center [842, 363] width 338 height 27
click at [737, 371] on div "I agree to receive calls/SMS/text messages (data rates may apply/frequency vari…" at bounding box center [842, 363] width 338 height 27
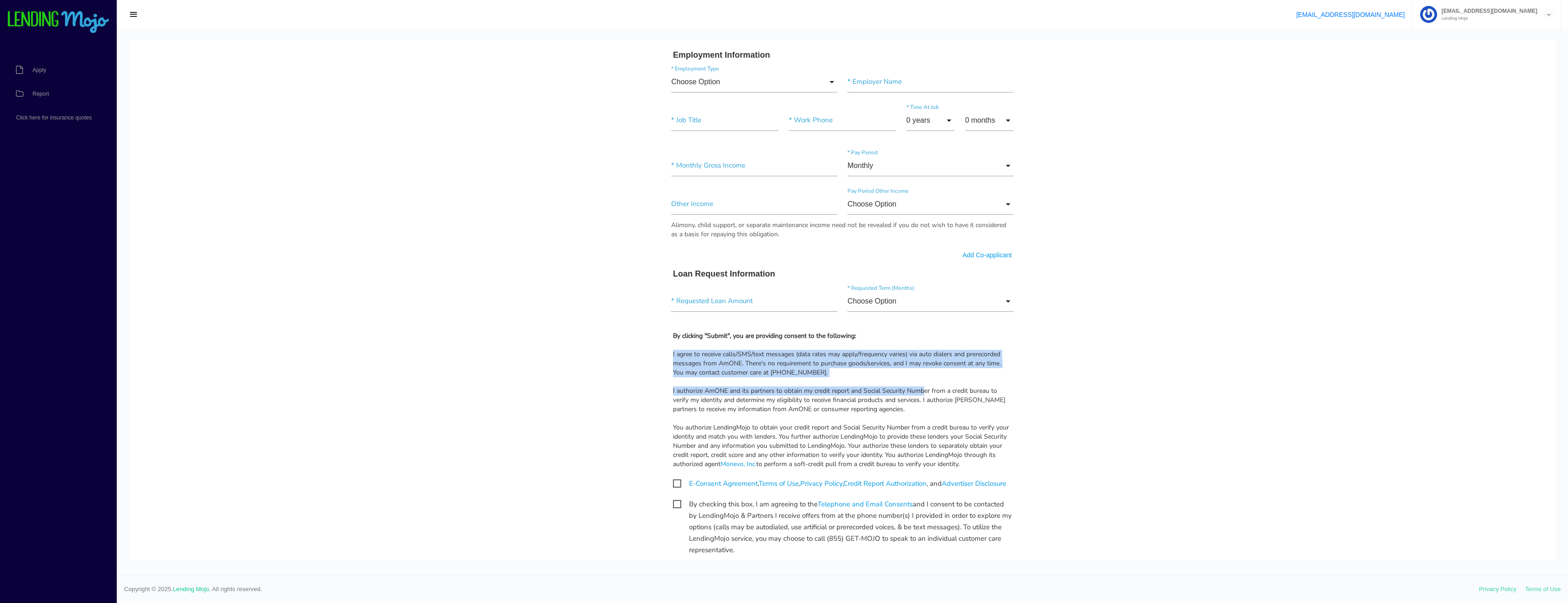
drag, startPoint x: 801, startPoint y: 371, endPoint x: 980, endPoint y: 397, distance: 180.9
click at [980, 397] on body "Quick, Secure Financing Personalized to You. * First Name Middle Name * Last Na…" at bounding box center [842, 135] width 1426 height 1016
click at [980, 397] on div "I authorize AmONE and its partners to obtain my credit report and Social Securi…" at bounding box center [842, 400] width 338 height 27
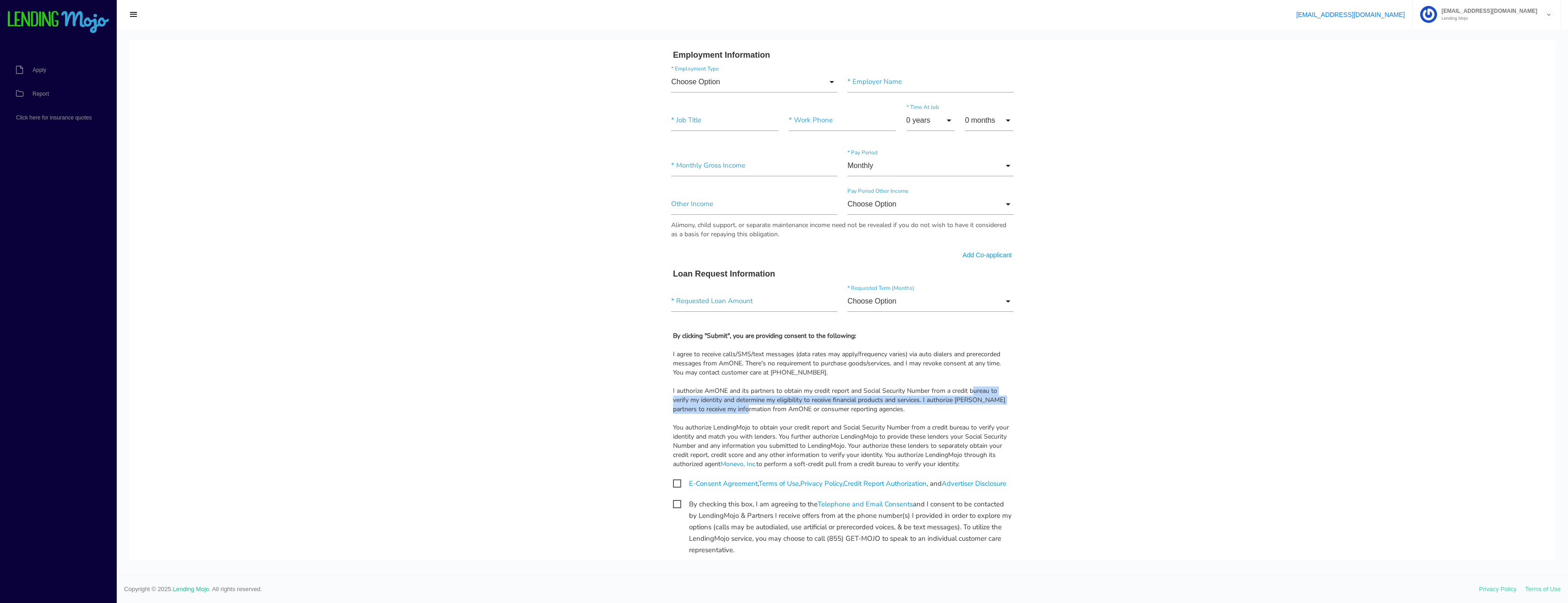
drag, startPoint x: 673, startPoint y: 401, endPoint x: 889, endPoint y: 419, distance: 216.7
click at [876, 414] on div "I authorize AmONE and its partners to obtain my credit report and Social Securi…" at bounding box center [842, 400] width 338 height 27
click at [889, 414] on div "I authorize AmONE and its partners to obtain my credit report and Social Securi…" at bounding box center [842, 400] width 338 height 27
drag, startPoint x: 785, startPoint y: 406, endPoint x: 955, endPoint y: 415, distance: 170.2
click at [952, 415] on body "Quick, Secure Financing Personalized to You. * First Name Middle Name * Last Na…" at bounding box center [842, 135] width 1426 height 1016
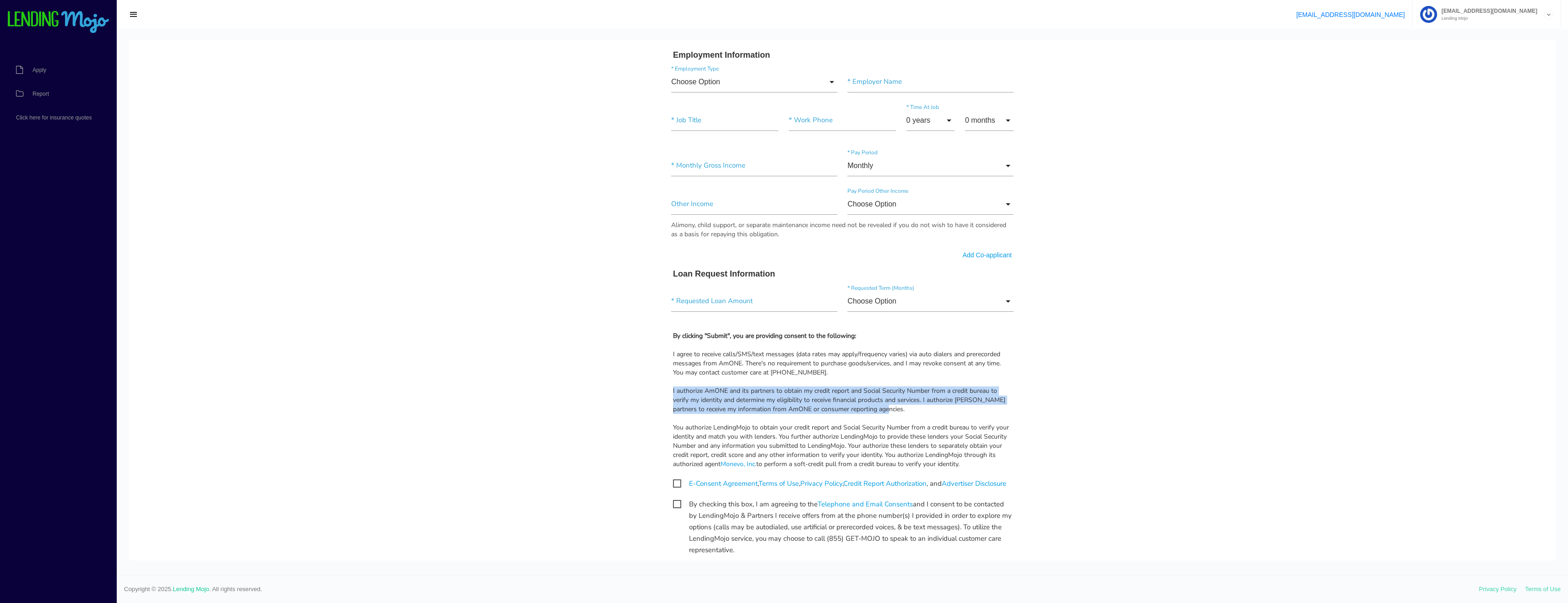
drag, startPoint x: 957, startPoint y: 414, endPoint x: 958, endPoint y: 424, distance: 10.0
click at [957, 414] on div "I authorize AmONE and its partners to obtain my credit report and Social Securi…" at bounding box center [842, 400] width 338 height 27
click at [699, 414] on div "I authorize AmONE and its partners to obtain my credit report and Social Securi…" at bounding box center [842, 400] width 338 height 27
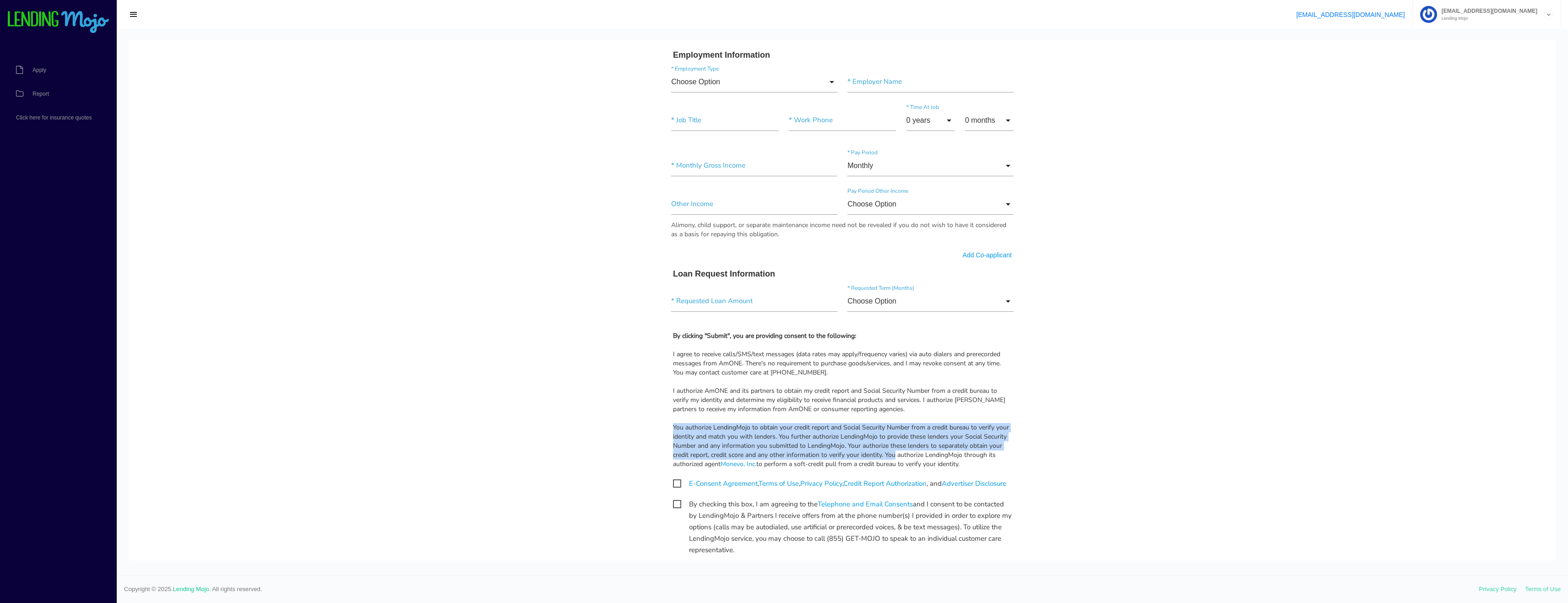
drag, startPoint x: 664, startPoint y: 436, endPoint x: 1017, endPoint y: 461, distance: 353.9
click at [1009, 461] on div "Quick, Secure Financing Personalized to You. * First Name Middle Name * Last Na…" at bounding box center [842, 122] width 366 height 970
click at [1038, 459] on body "Quick, Secure Financing Personalized to You. * First Name Middle Name * Last Na…" at bounding box center [842, 135] width 1426 height 1016
drag, startPoint x: 770, startPoint y: 484, endPoint x: 637, endPoint y: 429, distance: 143.9
click at [637, 432] on body "Quick, Secure Financing Personalized to You. * First Name Middle Name * Last Na…" at bounding box center [842, 135] width 1426 height 1016
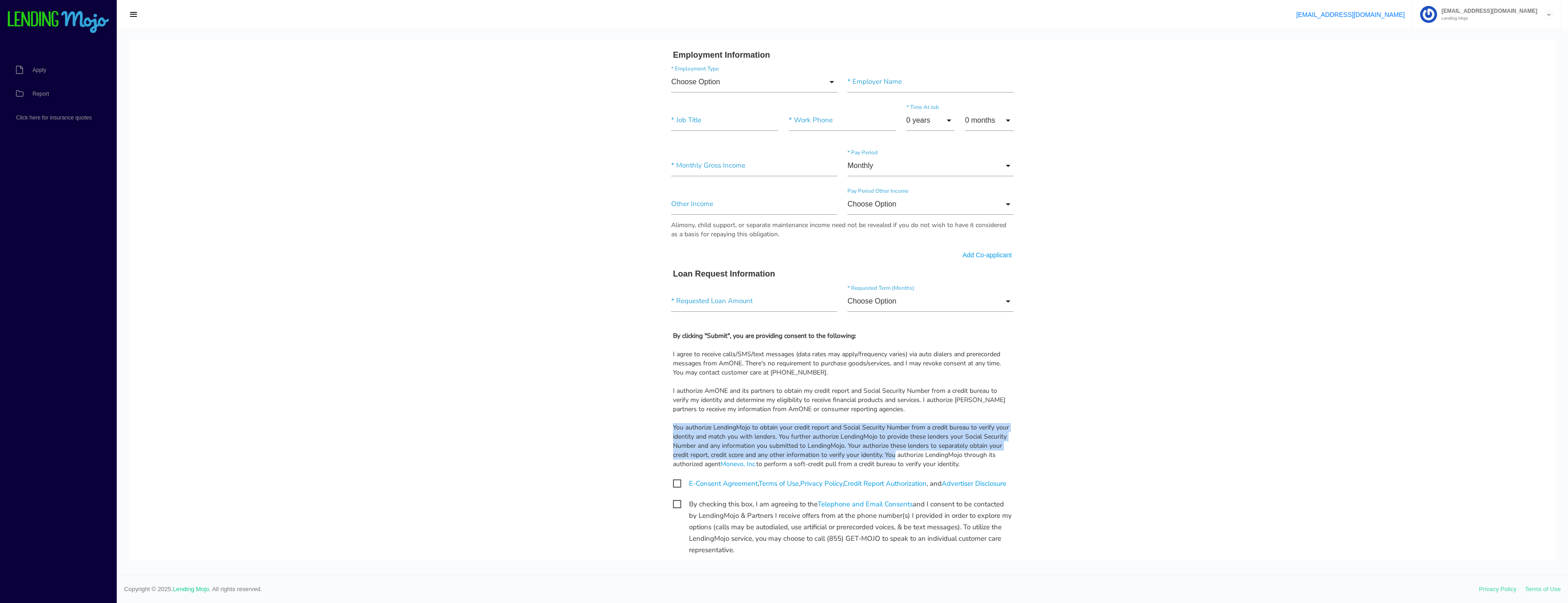
click at [636, 429] on body "Quick, Secure Financing Personalized to You. * First Name Middle Name * Last Na…" at bounding box center [842, 135] width 1426 height 1016
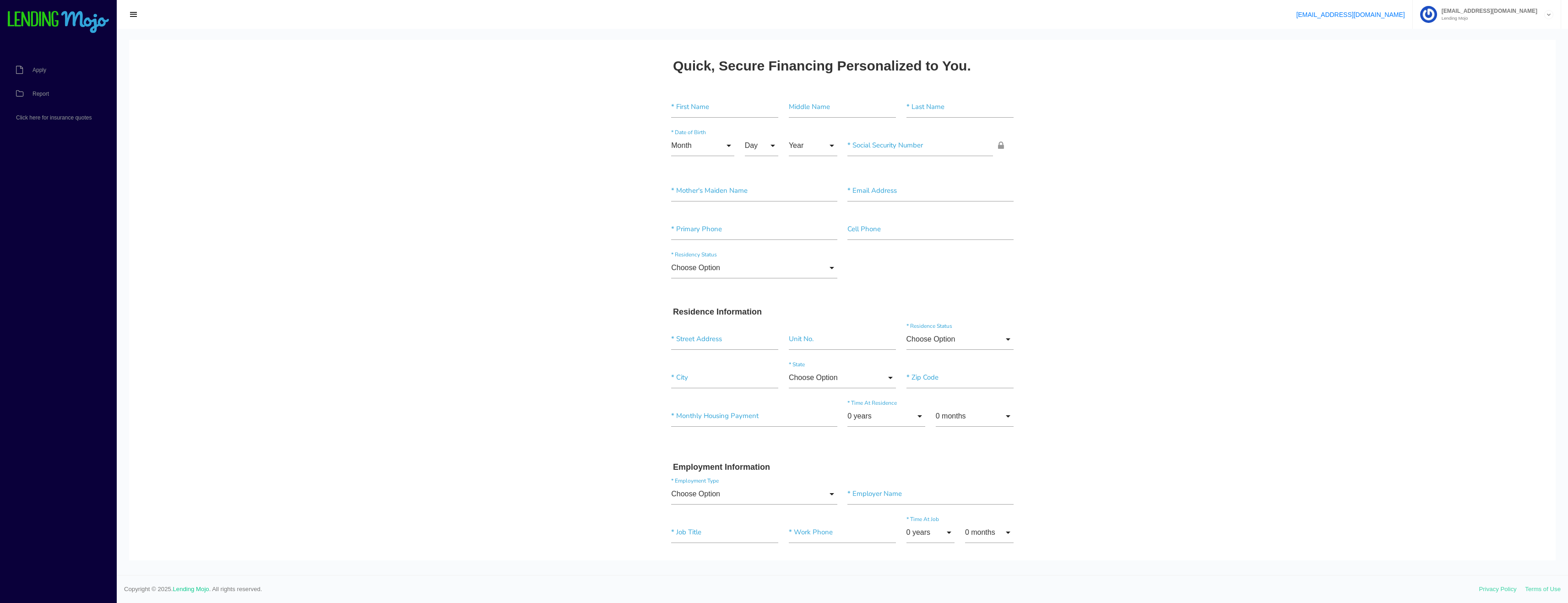
scroll to position [0, 0]
click at [47, 93] on span "Report" at bounding box center [40, 94] width 16 height 5
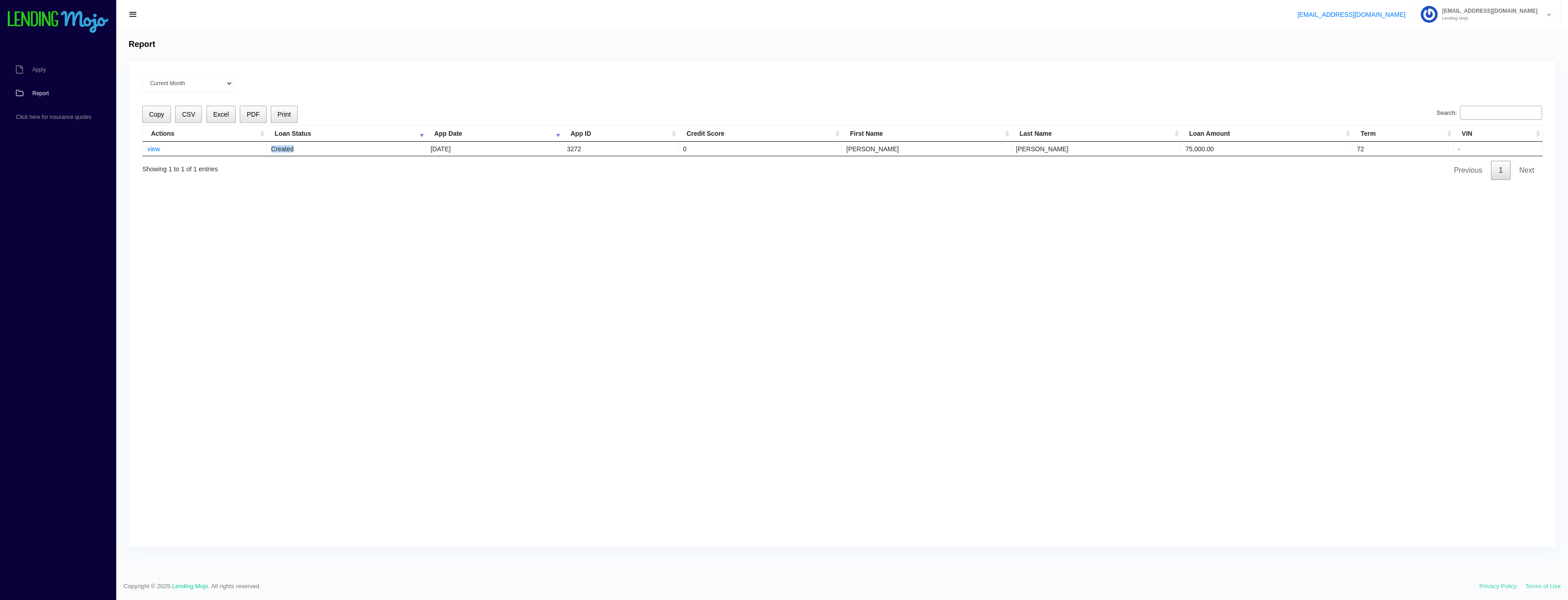
drag, startPoint x: 274, startPoint y: 147, endPoint x: 330, endPoint y: 147, distance: 56.0
click at [330, 147] on tr "view Created [DATE] 3272 0 [PERSON_NAME] 75,000.00 72 -" at bounding box center [842, 148] width 1400 height 14
click at [330, 147] on td "Created" at bounding box center [346, 148] width 159 height 14
drag, startPoint x: 323, startPoint y: 146, endPoint x: 355, endPoint y: 146, distance: 32.0
click at [355, 146] on td "Created" at bounding box center [346, 148] width 159 height 14
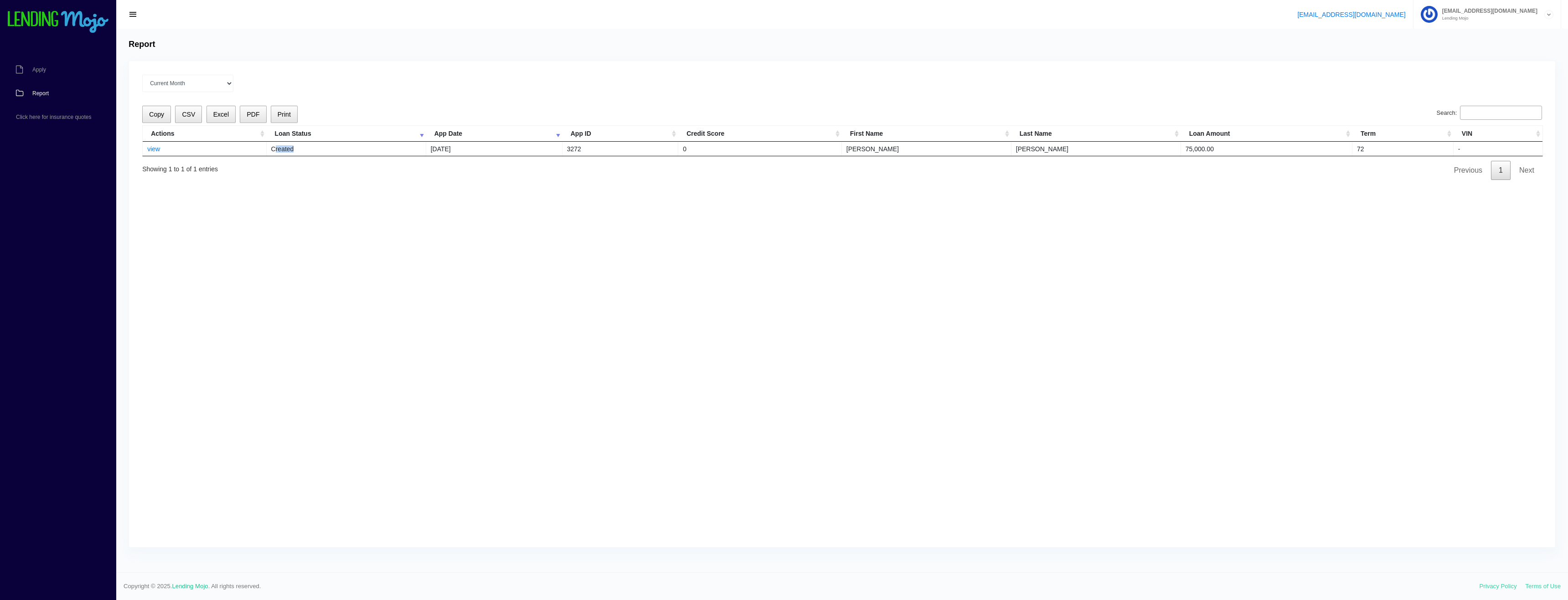
drag, startPoint x: 282, startPoint y: 132, endPoint x: 330, endPoint y: 132, distance: 48.0
click at [330, 132] on th "Loan Status" at bounding box center [346, 133] width 159 height 16
click at [368, 146] on td "Created" at bounding box center [346, 148] width 159 height 14
click at [422, 127] on th "Loan Status" at bounding box center [346, 133] width 159 height 16
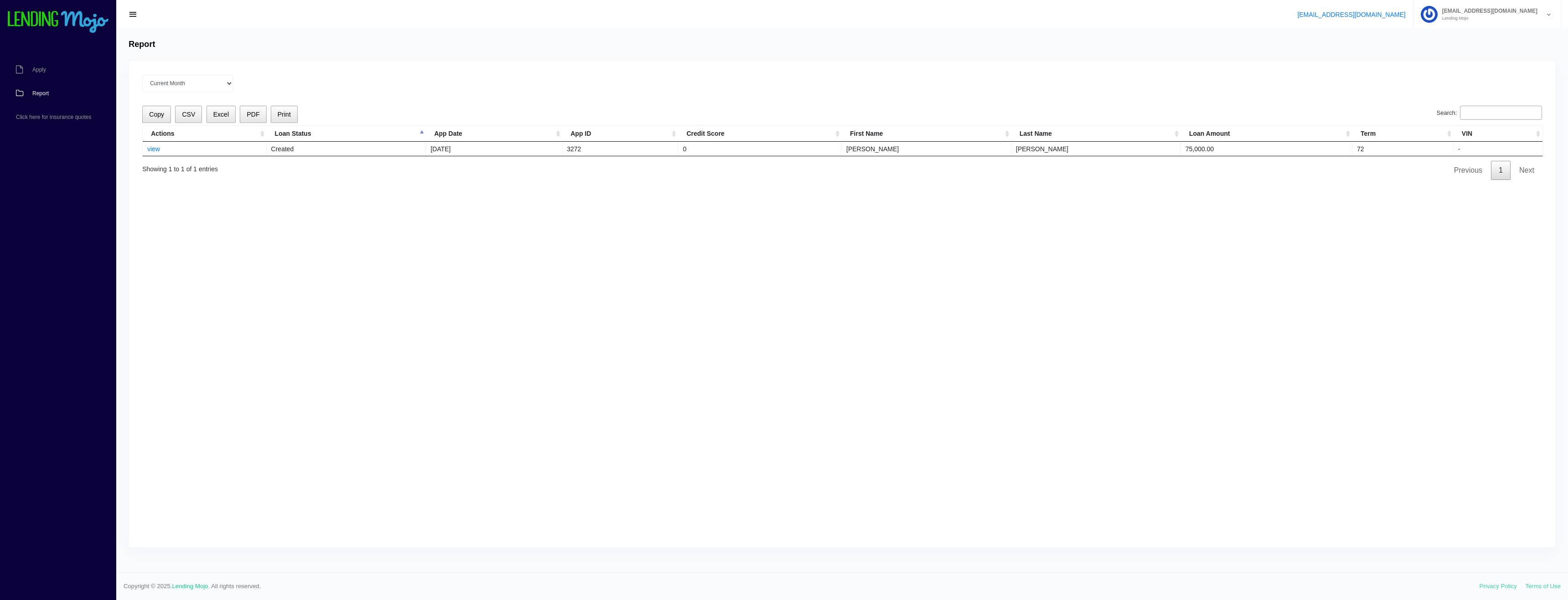
click at [417, 134] on th "Loan Status" at bounding box center [346, 133] width 159 height 16
click at [149, 148] on link "view" at bounding box center [153, 149] width 13 height 8
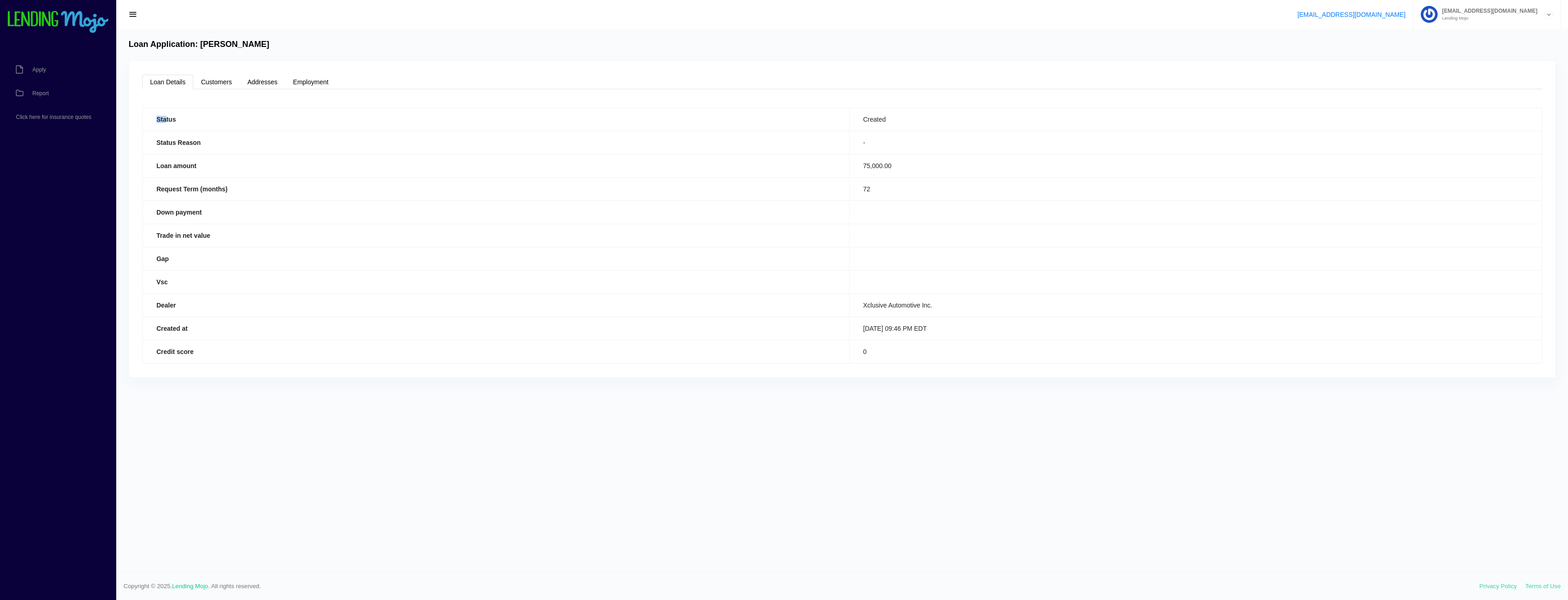
drag, startPoint x: 253, startPoint y: 125, endPoint x: 1016, endPoint y: 373, distance: 802.3
click at [1015, 371] on div "Loan Details Customers Addresses Employment Status Created Status Reason - Loan…" at bounding box center [841, 220] width 1426 height 316
drag, startPoint x: 1016, startPoint y: 371, endPoint x: 997, endPoint y: 374, distance: 19.2
click at [1016, 371] on div "Loan Details Customers Addresses Employment Status Created Status Reason - Loan…" at bounding box center [841, 220] width 1426 height 316
click at [667, 311] on th "Dealer" at bounding box center [495, 305] width 707 height 24
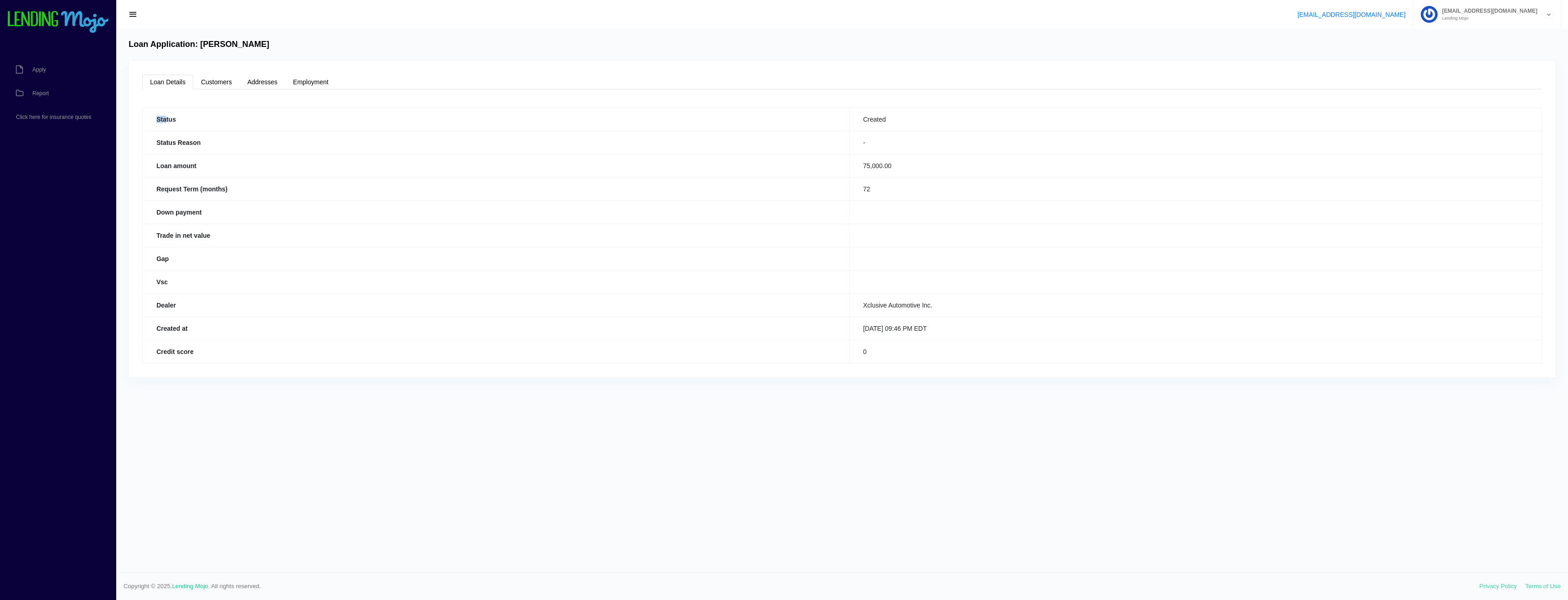
click at [399, 340] on th "Created at" at bounding box center [495, 328] width 707 height 24
click at [413, 396] on div "Loan Application: Winston Gillett Loan Details Customers Addresses Employment S…" at bounding box center [842, 300] width 1452 height 544
drag, startPoint x: 494, startPoint y: 366, endPoint x: 736, endPoint y: 389, distance: 243.1
click at [496, 369] on div "Loan Details Customers Addresses Employment Status Created Status Reason - Loan…" at bounding box center [841, 220] width 1426 height 316
click at [960, 363] on td "0" at bounding box center [1195, 352] width 692 height 24
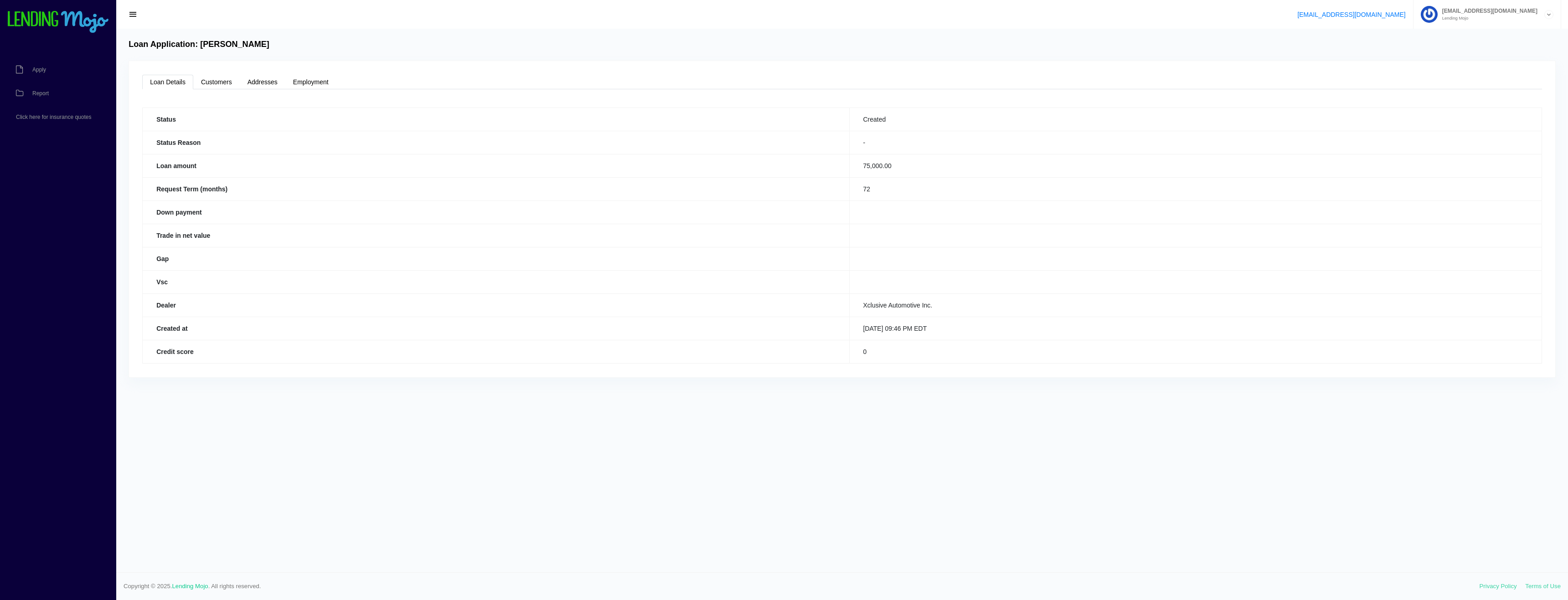
drag, startPoint x: 979, startPoint y: 341, endPoint x: 865, endPoint y: 323, distance: 115.4
click at [865, 323] on td "10/07/2025 09:46 PM EDT" at bounding box center [1195, 328] width 692 height 24
drag, startPoint x: 831, startPoint y: 322, endPoint x: 792, endPoint y: 323, distance: 39.0
click at [831, 321] on th "Created at" at bounding box center [495, 328] width 707 height 24
drag, startPoint x: 279, startPoint y: 317, endPoint x: 1061, endPoint y: 355, distance: 782.9
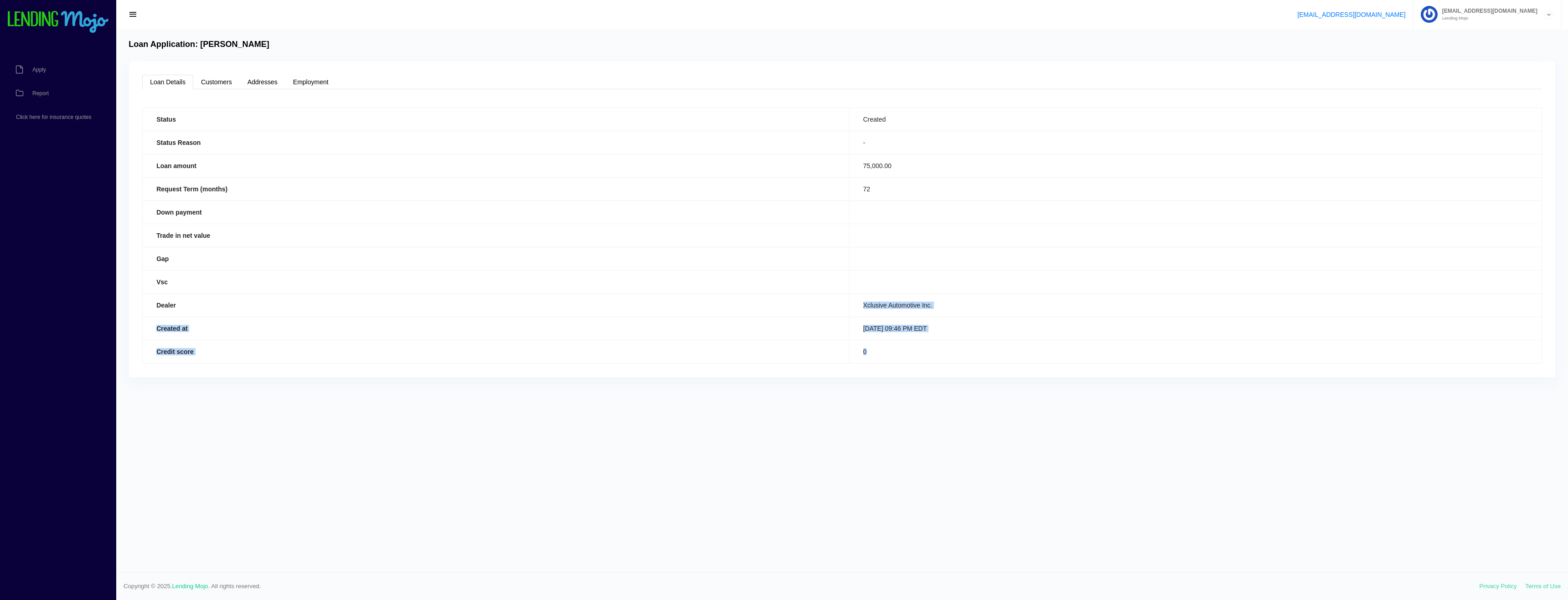
click at [1053, 353] on tbody "Status Created Status Reason - Loan amount 75,000.00 Request Term (months) 72 D…" at bounding box center [841, 236] width 1399 height 256
click at [1062, 355] on td "0" at bounding box center [1195, 352] width 692 height 24
click at [985, 375] on div "Loan Details Customers Addresses Employment Status Created Status Reason - Loan…" at bounding box center [841, 220] width 1426 height 316
drag, startPoint x: 337, startPoint y: 232, endPoint x: 718, endPoint y: 261, distance: 382.1
click at [574, 253] on tbody "Status Created Status Reason - Loan amount 75,000.00 Request Term (months) 72 D…" at bounding box center [841, 236] width 1399 height 256
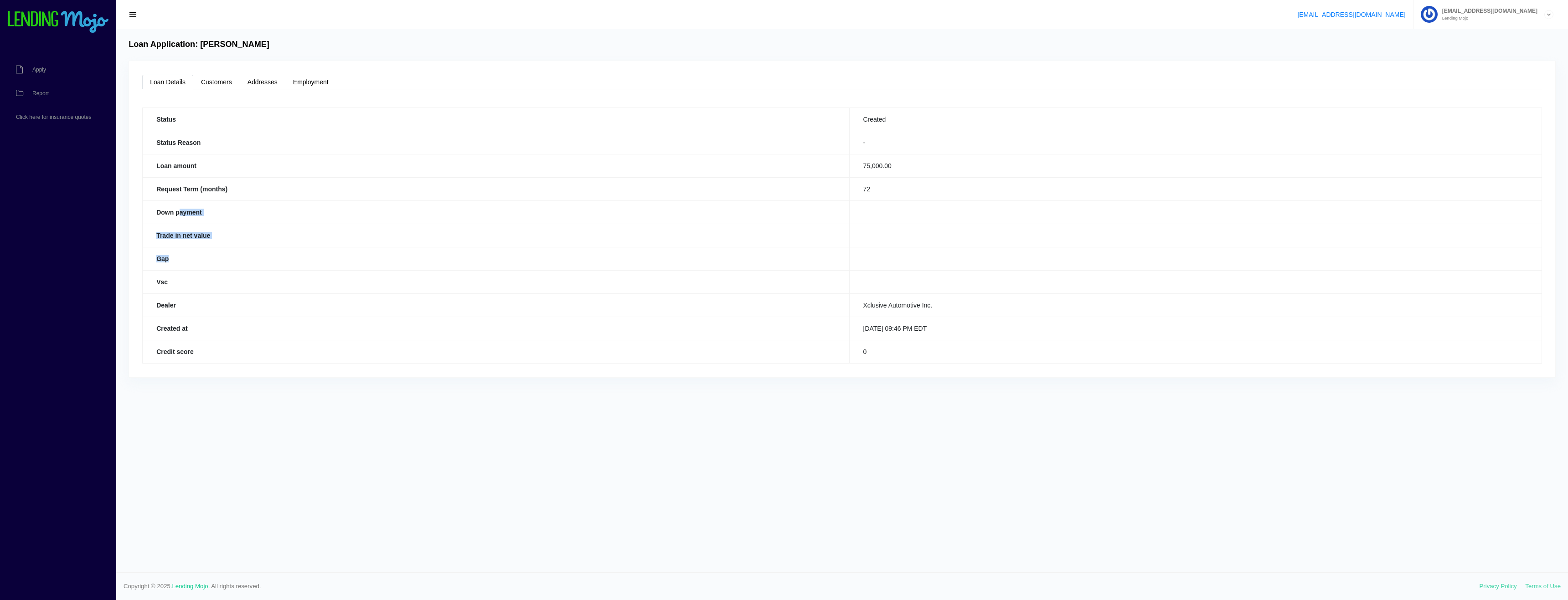
drag, startPoint x: 747, startPoint y: 262, endPoint x: 751, endPoint y: 265, distance: 5.0
click at [747, 263] on th "Gap" at bounding box center [495, 258] width 707 height 24
click at [816, 231] on th "Trade in net value" at bounding box center [495, 236] width 707 height 24
drag, startPoint x: 296, startPoint y: 199, endPoint x: 690, endPoint y: 241, distance: 396.2
click at [627, 239] on tbody "Status Created Status Reason - Loan amount 75,000.00 Request Term (months) 72 D…" at bounding box center [841, 236] width 1399 height 256
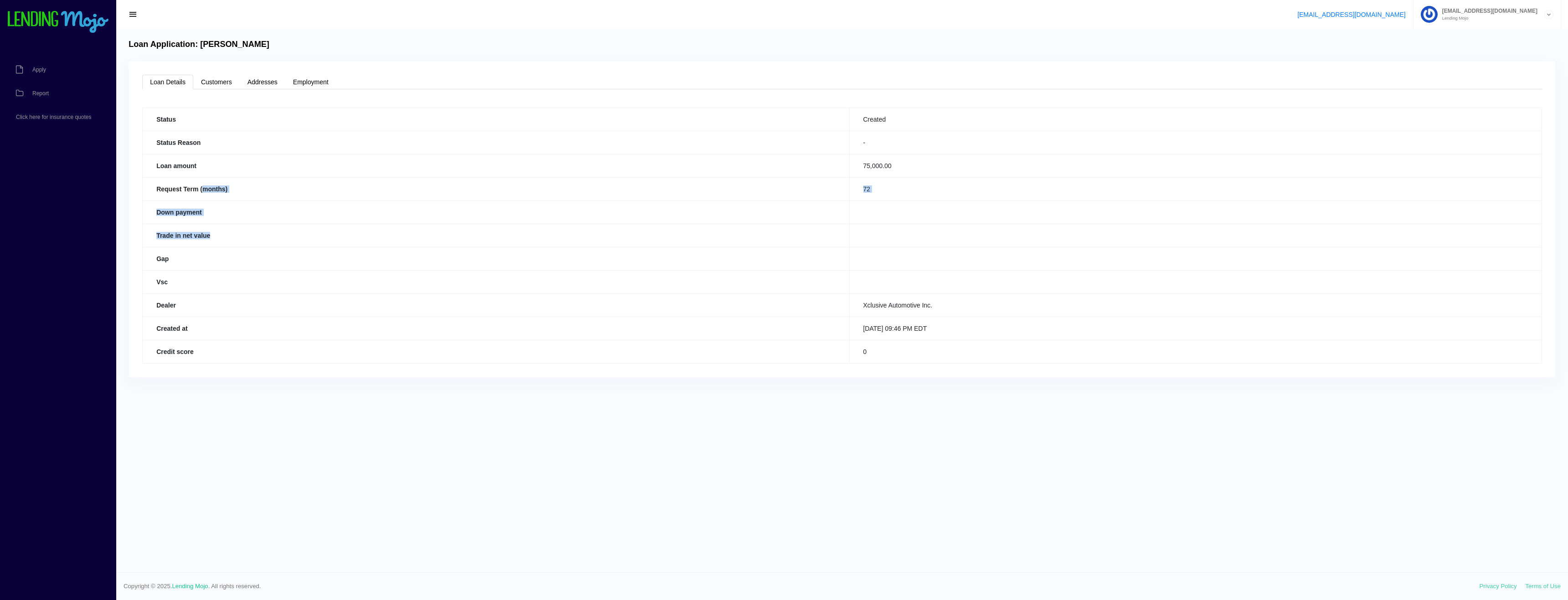
click at [716, 238] on th "Trade in net value" at bounding box center [495, 236] width 707 height 24
click at [57, 94] on link "Report" at bounding box center [53, 93] width 107 height 24
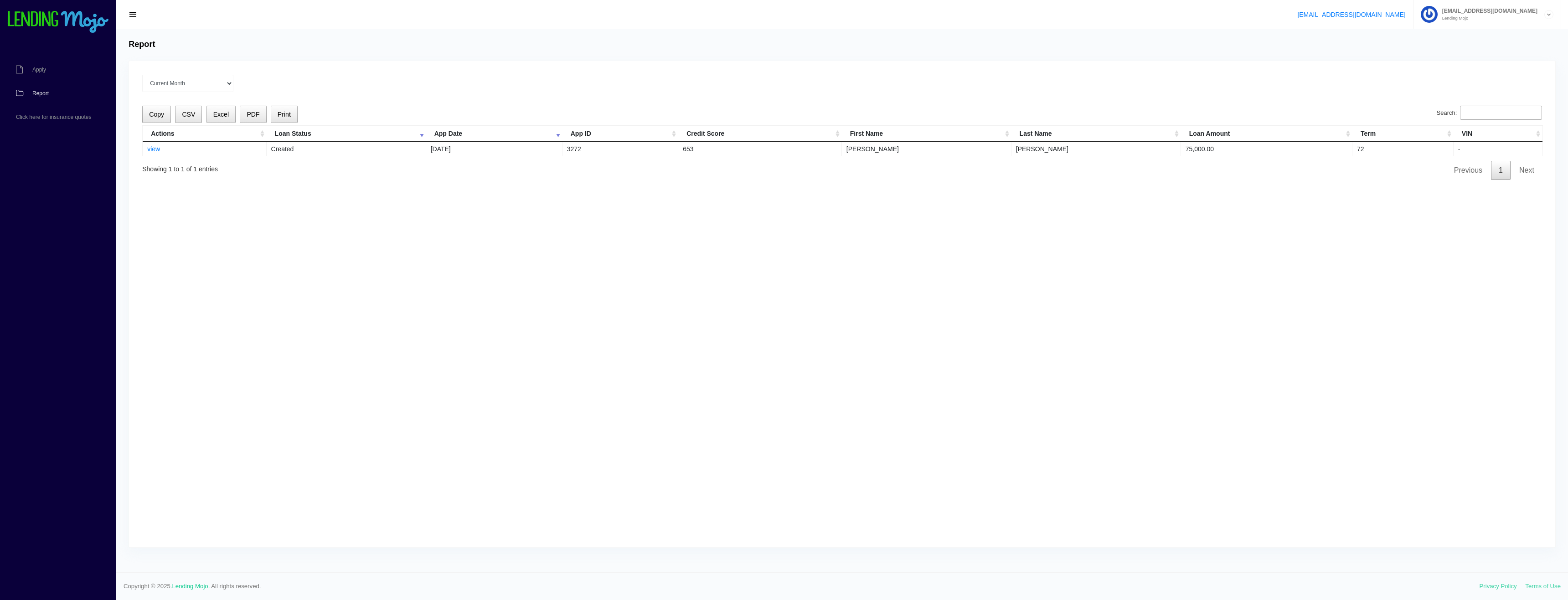
click at [272, 406] on div "Current Month [DATE] [DATE] [DATE] [DATE] [DATE] All time Loading Copy CSV Exce…" at bounding box center [841, 304] width 1426 height 486
drag, startPoint x: 134, startPoint y: 151, endPoint x: 434, endPoint y: 190, distance: 302.5
click at [417, 187] on div "Current Month [DATE] [DATE] [DATE] [DATE] [DATE] All time Loading Copy CSV Exce…" at bounding box center [841, 304] width 1426 height 486
click at [435, 191] on div "Current Month [DATE] [DATE] [DATE] [DATE] [DATE] All time Loading Copy CSV Exce…" at bounding box center [841, 304] width 1426 height 486
drag, startPoint x: 136, startPoint y: 147, endPoint x: 283, endPoint y: 167, distance: 148.4
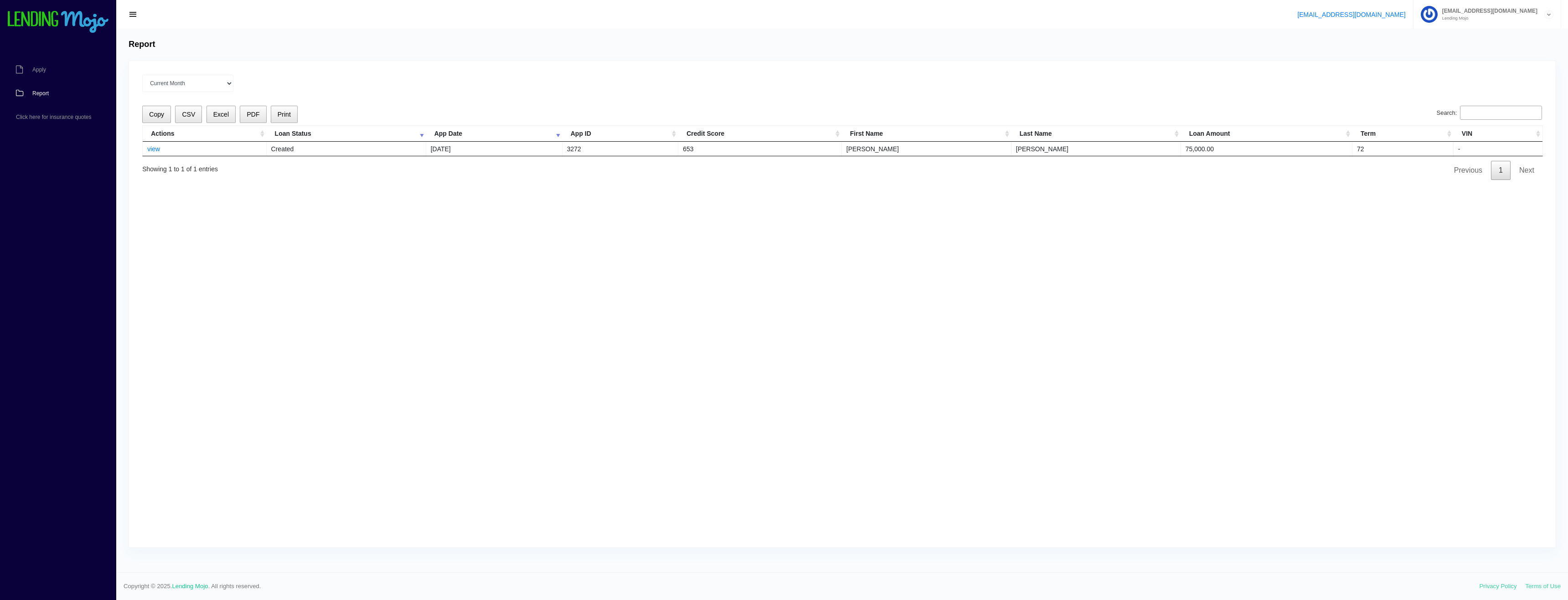
click at [279, 166] on div "Current Month [DATE] [DATE] [DATE] [DATE] [DATE] All time Loading Copy CSV Exce…" at bounding box center [841, 304] width 1426 height 486
click at [291, 168] on div "Copy CSV Excel PDF Print Search: Actions Loan Status App Date App ID Credit Sco…" at bounding box center [842, 143] width 1400 height 74
drag, startPoint x: 142, startPoint y: 157, endPoint x: 429, endPoint y: 190, distance: 288.9
click at [368, 180] on div "Copy CSV Excel PDF Print Search: Actions Loan Status App Date App ID Credit Sco…" at bounding box center [842, 143] width 1400 height 74
click at [439, 192] on div "Current Month [DATE] [DATE] [DATE] [DATE] [DATE] All time Loading Copy CSV Exce…" at bounding box center [841, 304] width 1426 height 486
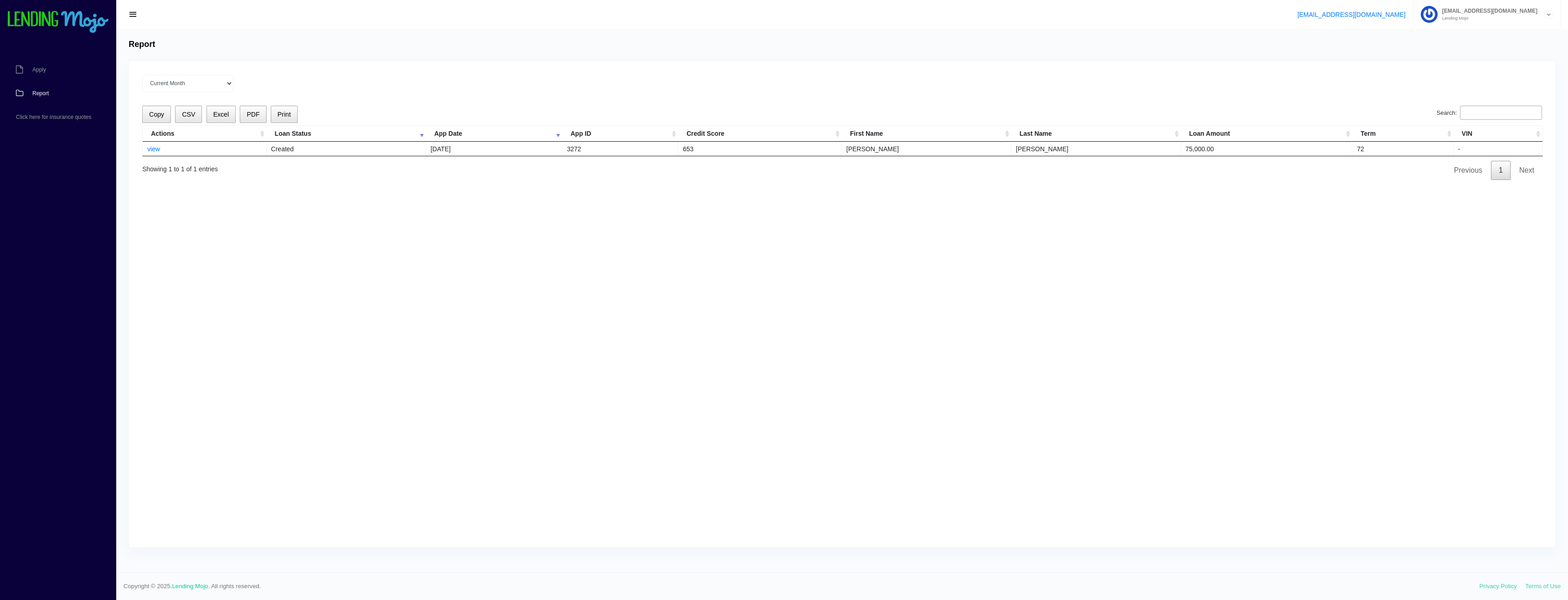
drag, startPoint x: 139, startPoint y: 148, endPoint x: 290, endPoint y: 180, distance: 154.4
click at [269, 173] on div "Current Month [DATE] [DATE] [DATE] [DATE] [DATE] All time Loading Copy CSV Exce…" at bounding box center [841, 304] width 1426 height 486
click at [313, 188] on div "Current Month [DATE] [DATE] [DATE] [DATE] [DATE] All time Loading Copy CSV Exce…" at bounding box center [841, 304] width 1426 height 486
drag, startPoint x: 141, startPoint y: 145, endPoint x: 317, endPoint y: 201, distance: 184.7
click at [296, 192] on div "Current Month [DATE] [DATE] [DATE] [DATE] [DATE] All time Loading Copy CSV Exce…" at bounding box center [841, 304] width 1426 height 486
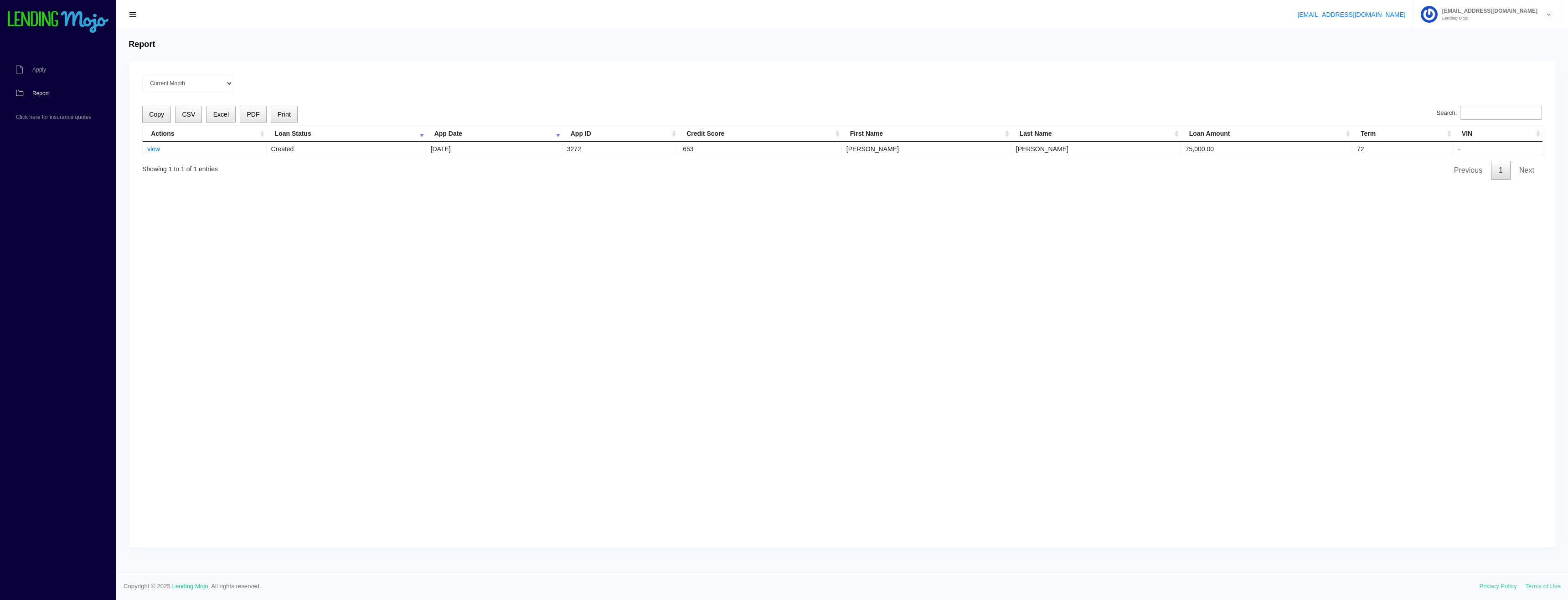
click at [319, 203] on div "Current Month [DATE] [DATE] [DATE] [DATE] [DATE] All time Loading Copy CSV Exce…" at bounding box center [841, 304] width 1426 height 486
